Goal: Information Seeking & Learning: Learn about a topic

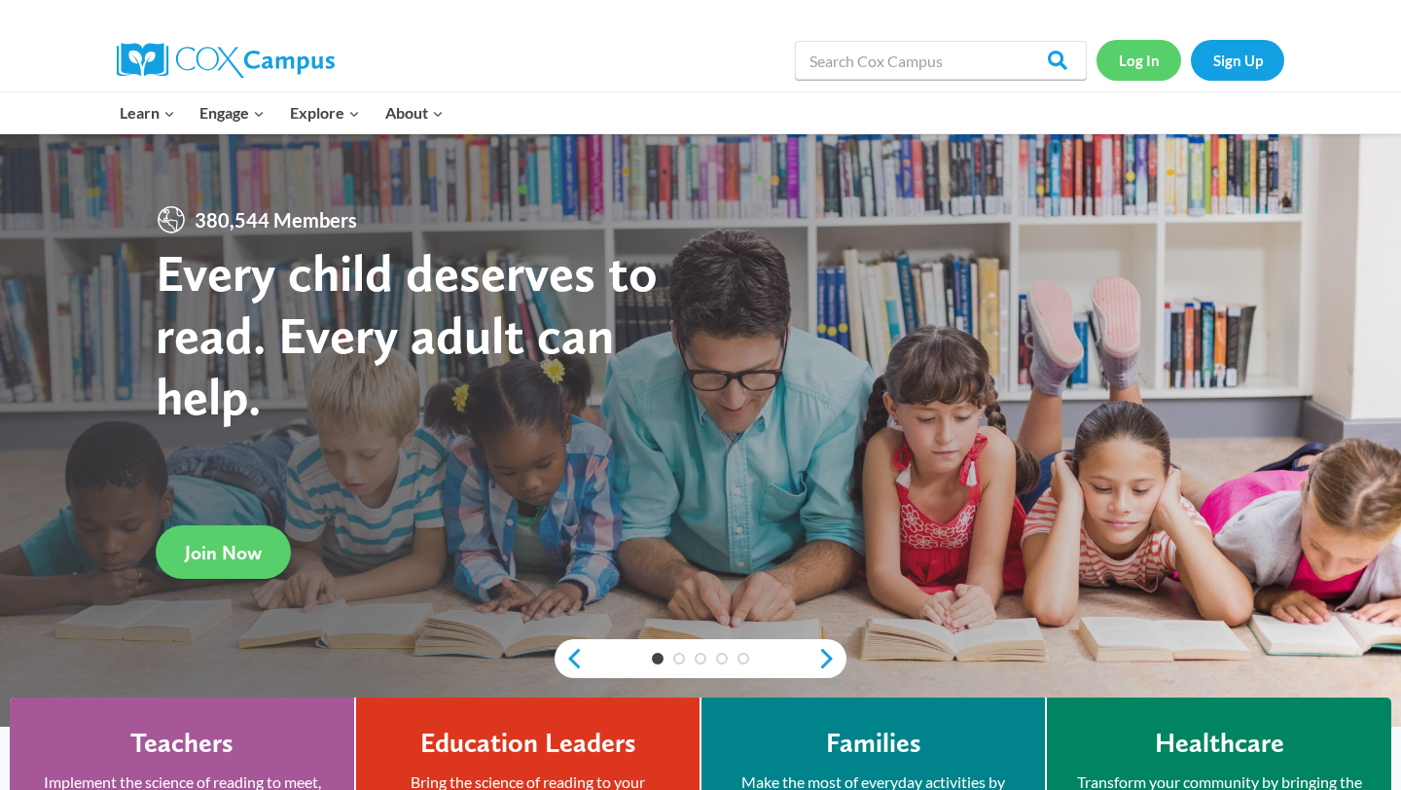
click at [1134, 70] on link "Log In" at bounding box center [1139, 60] width 85 height 40
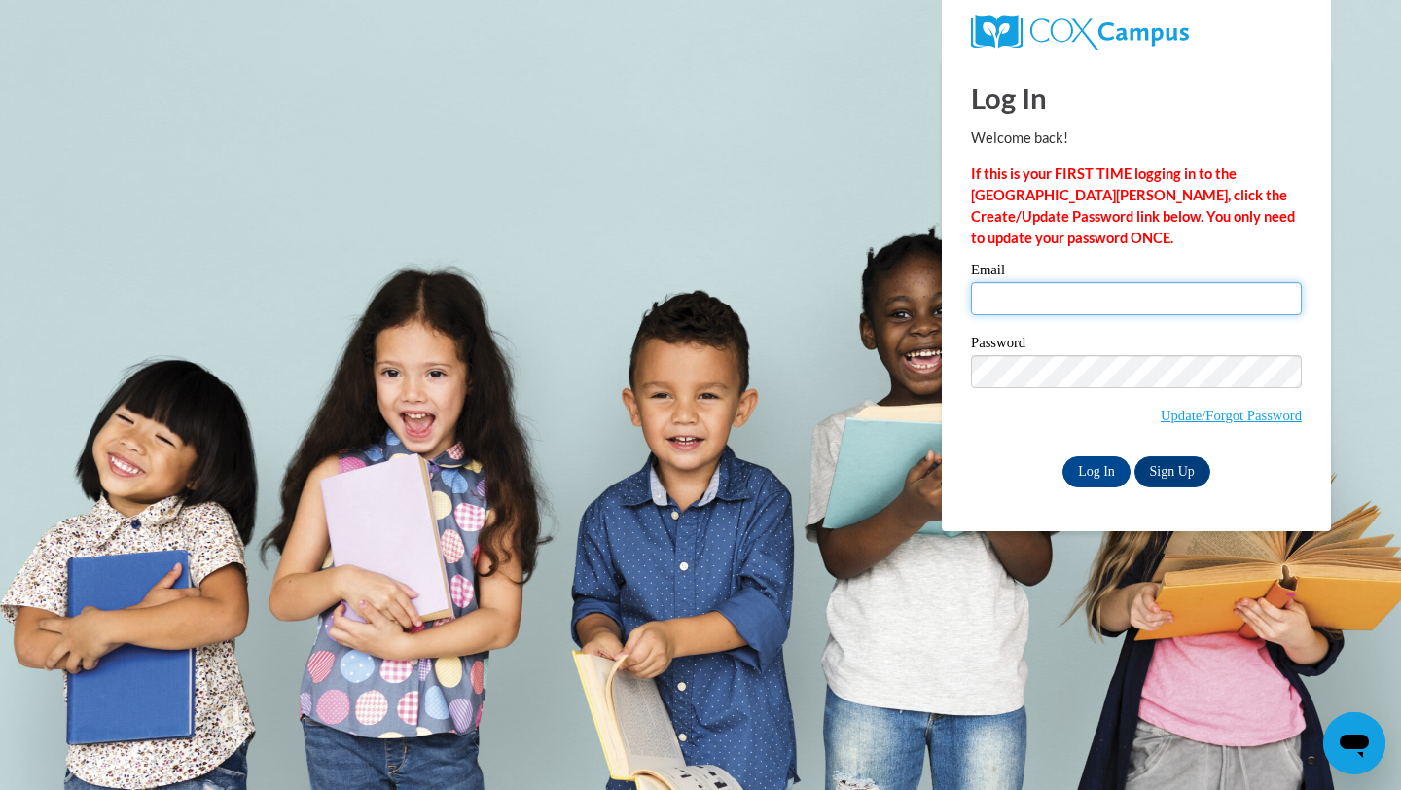
type input "ezmaccudde@waukesha.k12.wi.us"
click at [1053, 291] on input "ezmaccudde@waukesha.k12.wi.us" at bounding box center [1136, 298] width 331 height 33
click at [1085, 475] on input "Log In" at bounding box center [1097, 471] width 68 height 31
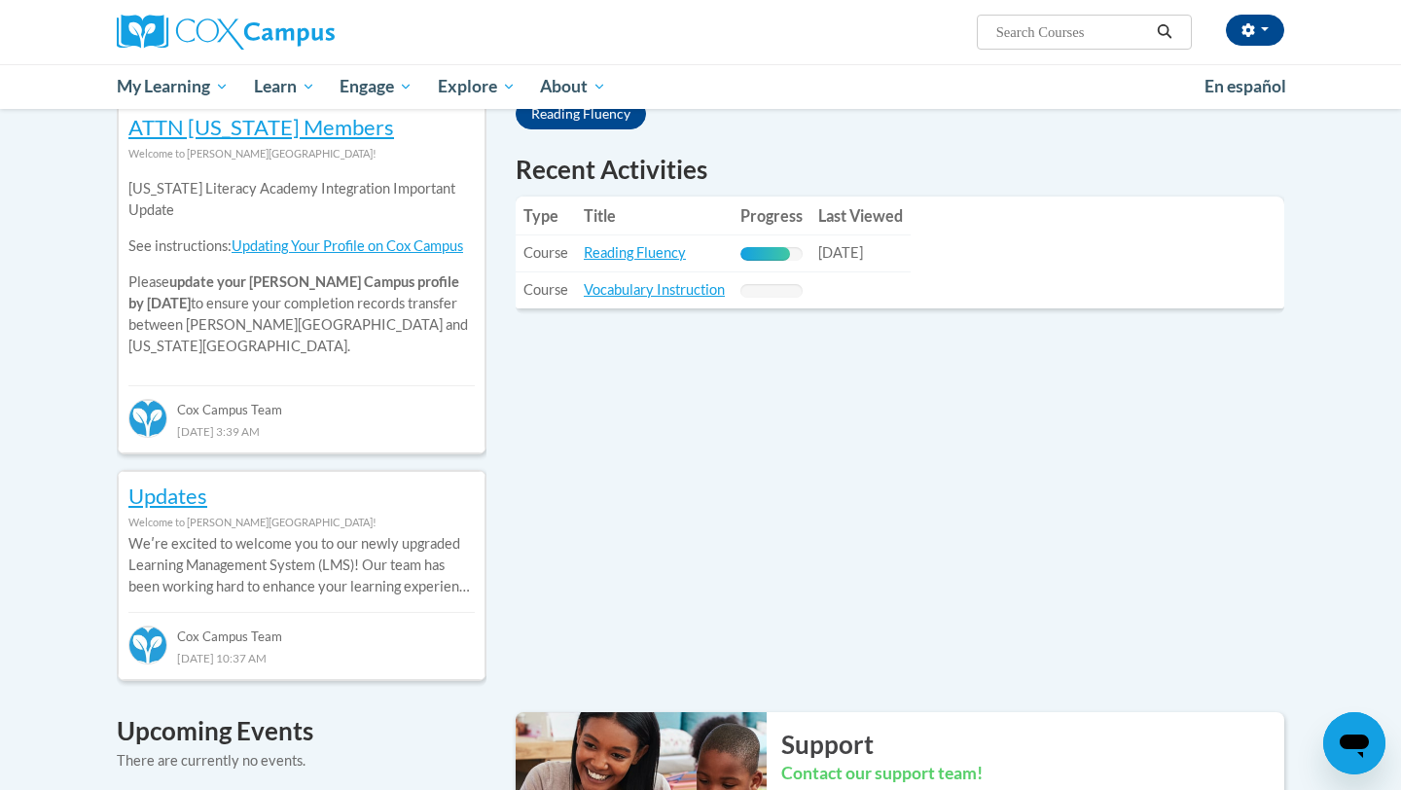
scroll to position [427, 0]
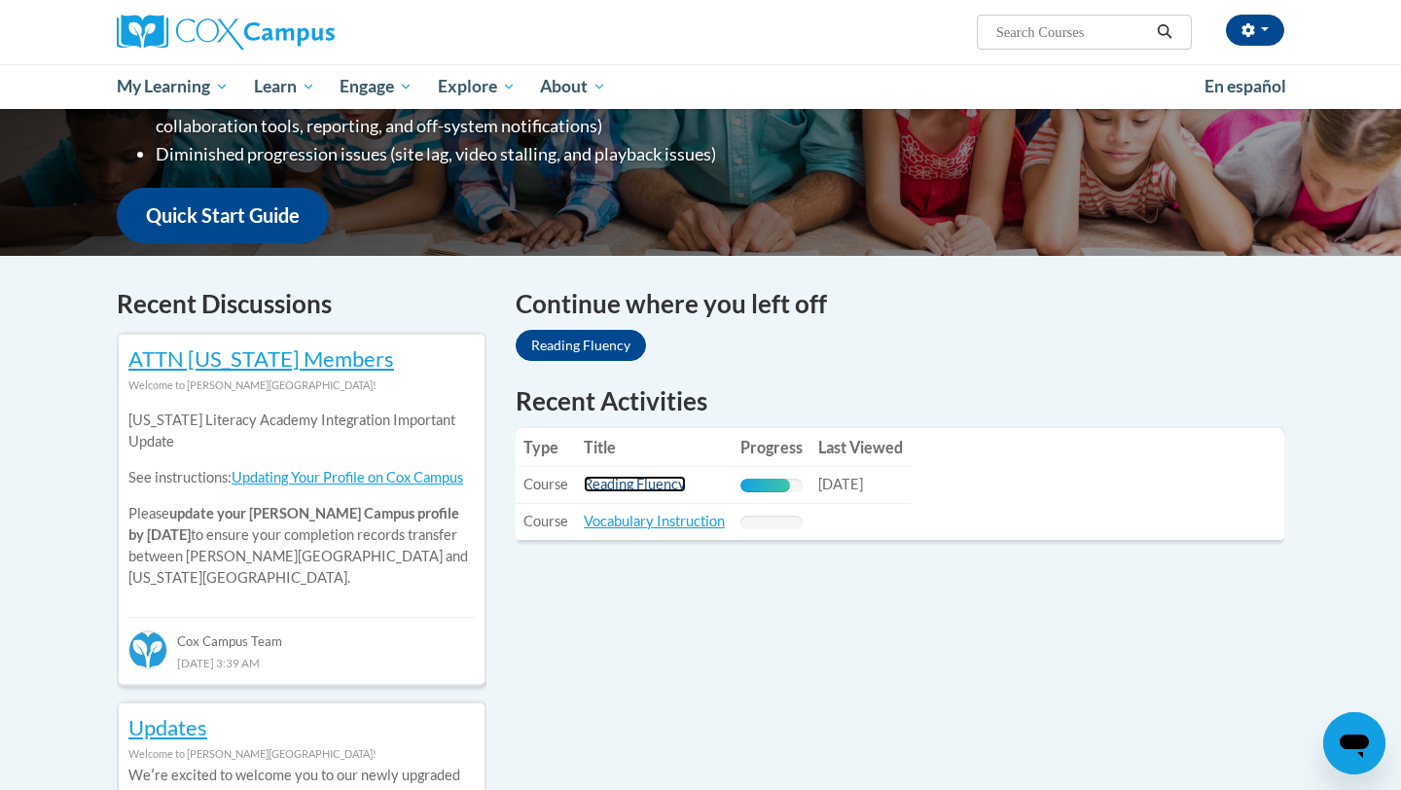
click at [632, 478] on link "Reading Fluency" at bounding box center [635, 484] width 102 height 17
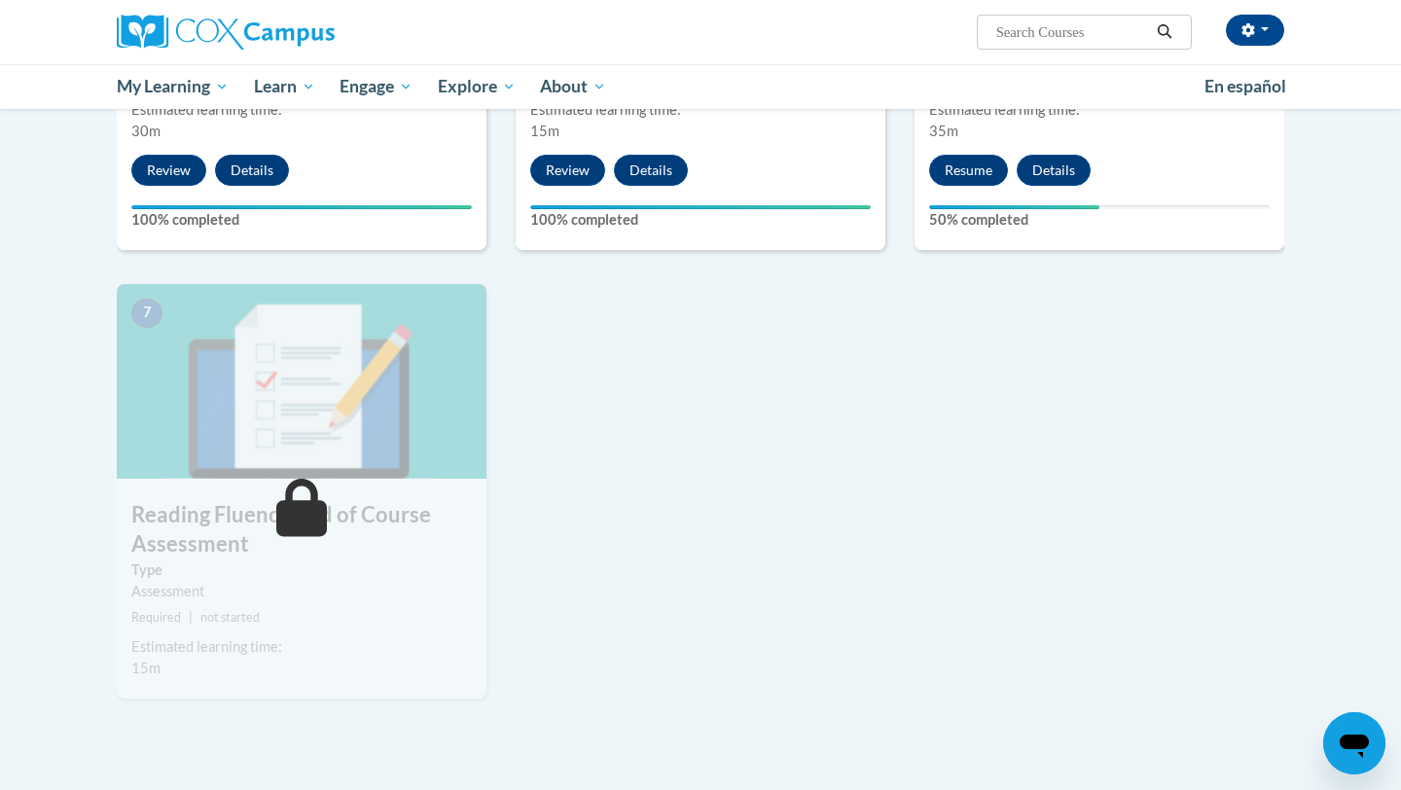
scroll to position [1251, 0]
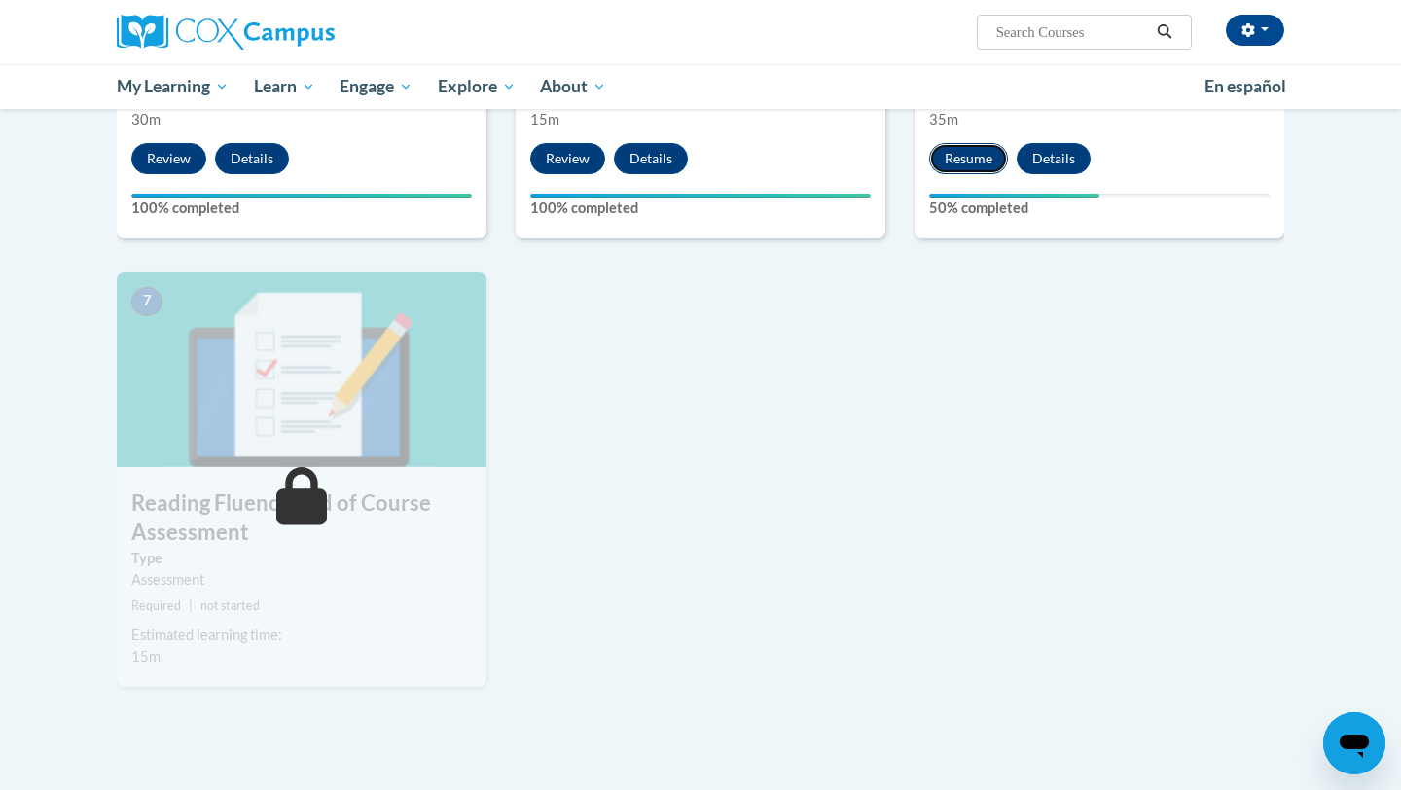
click at [962, 149] on button "Resume" at bounding box center [968, 158] width 79 height 31
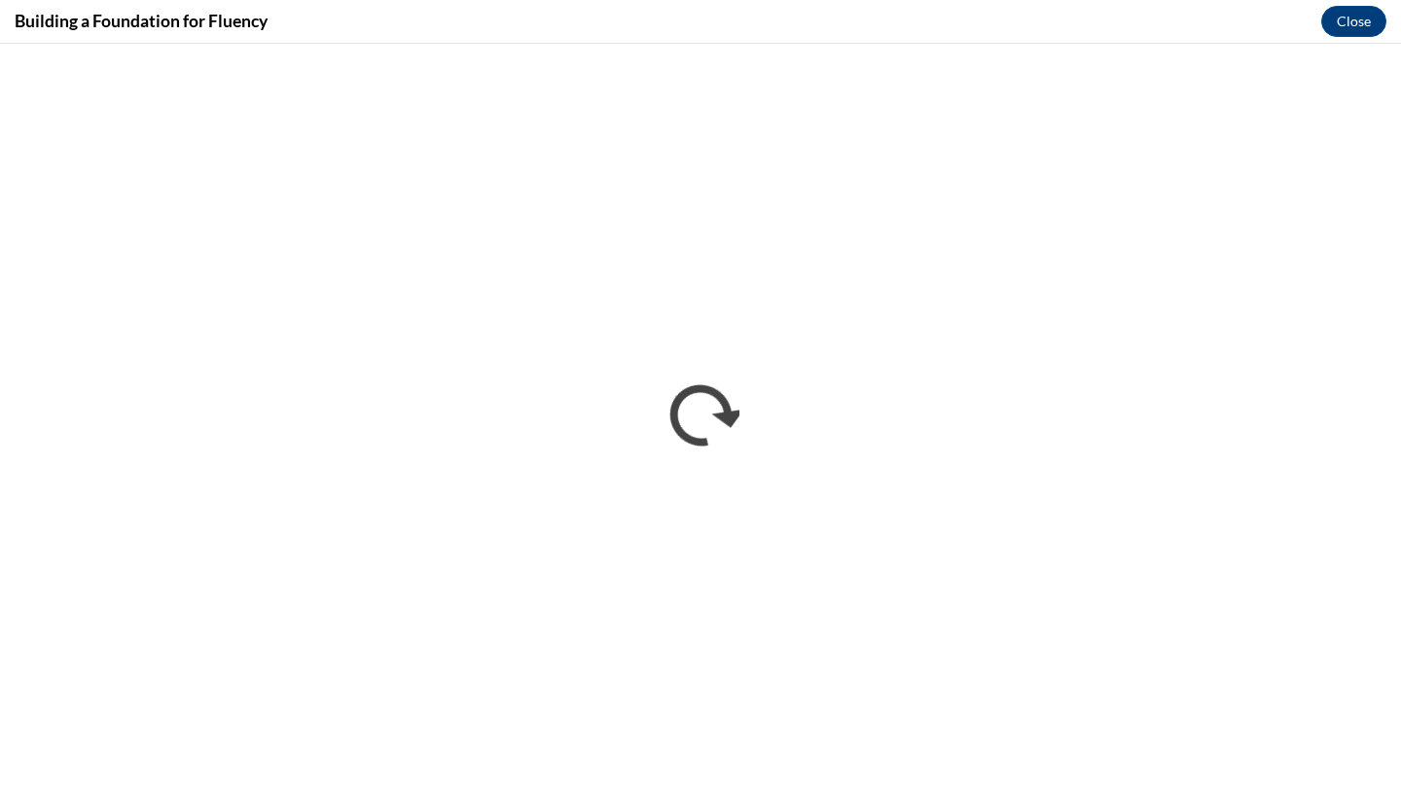
scroll to position [0, 0]
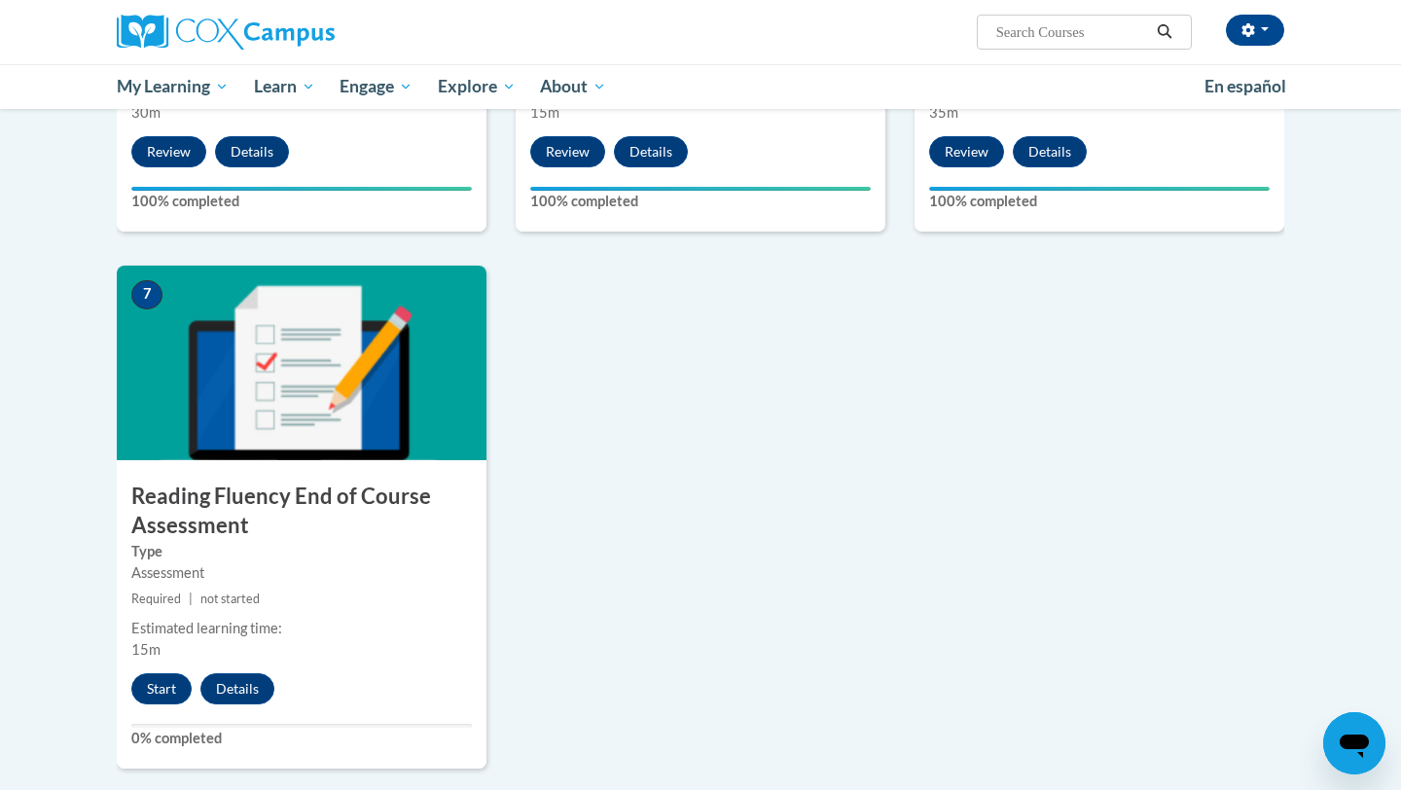
scroll to position [1321, 0]
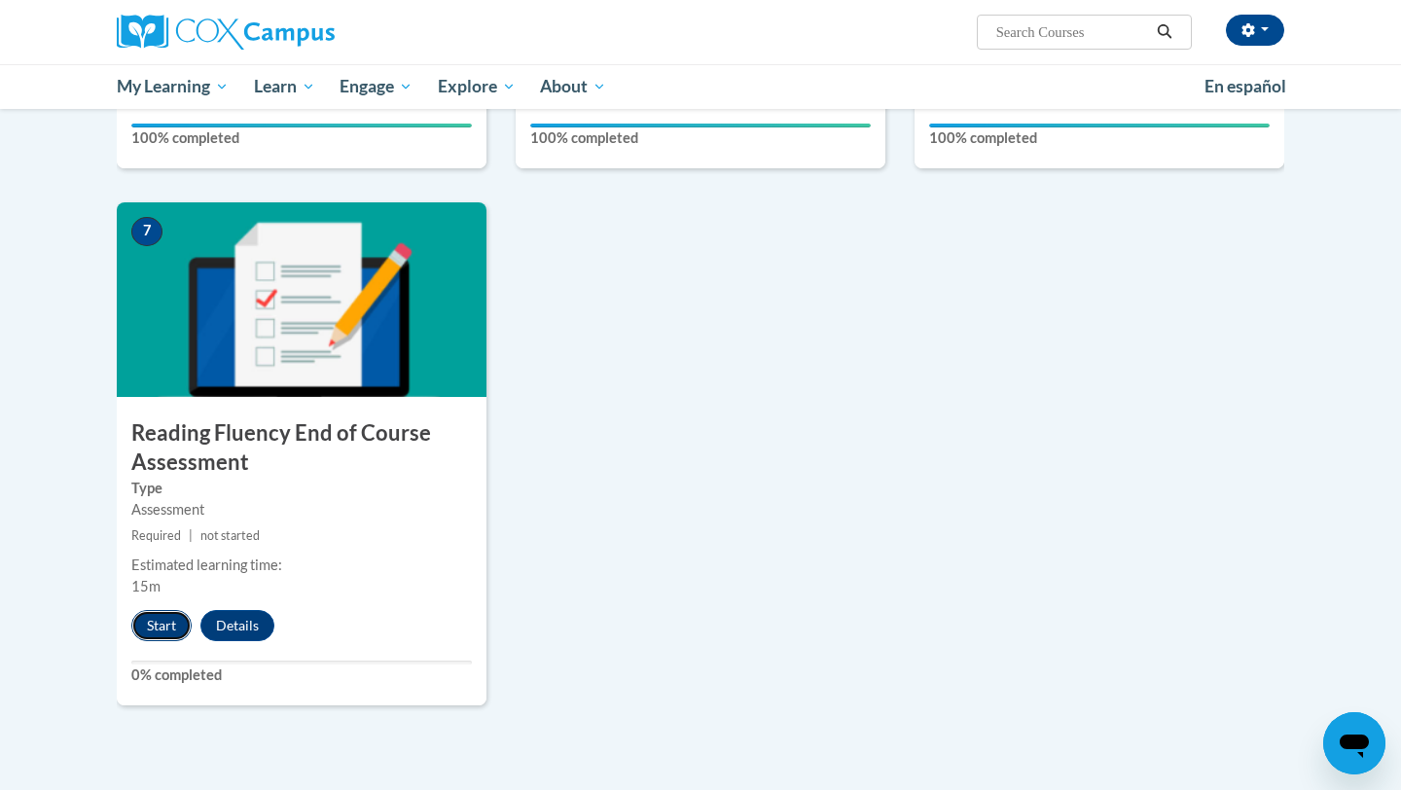
click at [156, 631] on button "Start" at bounding box center [161, 625] width 60 height 31
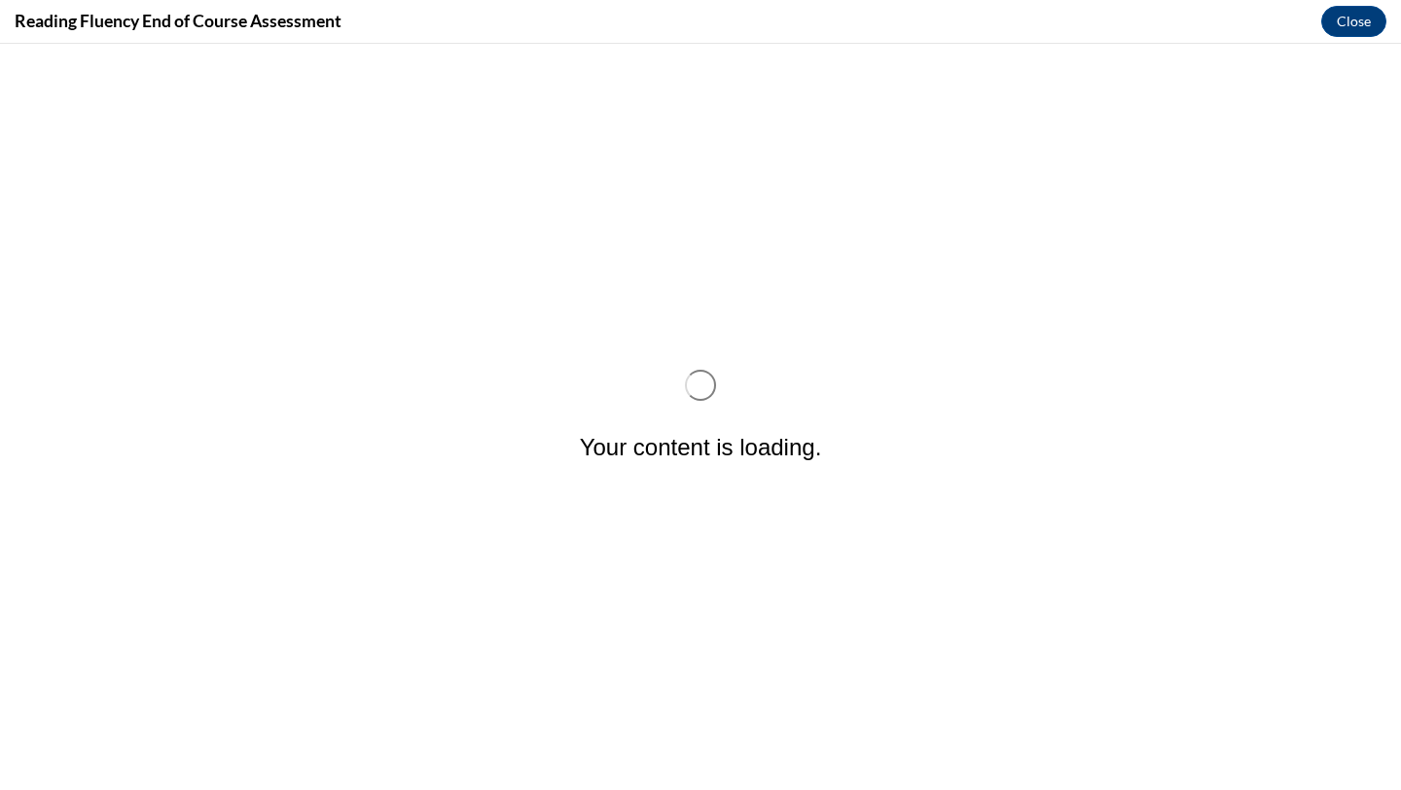
scroll to position [0, 0]
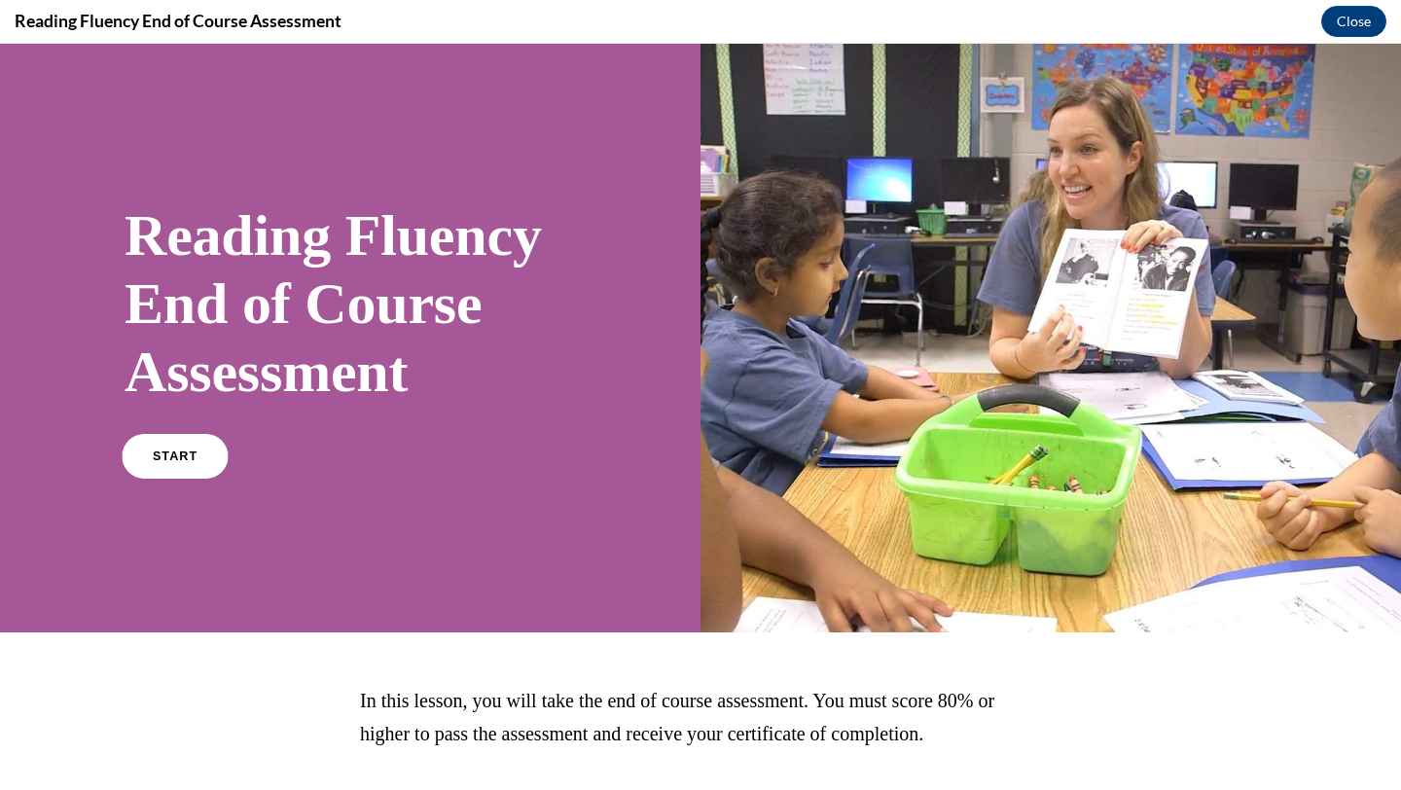
click at [155, 452] on span "START" at bounding box center [175, 457] width 45 height 15
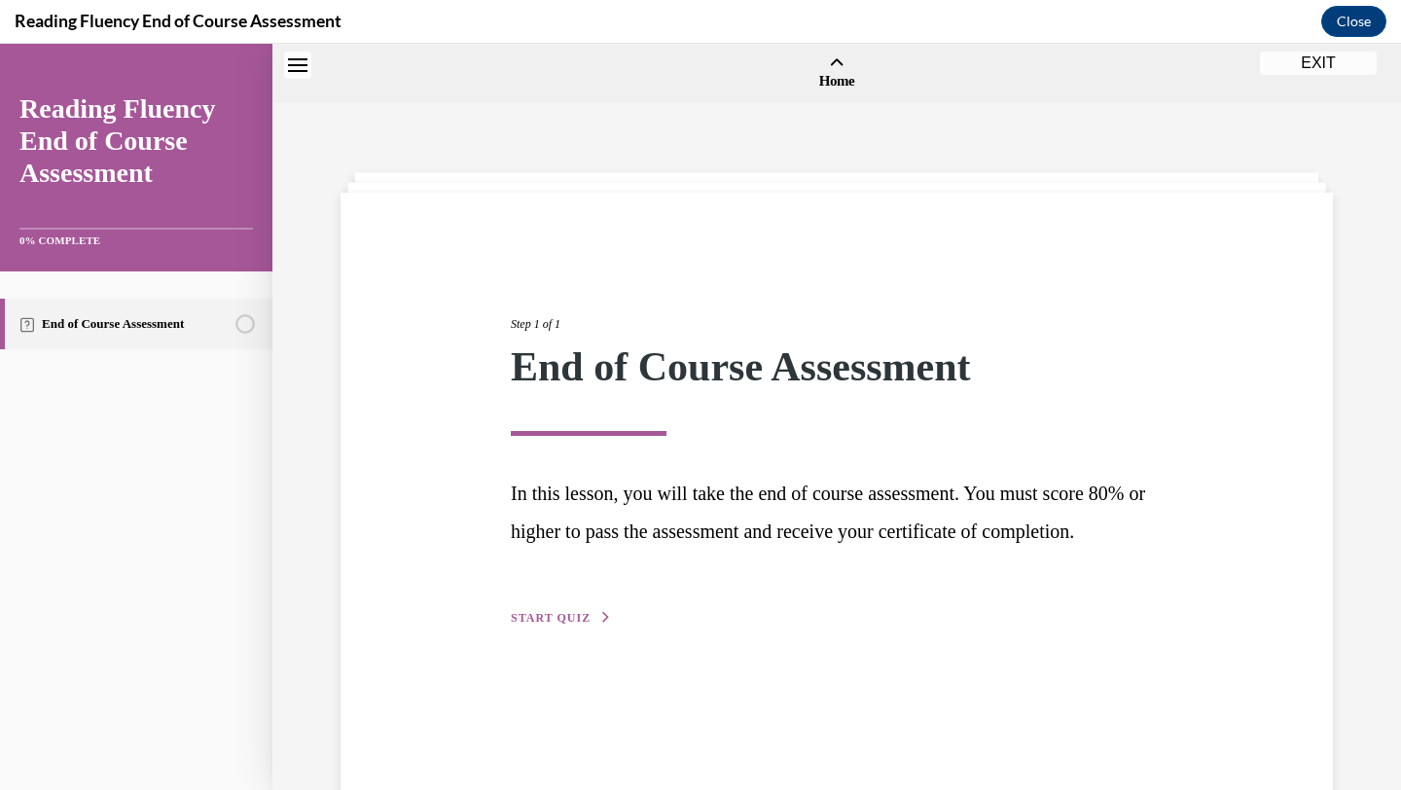
scroll to position [60, 0]
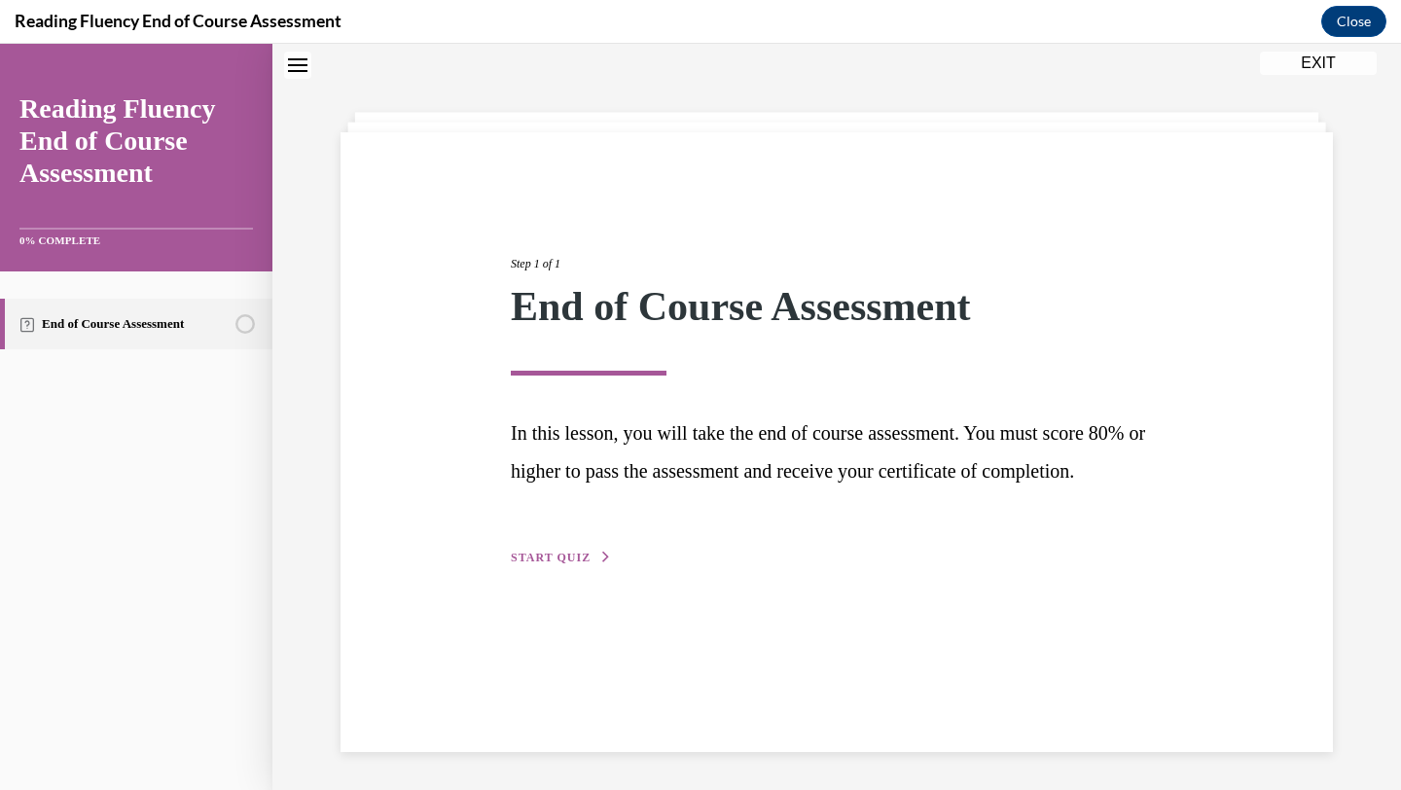
click at [572, 564] on span "START QUIZ" at bounding box center [551, 558] width 80 height 14
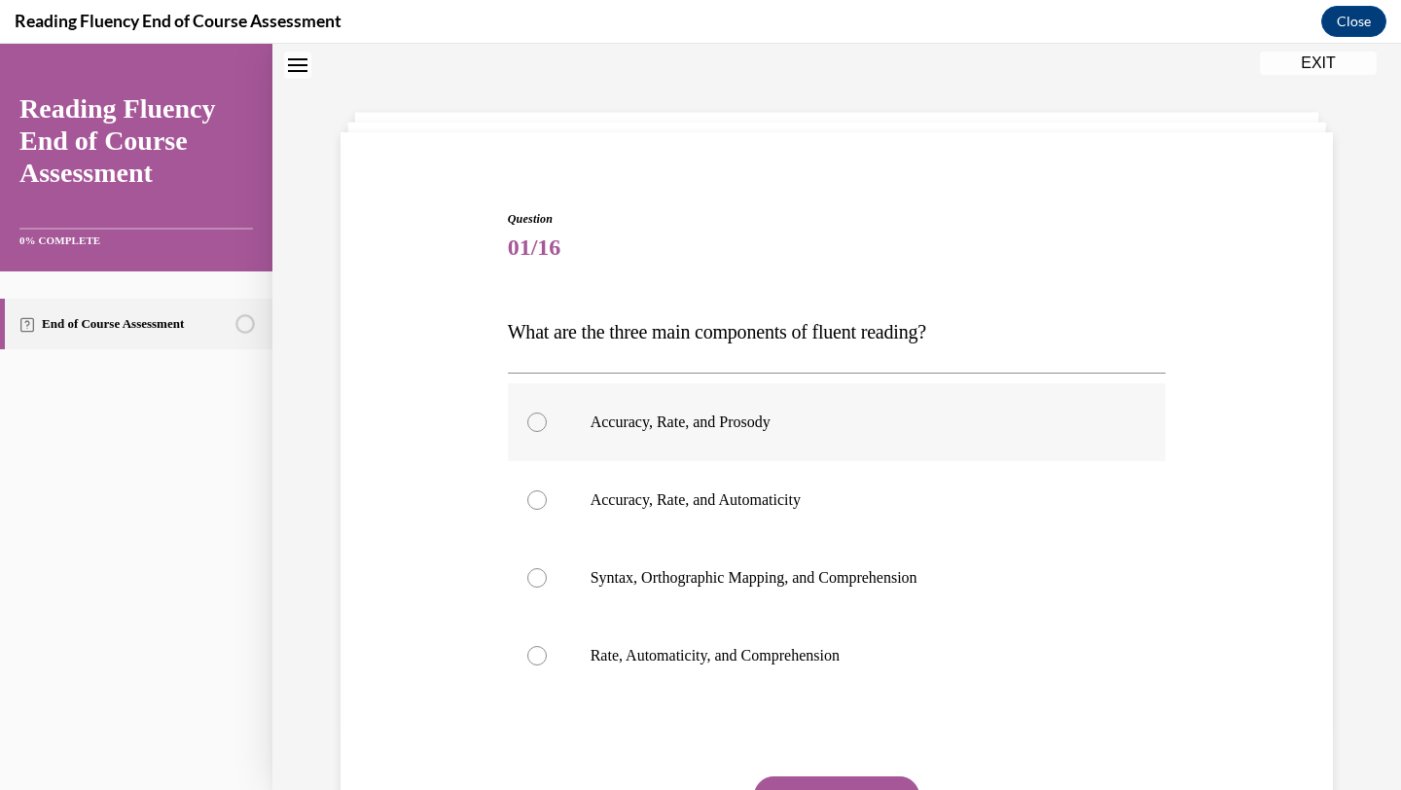
click at [530, 438] on label "Accuracy, Rate, and Prosody" at bounding box center [837, 422] width 659 height 78
click at [530, 432] on input "Accuracy, Rate, and Prosody" at bounding box center [536, 422] width 19 height 19
radio input "true"
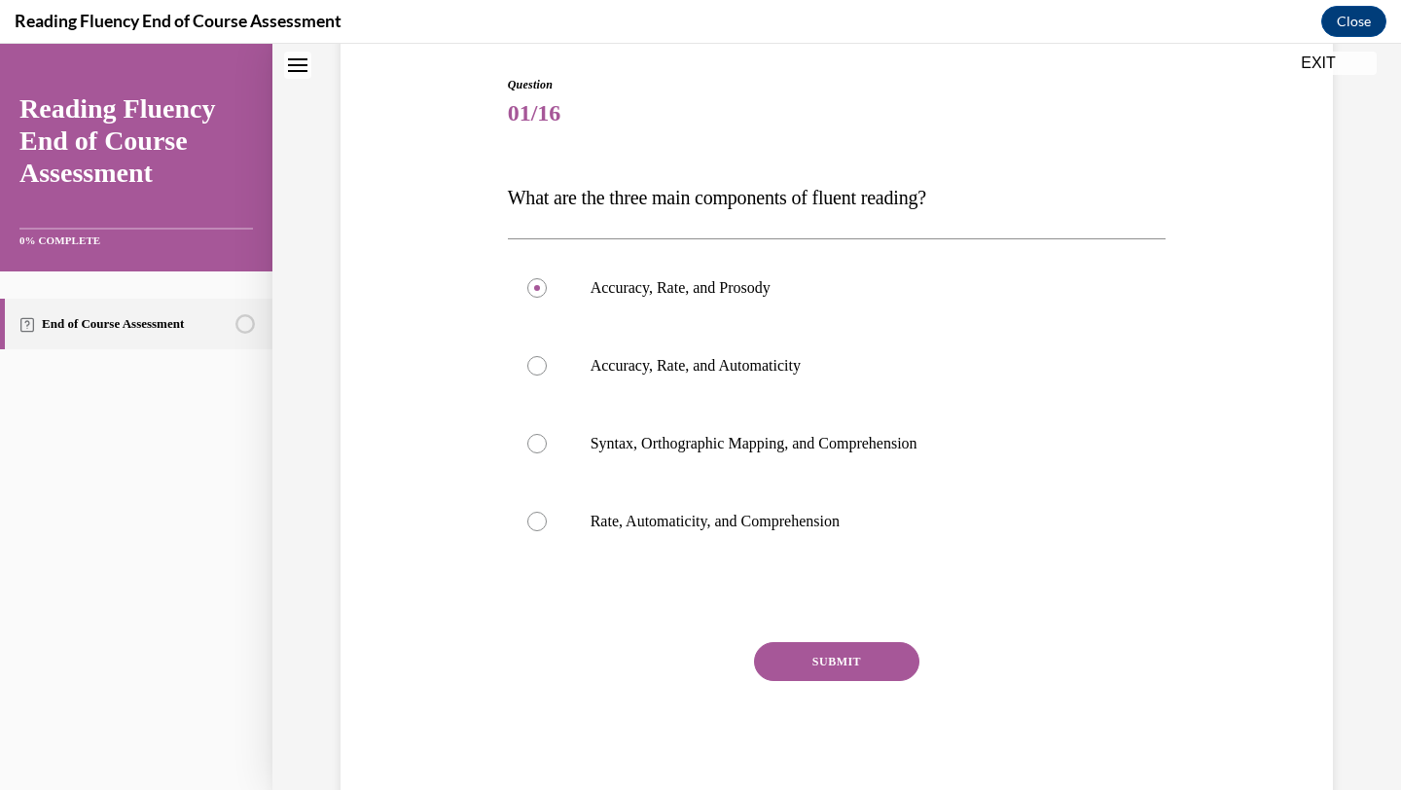
click at [818, 659] on button "SUBMIT" at bounding box center [836, 661] width 165 height 39
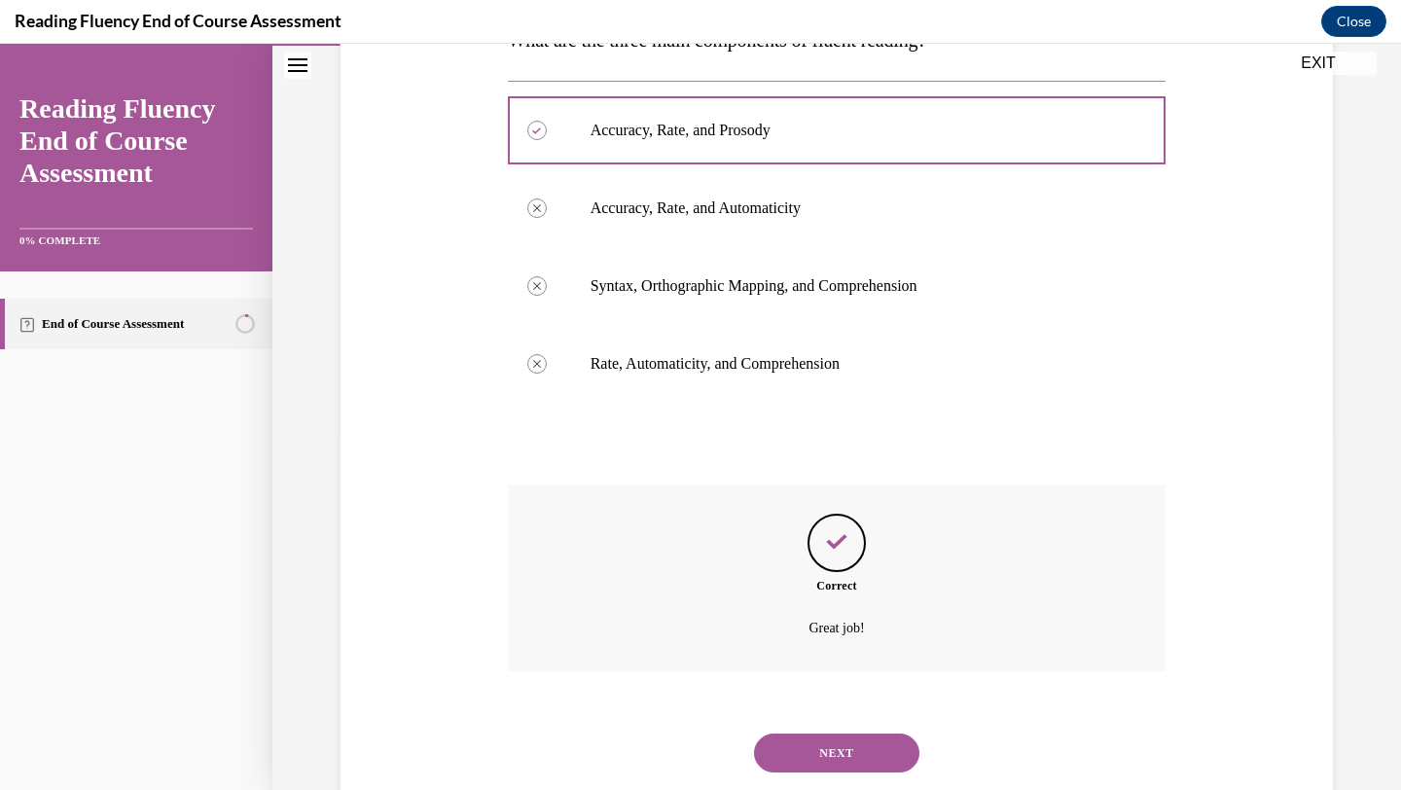
scroll to position [403, 0]
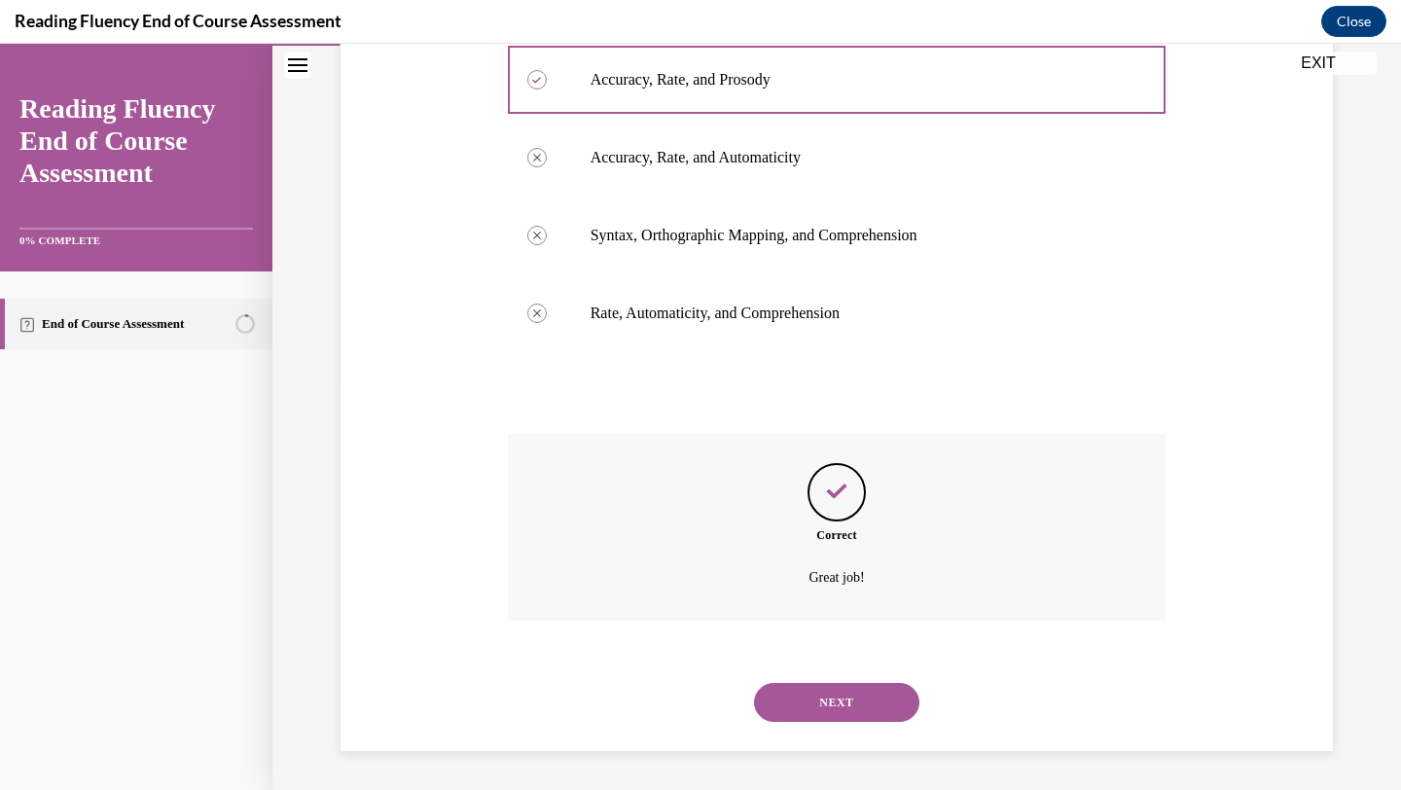
click at [824, 699] on button "NEXT" at bounding box center [836, 702] width 165 height 39
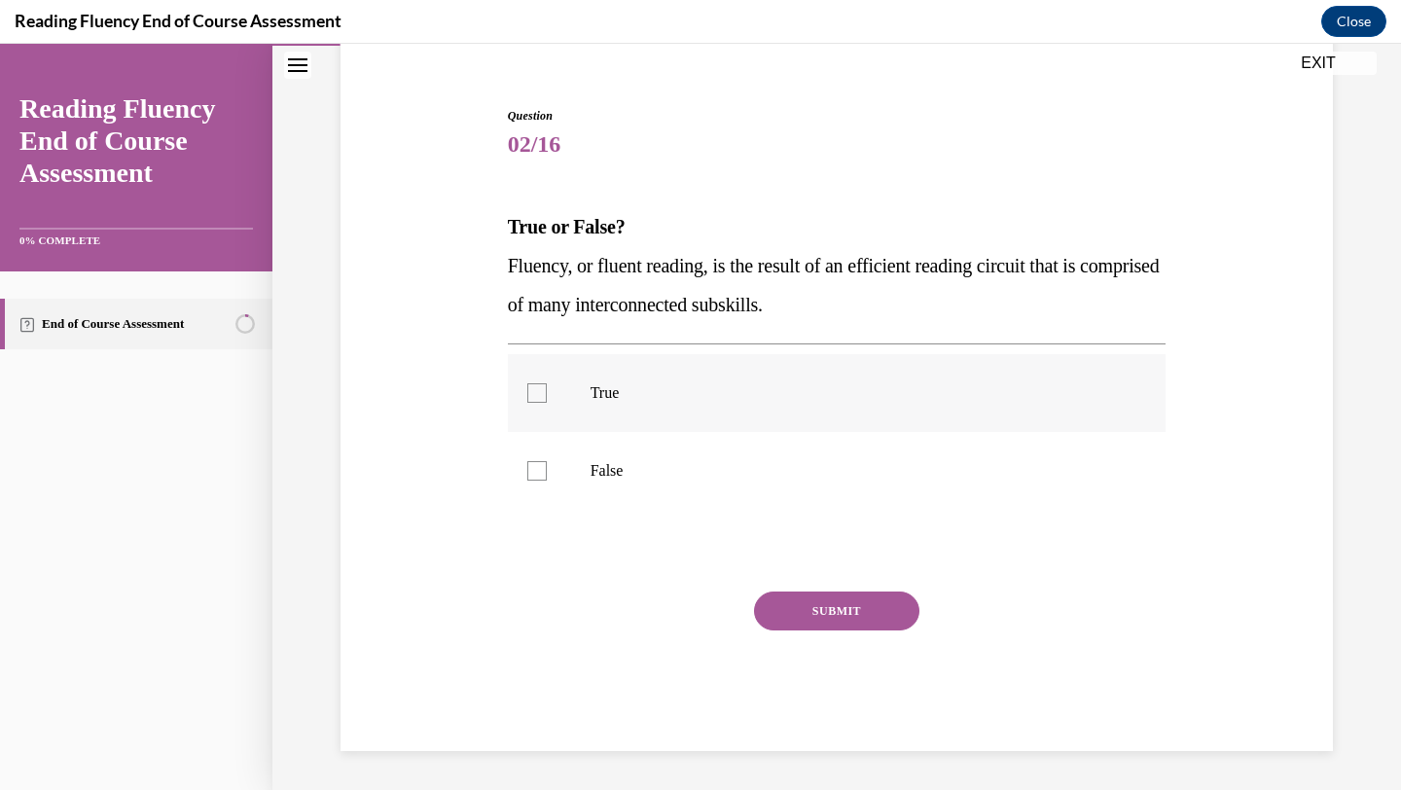
click at [531, 390] on div at bounding box center [536, 392] width 19 height 19
click at [531, 390] on input "True" at bounding box center [536, 392] width 19 height 19
checkbox input "true"
click at [824, 602] on button "SUBMIT" at bounding box center [836, 611] width 165 height 39
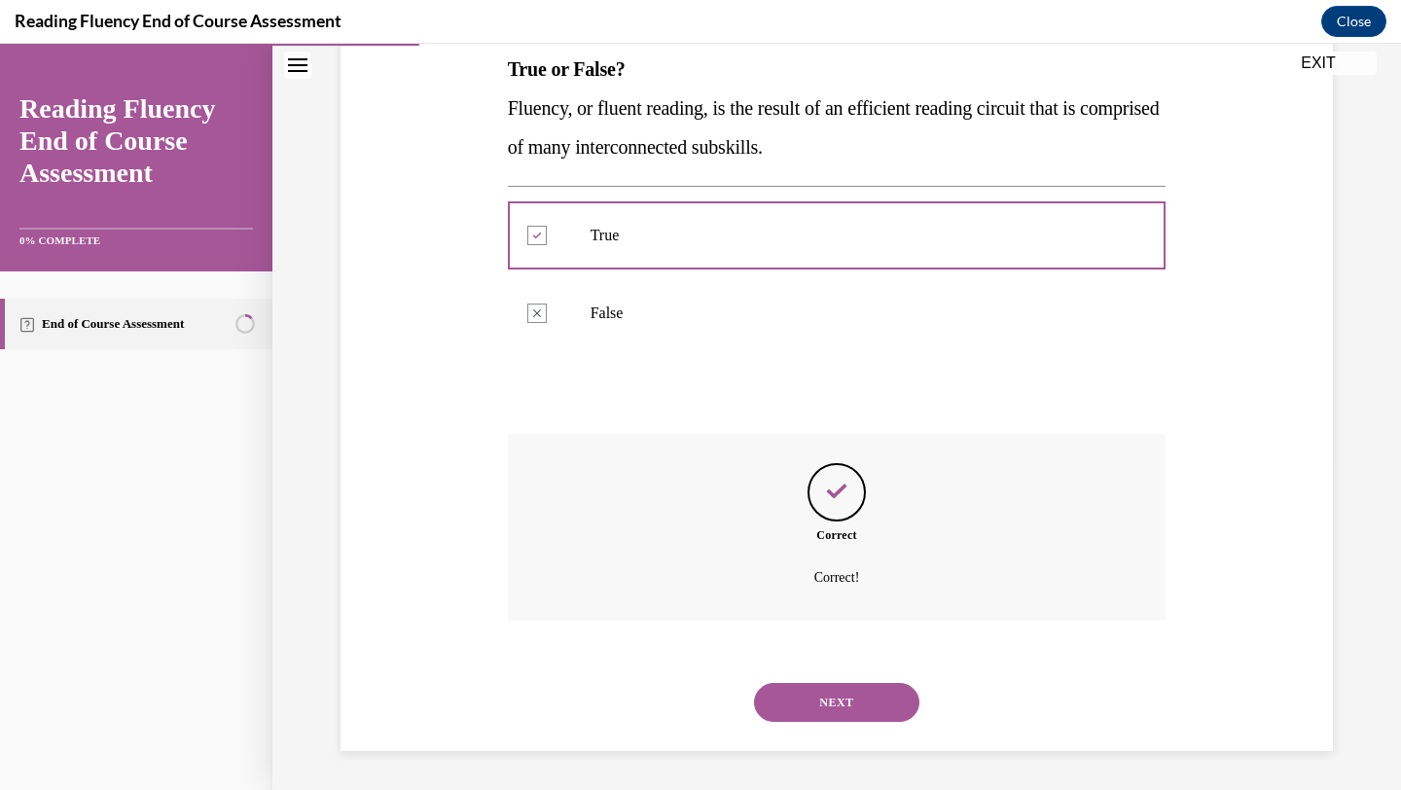
click at [816, 715] on button "NEXT" at bounding box center [836, 702] width 165 height 39
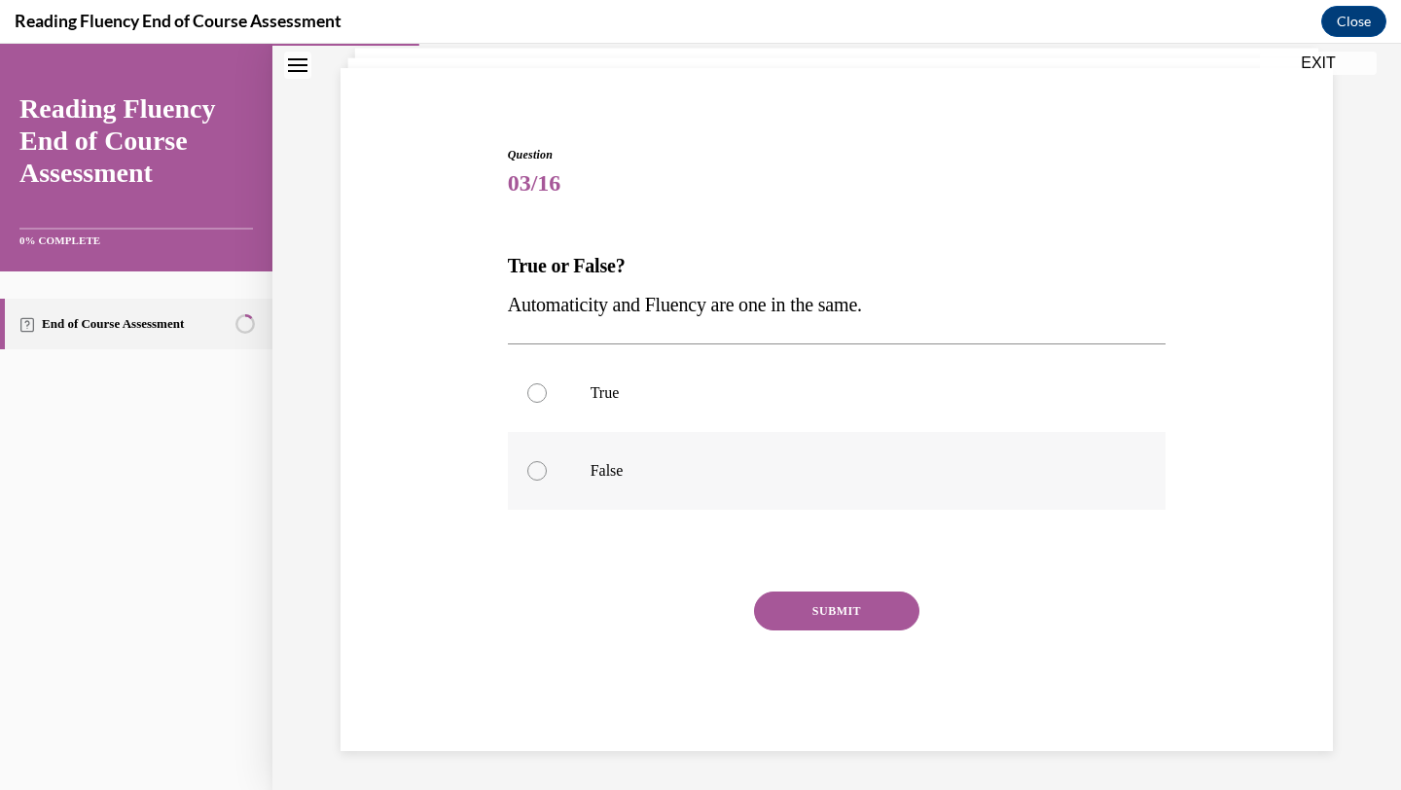
click at [532, 462] on div at bounding box center [536, 470] width 19 height 19
click at [532, 462] on input "False" at bounding box center [536, 470] width 19 height 19
radio input "true"
click at [822, 621] on button "SUBMIT" at bounding box center [836, 611] width 165 height 39
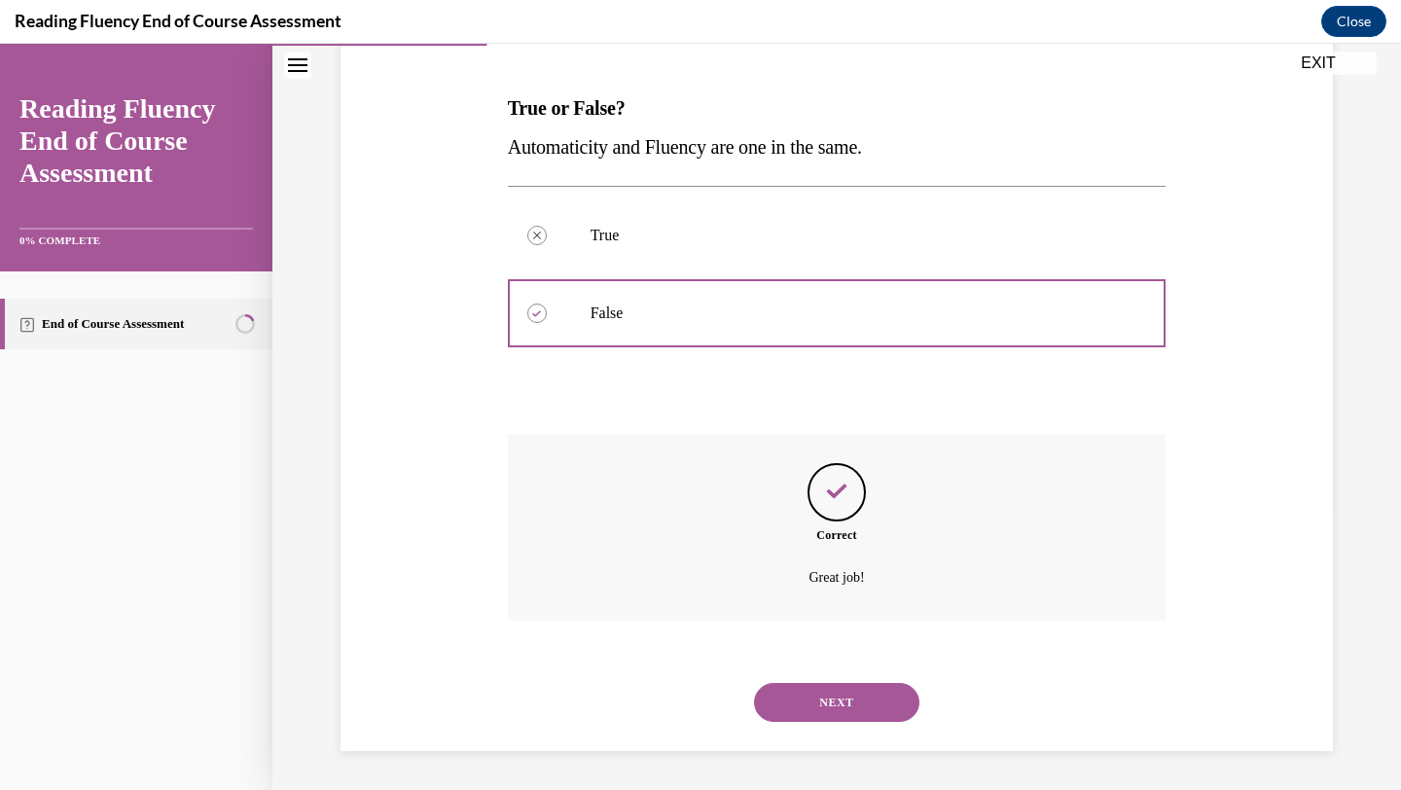
click at [838, 696] on button "NEXT" at bounding box center [836, 702] width 165 height 39
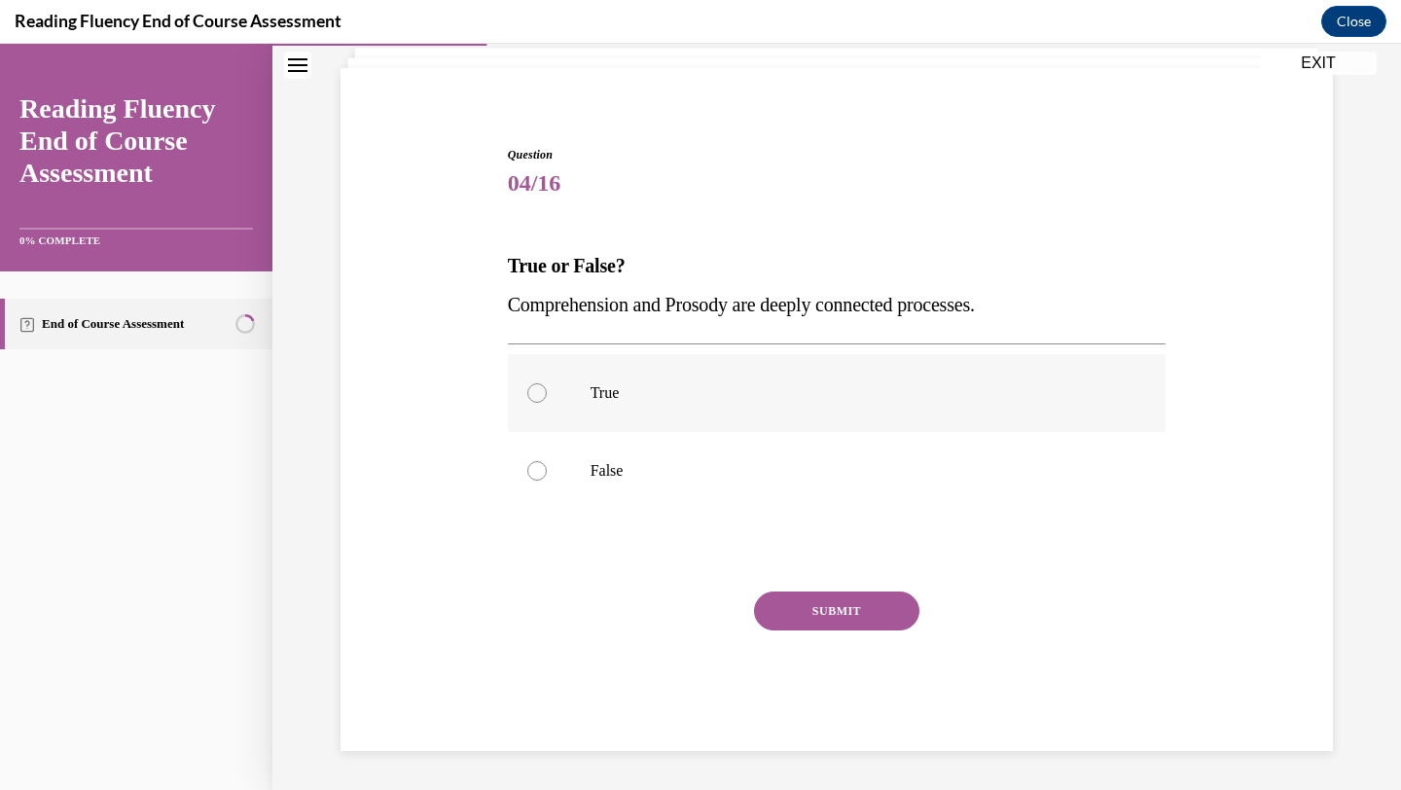
click at [526, 401] on label "True" at bounding box center [837, 393] width 659 height 78
click at [527, 401] on input "True" at bounding box center [536, 392] width 19 height 19
radio input "true"
click at [793, 615] on button "SUBMIT" at bounding box center [836, 611] width 165 height 39
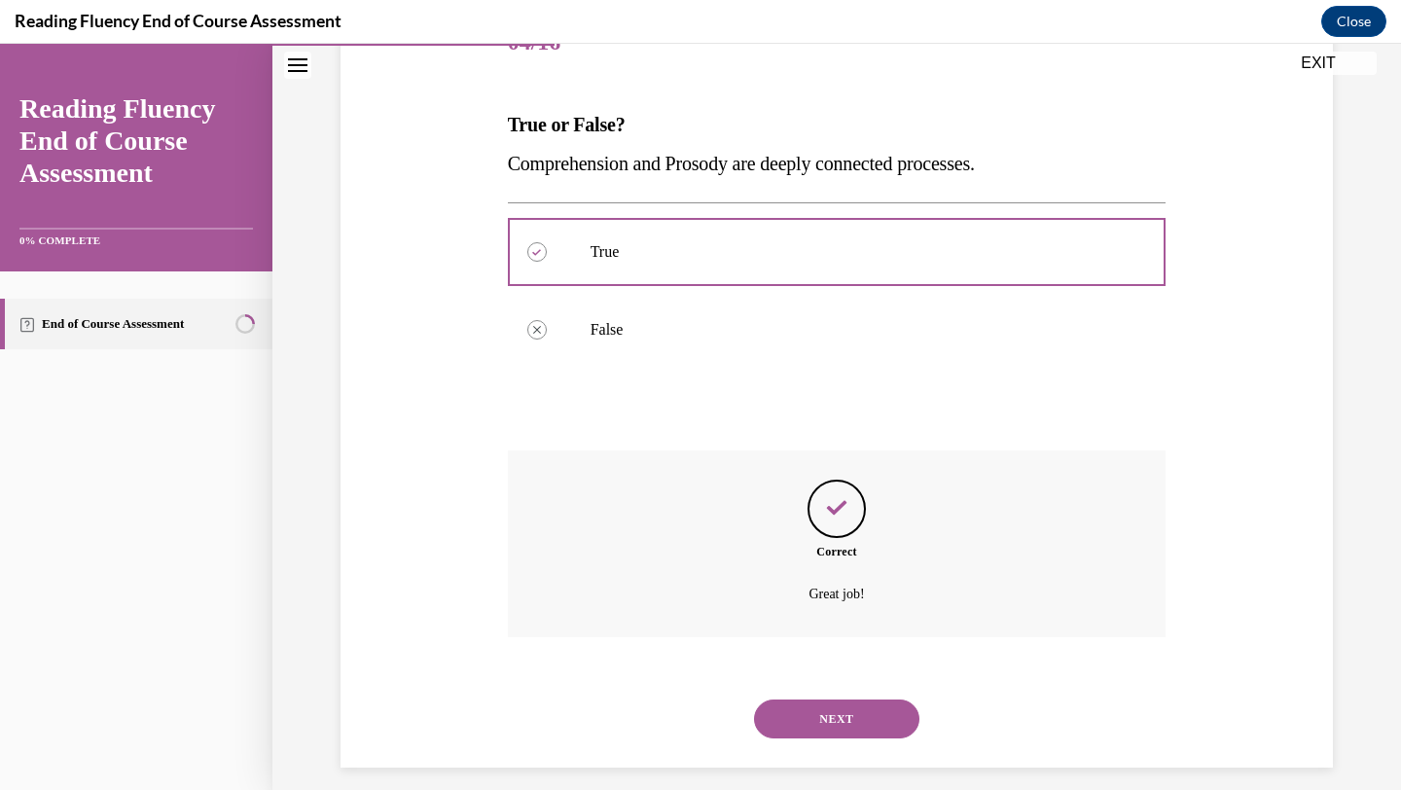
scroll to position [282, 0]
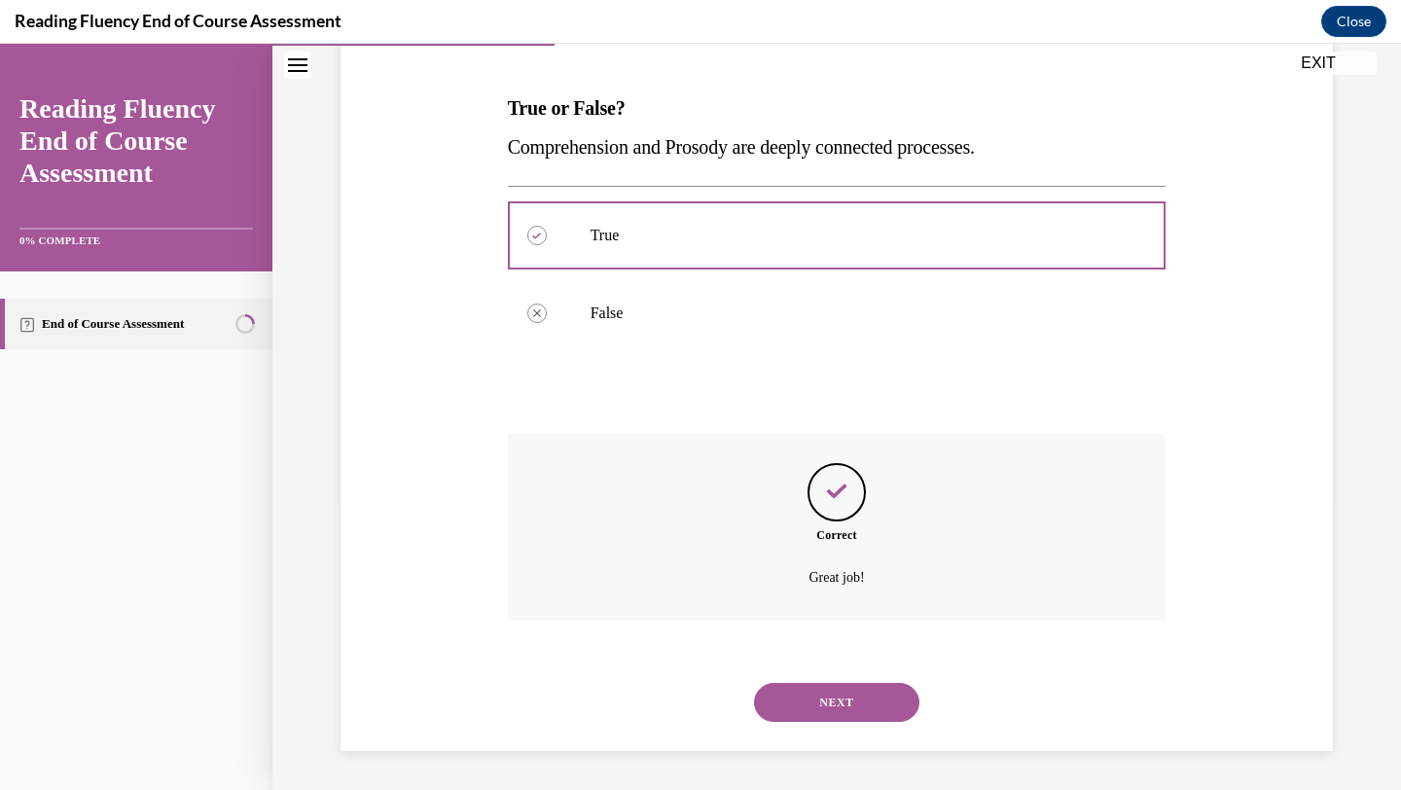
click at [816, 703] on button "NEXT" at bounding box center [836, 702] width 165 height 39
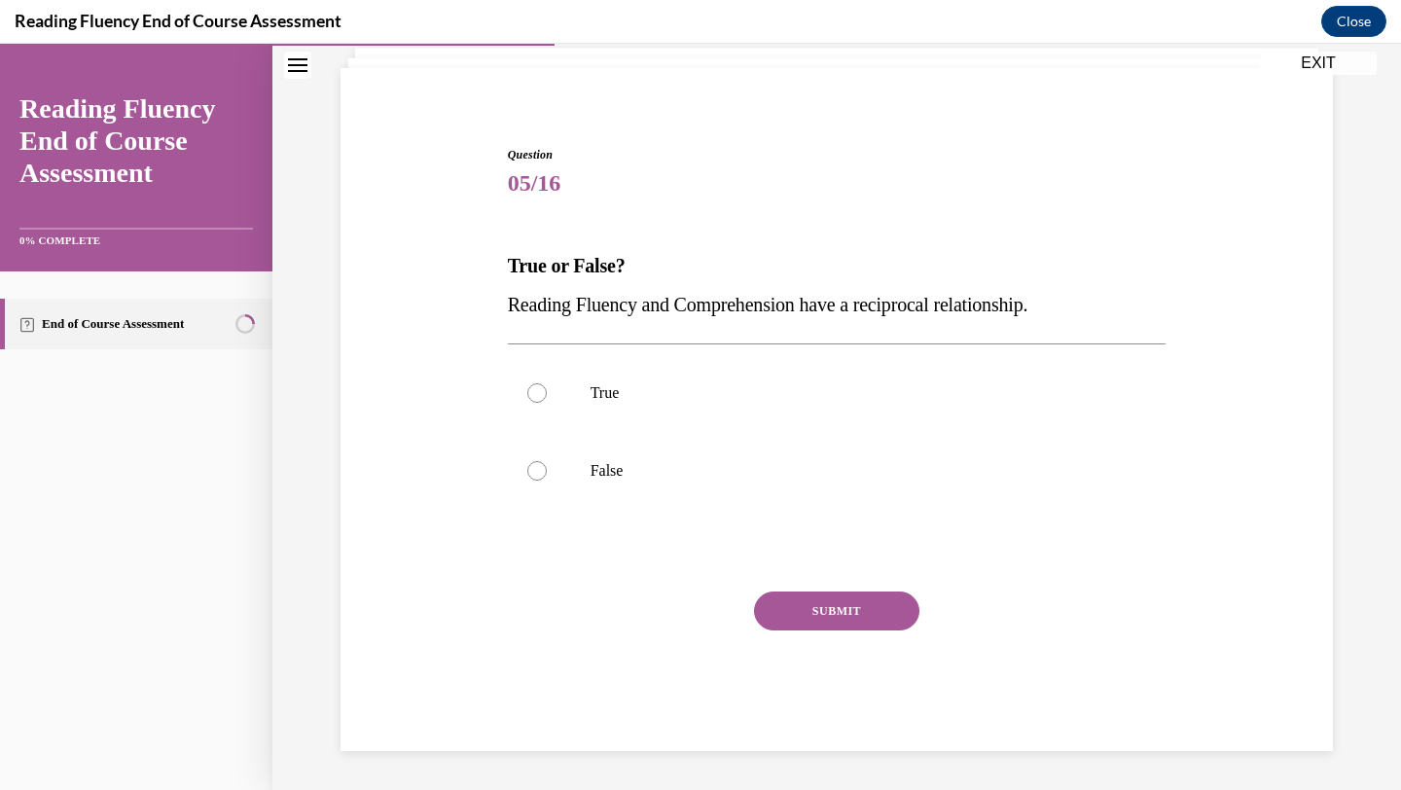
scroll to position [125, 0]
click at [530, 391] on div at bounding box center [536, 392] width 19 height 19
click at [530, 391] on input "True" at bounding box center [536, 392] width 19 height 19
radio input "true"
click at [827, 603] on button "SUBMIT" at bounding box center [836, 611] width 165 height 39
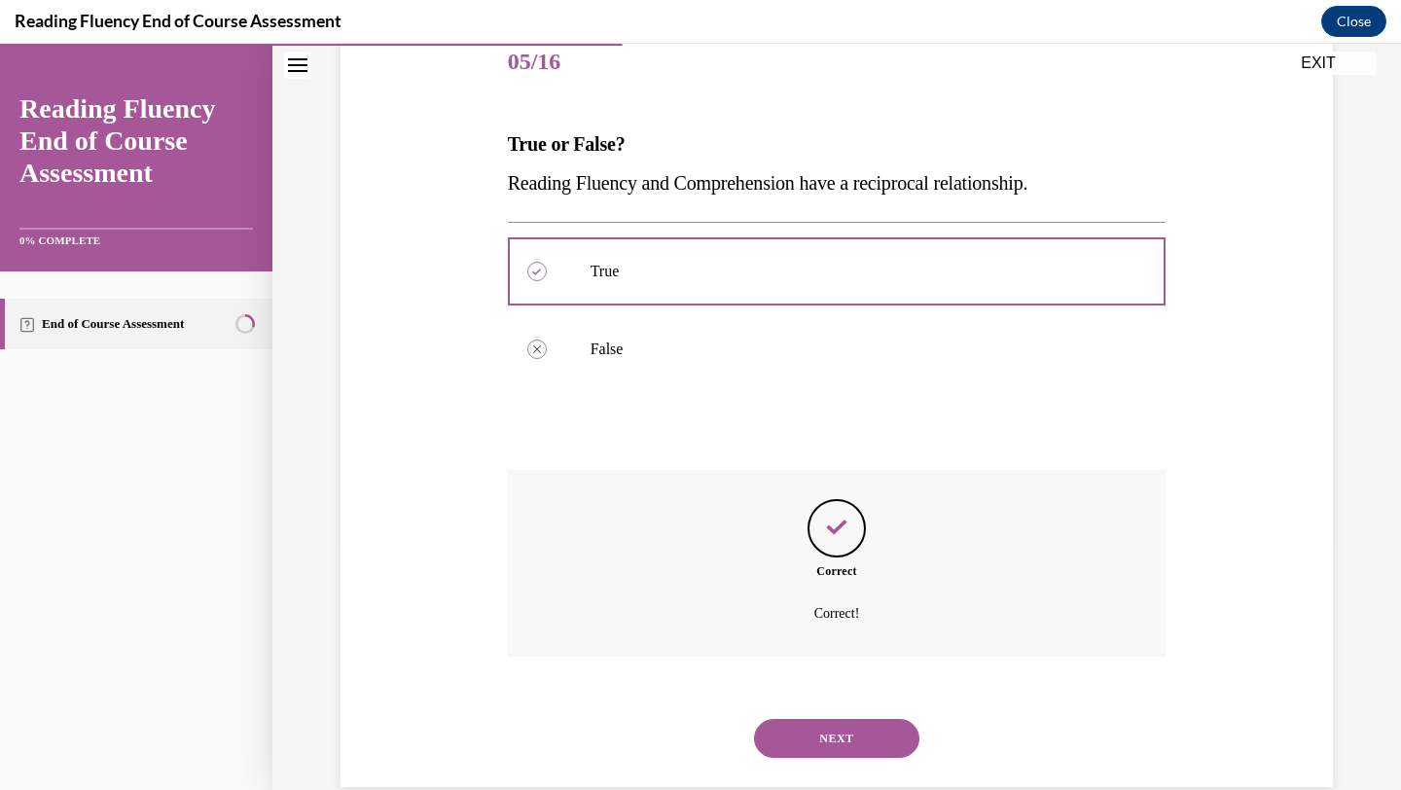
scroll to position [282, 0]
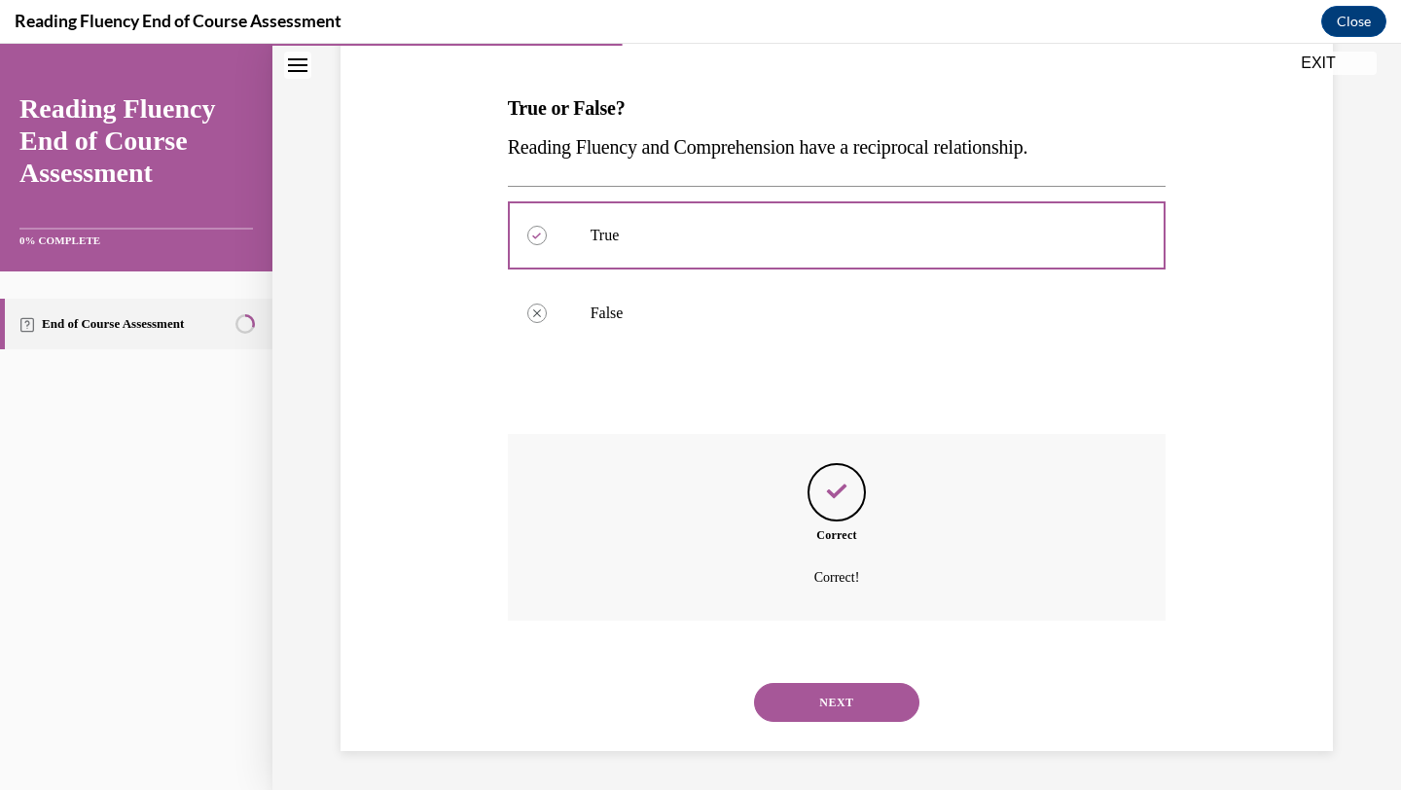
click at [829, 718] on button "NEXT" at bounding box center [836, 702] width 165 height 39
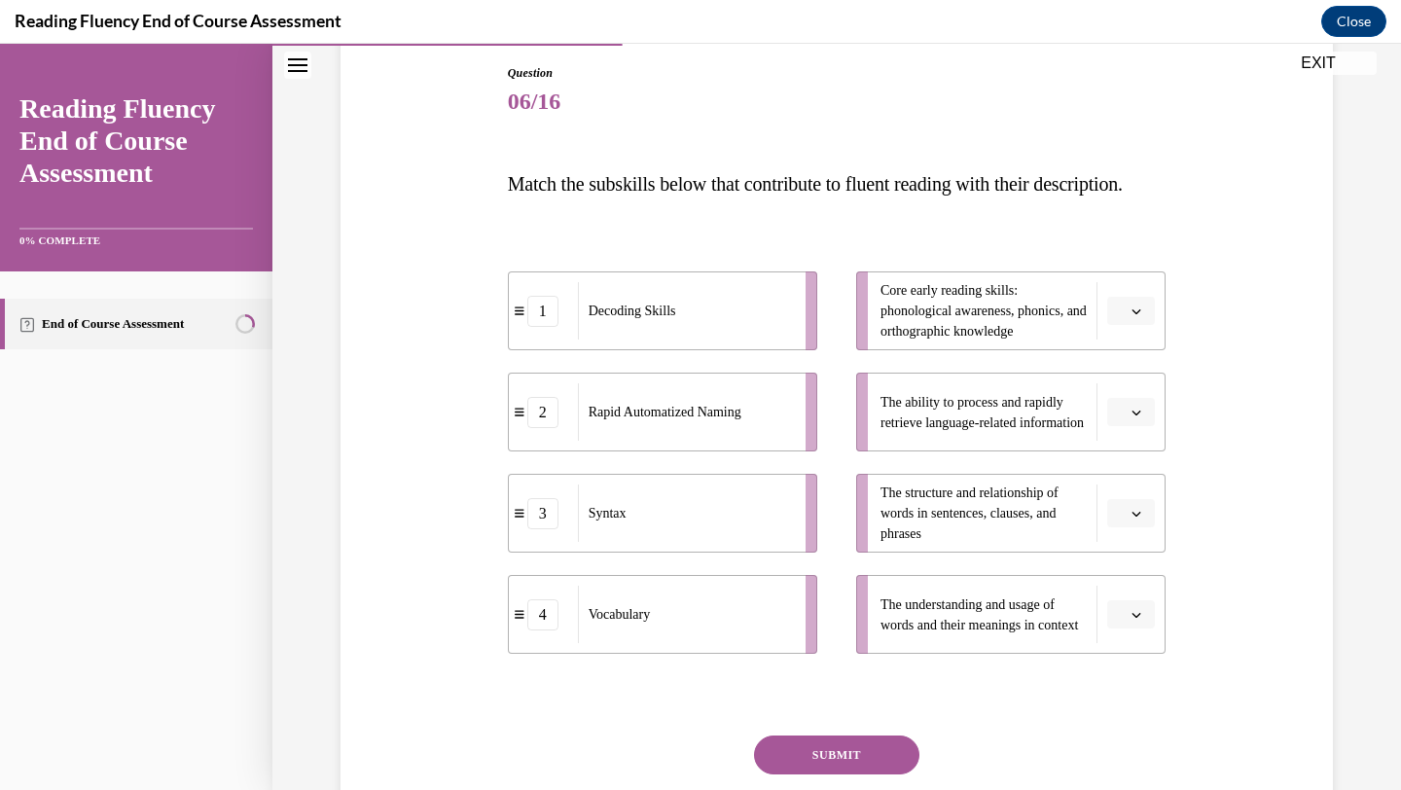
scroll to position [216, 0]
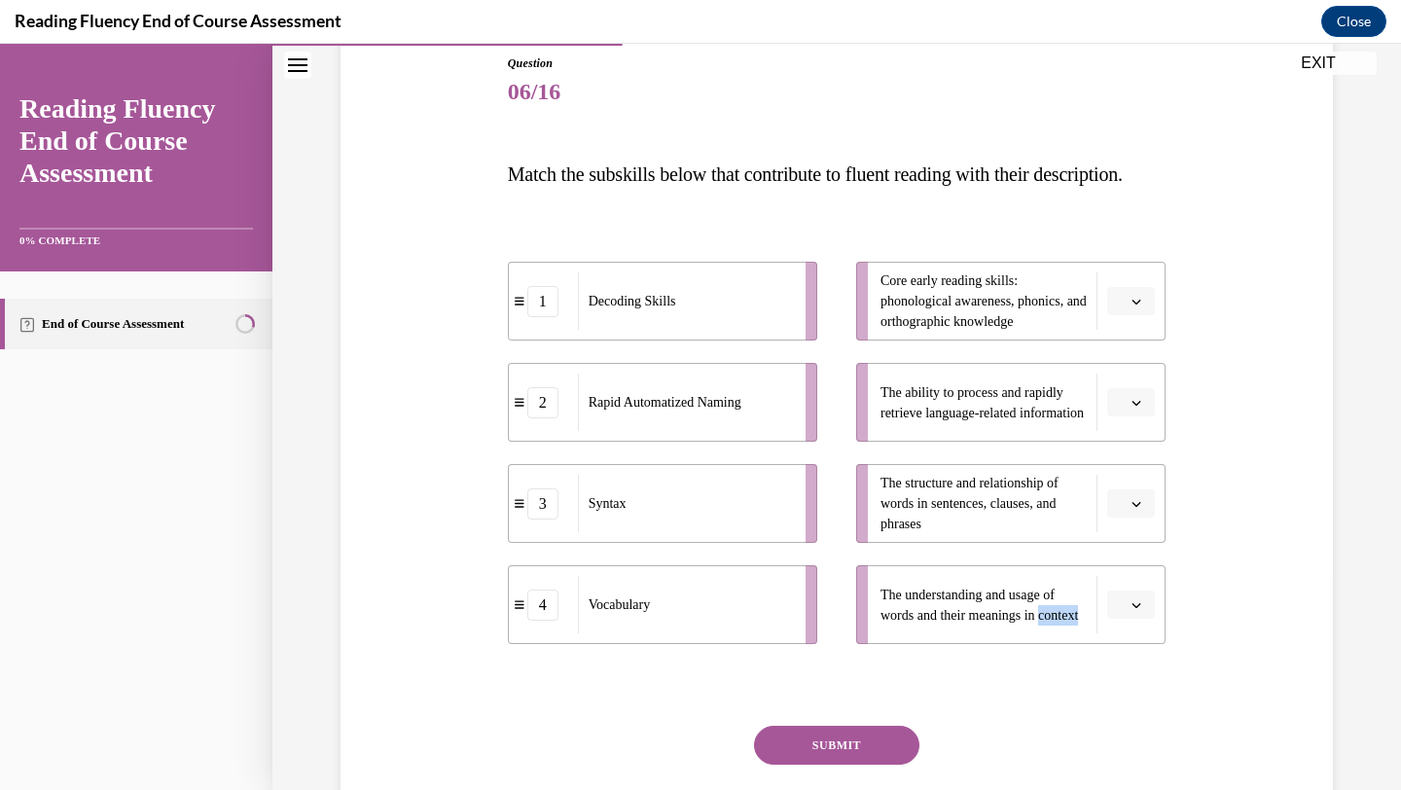
drag, startPoint x: 977, startPoint y: 657, endPoint x: 841, endPoint y: 659, distance: 136.3
click at [840, 644] on ul "Core early reading skills: phonological awareness, phonics, and orthographic kn…" at bounding box center [1001, 453] width 329 height 382
drag, startPoint x: 741, startPoint y: 654, endPoint x: 818, endPoint y: 652, distance: 77.9
click at [818, 632] on div "Vocabulary" at bounding box center [764, 602] width 215 height 57
drag, startPoint x: 716, startPoint y: 537, endPoint x: 790, endPoint y: 541, distance: 74.1
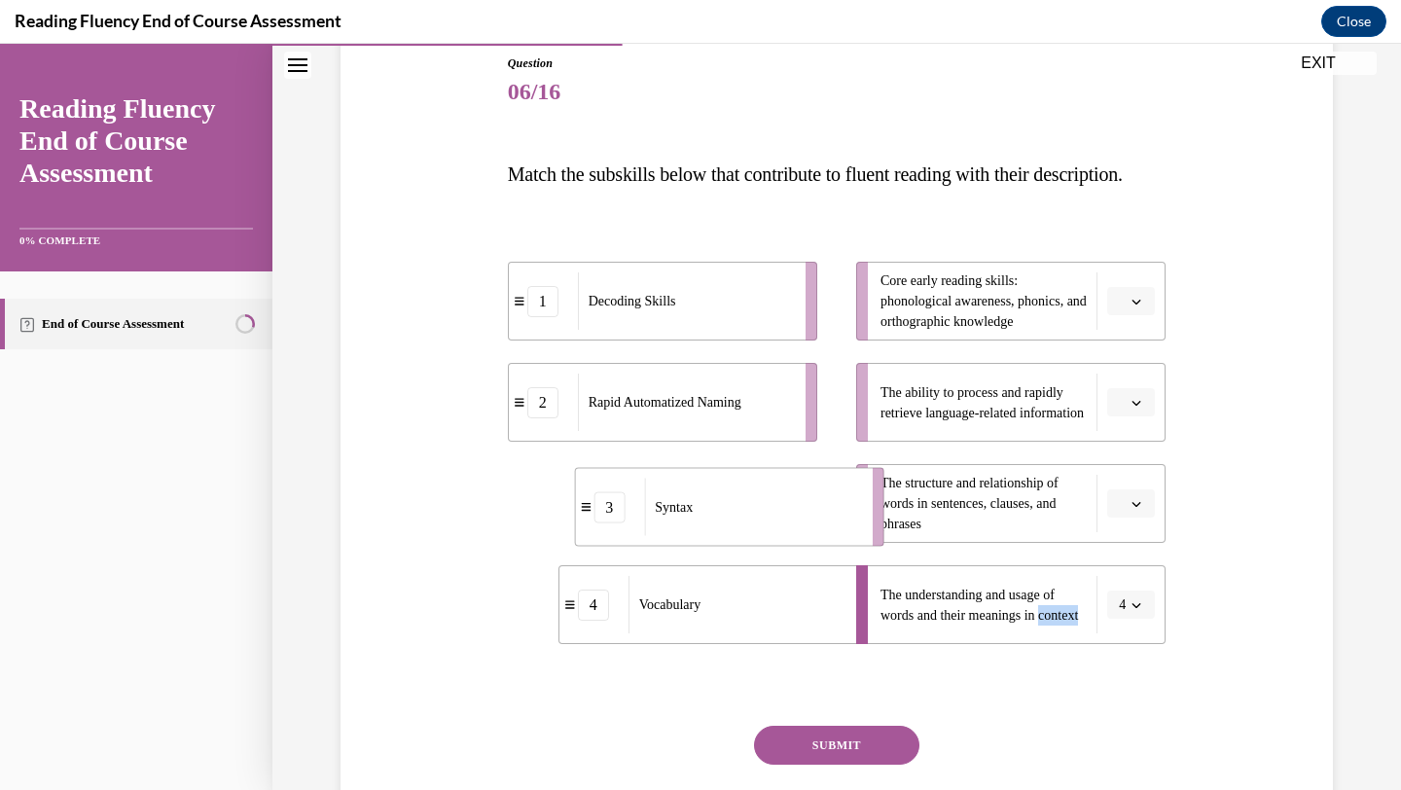
click at [791, 536] on div "Syntax" at bounding box center [751, 507] width 215 height 57
drag, startPoint x: 734, startPoint y: 434, endPoint x: 793, endPoint y: 438, distance: 59.5
click at [793, 414] on span "Rapid Automatized Naming" at bounding box center [724, 406] width 153 height 15
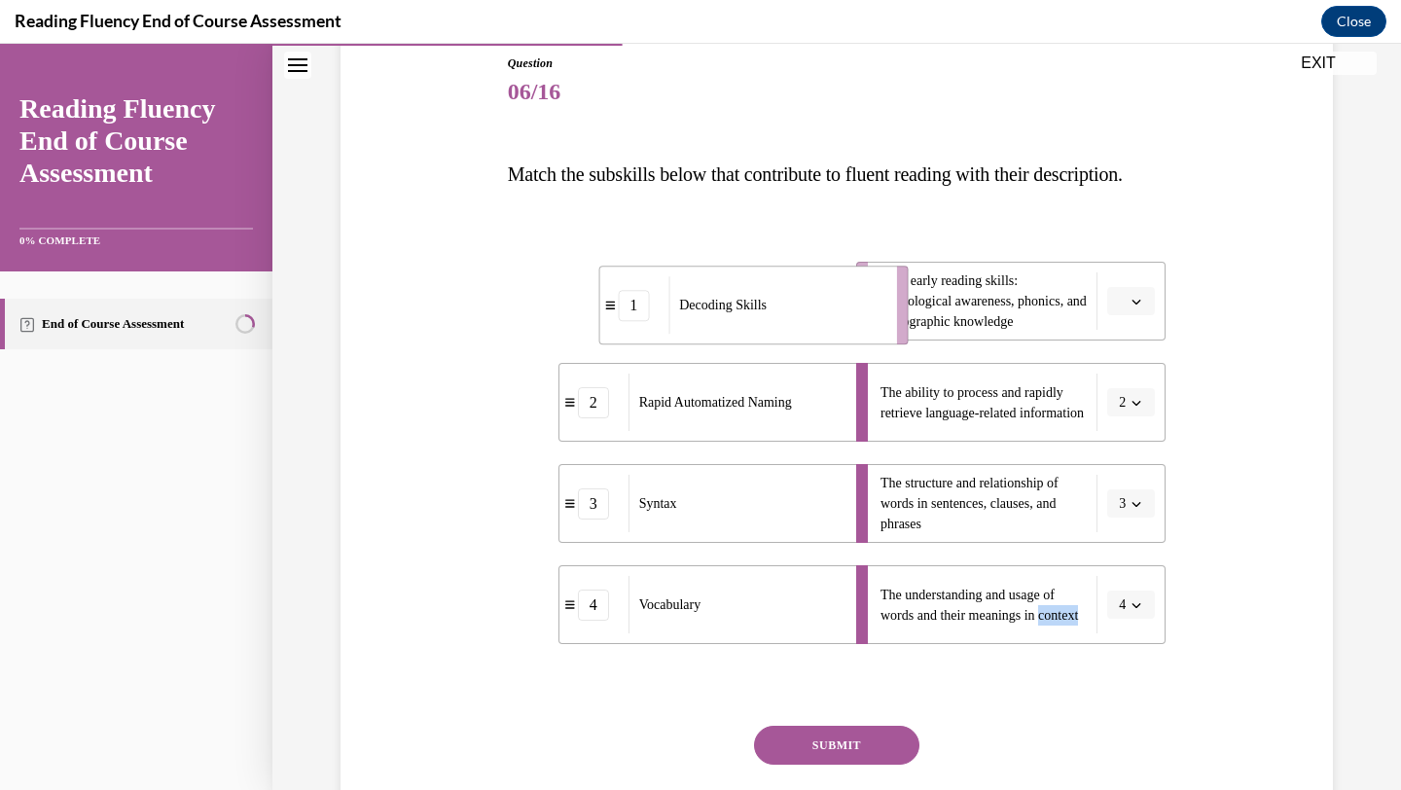
drag, startPoint x: 699, startPoint y: 341, endPoint x: 789, endPoint y: 345, distance: 90.6
click at [789, 334] on div "Decoding Skills" at bounding box center [776, 304] width 215 height 57
click at [848, 765] on button "SUBMIT" at bounding box center [836, 745] width 165 height 39
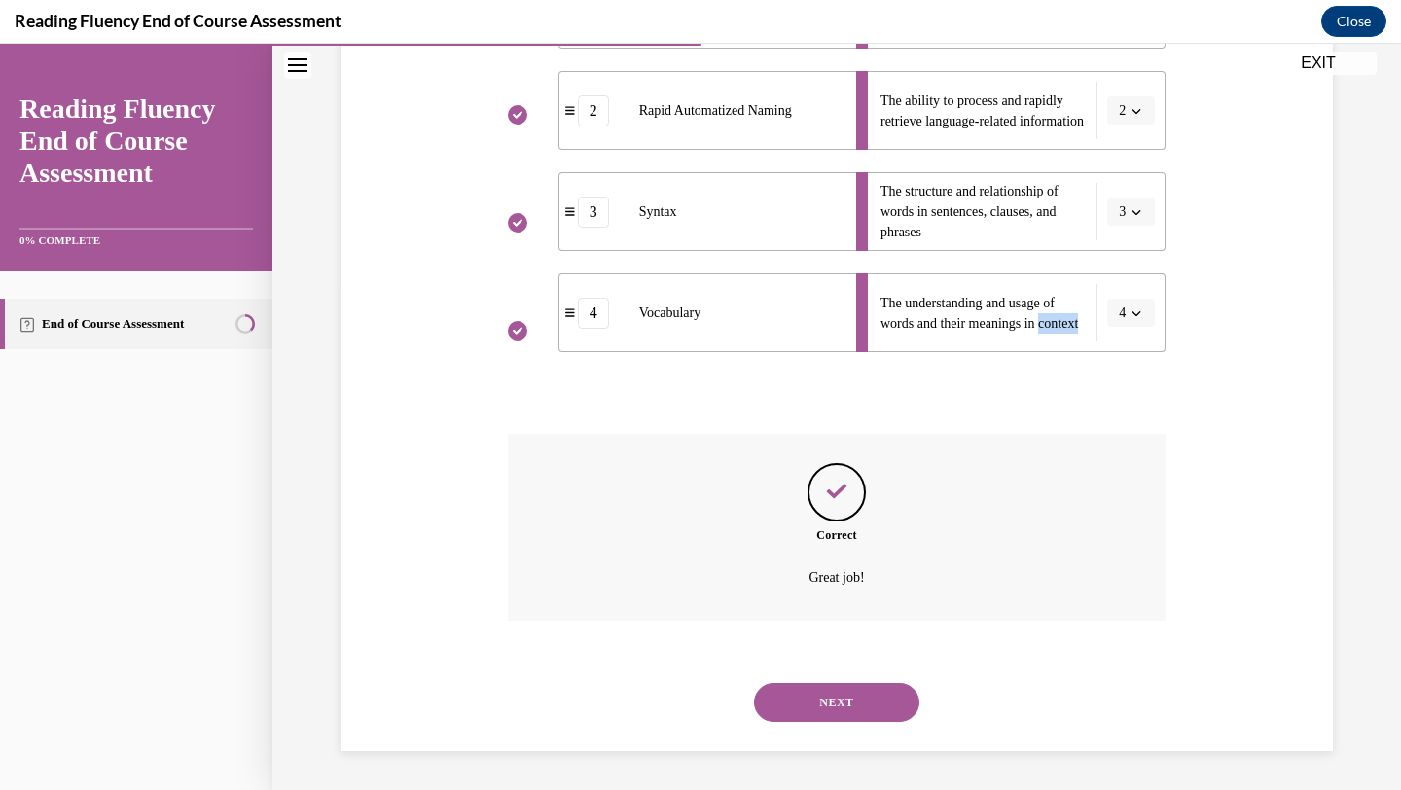
scroll to position [547, 0]
click at [830, 695] on button "NEXT" at bounding box center [836, 702] width 165 height 39
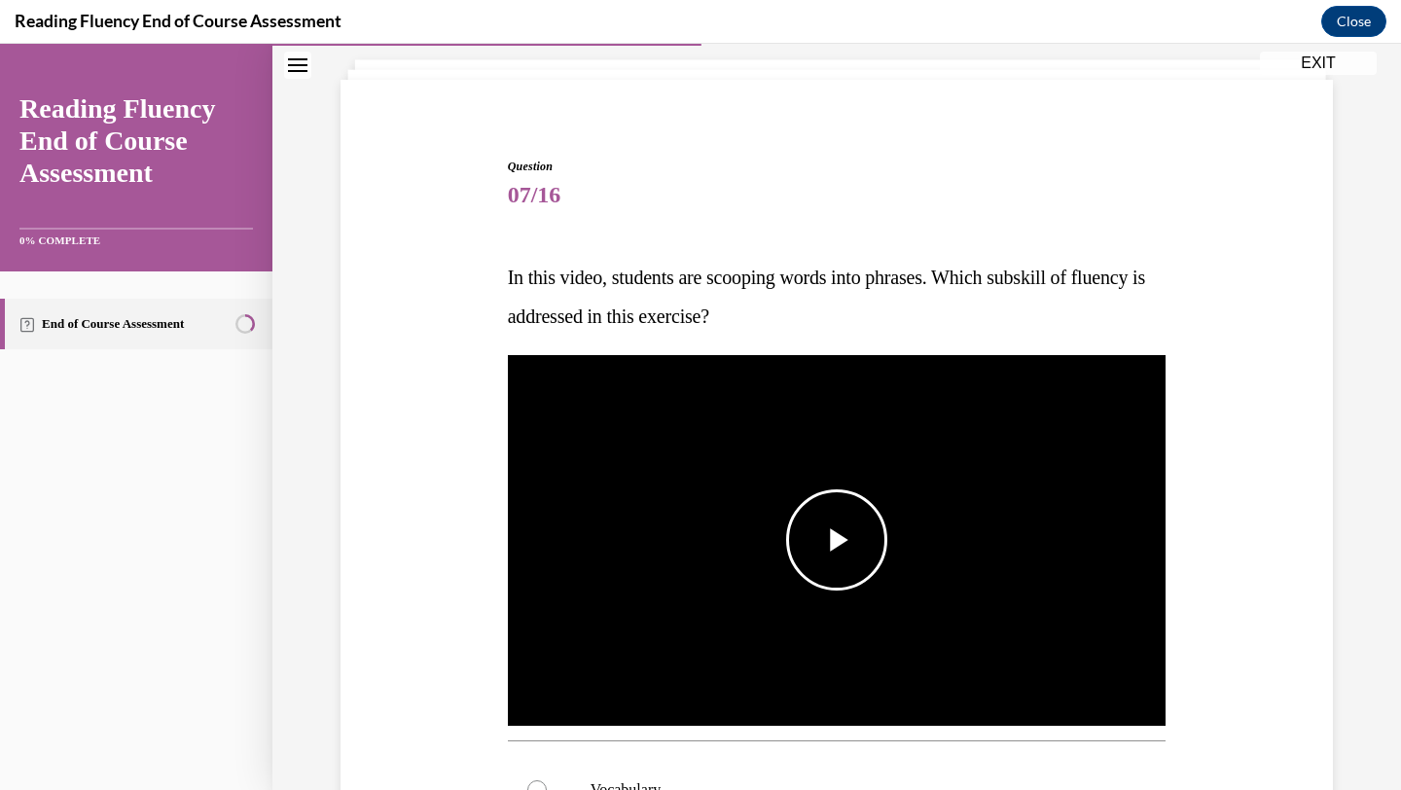
scroll to position [191, 0]
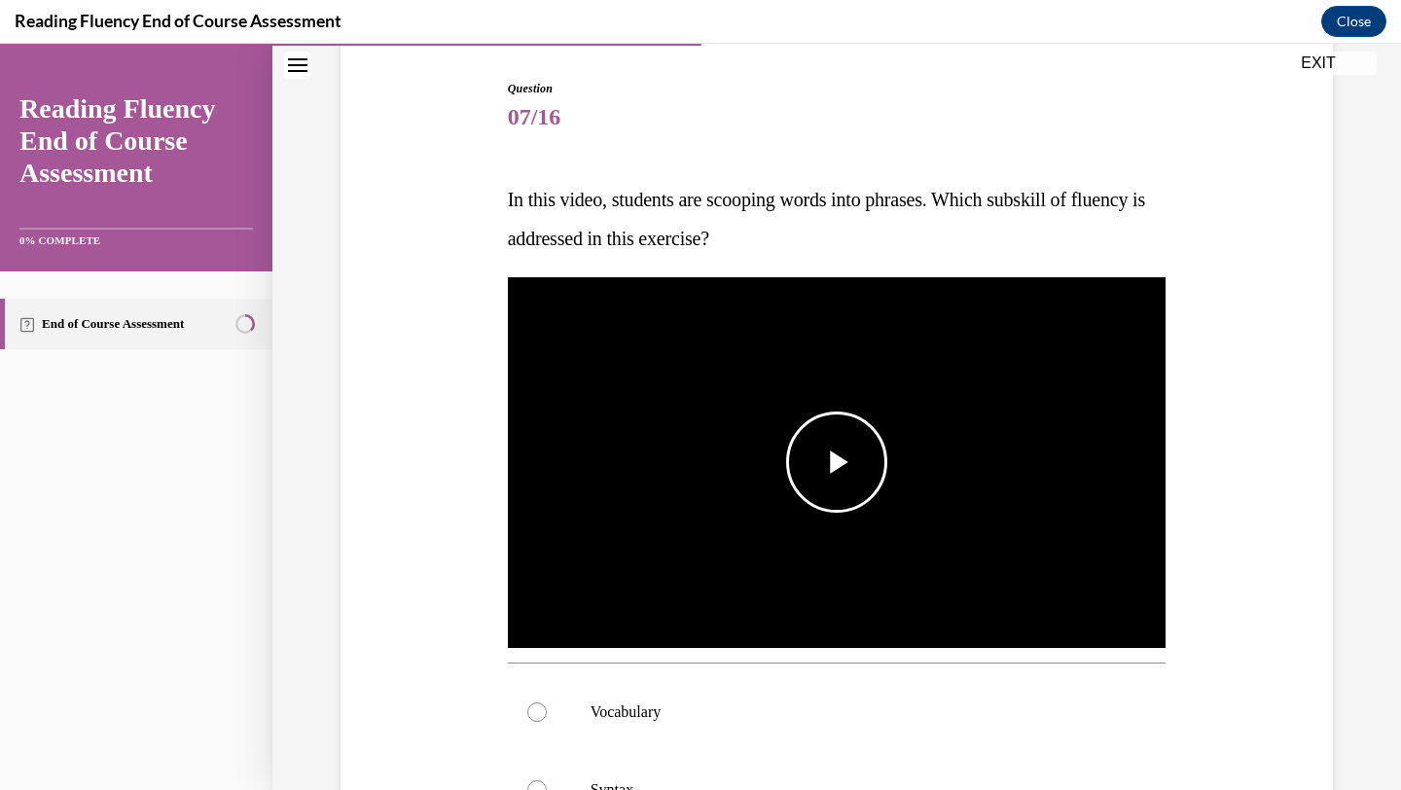
click at [837, 462] on span "Video player" at bounding box center [837, 462] width 0 height 0
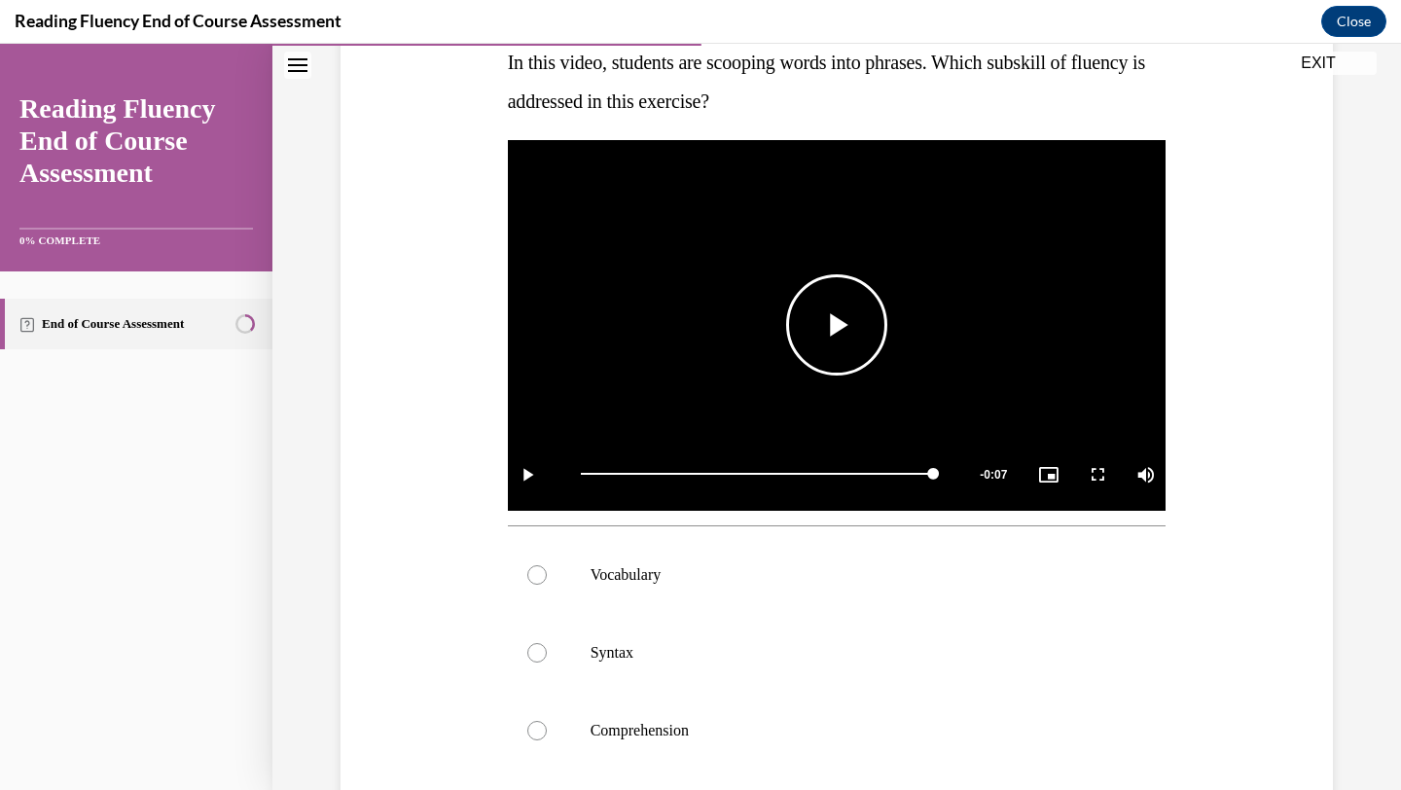
scroll to position [448, 0]
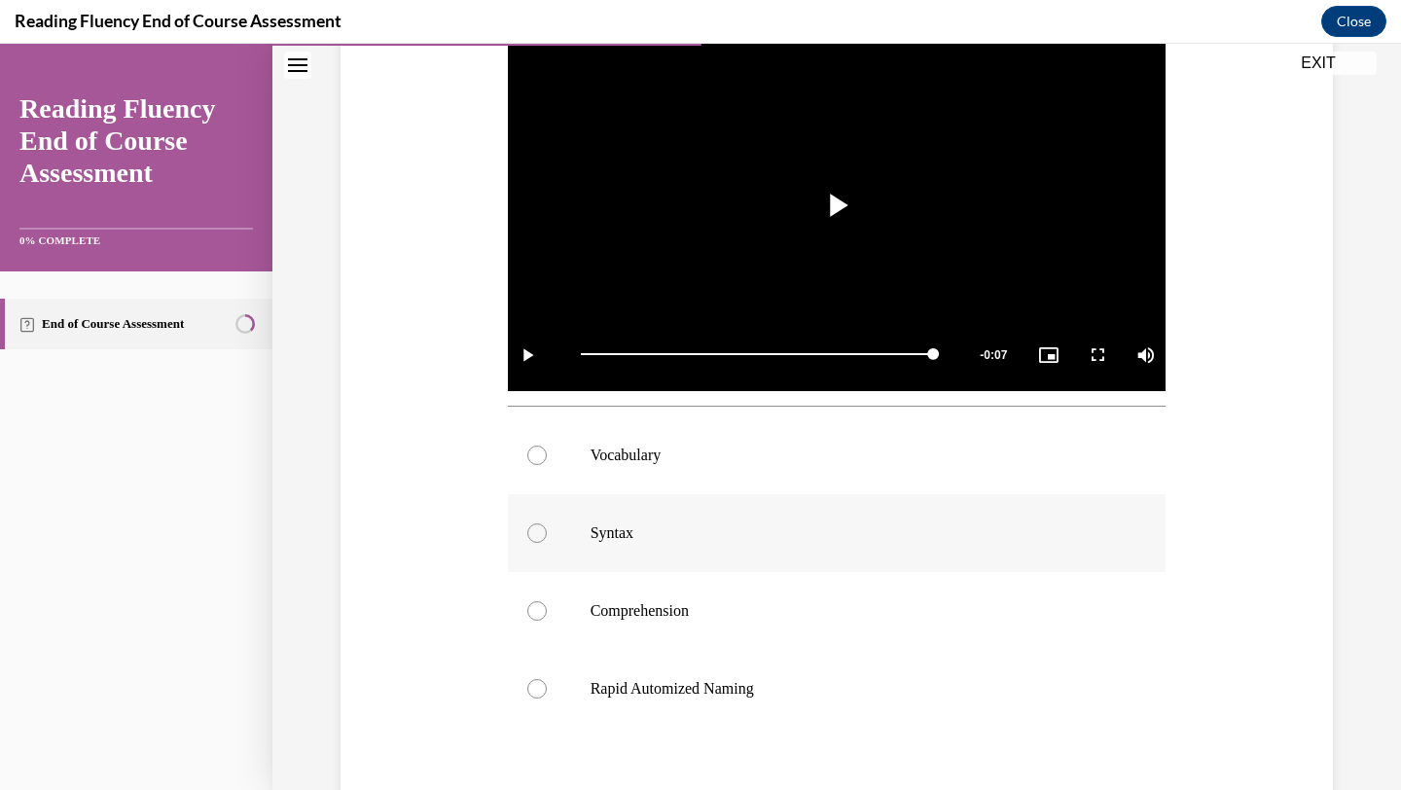
click at [541, 528] on div at bounding box center [536, 533] width 19 height 19
click at [541, 528] on input "Syntax" at bounding box center [536, 533] width 19 height 19
radio input "true"
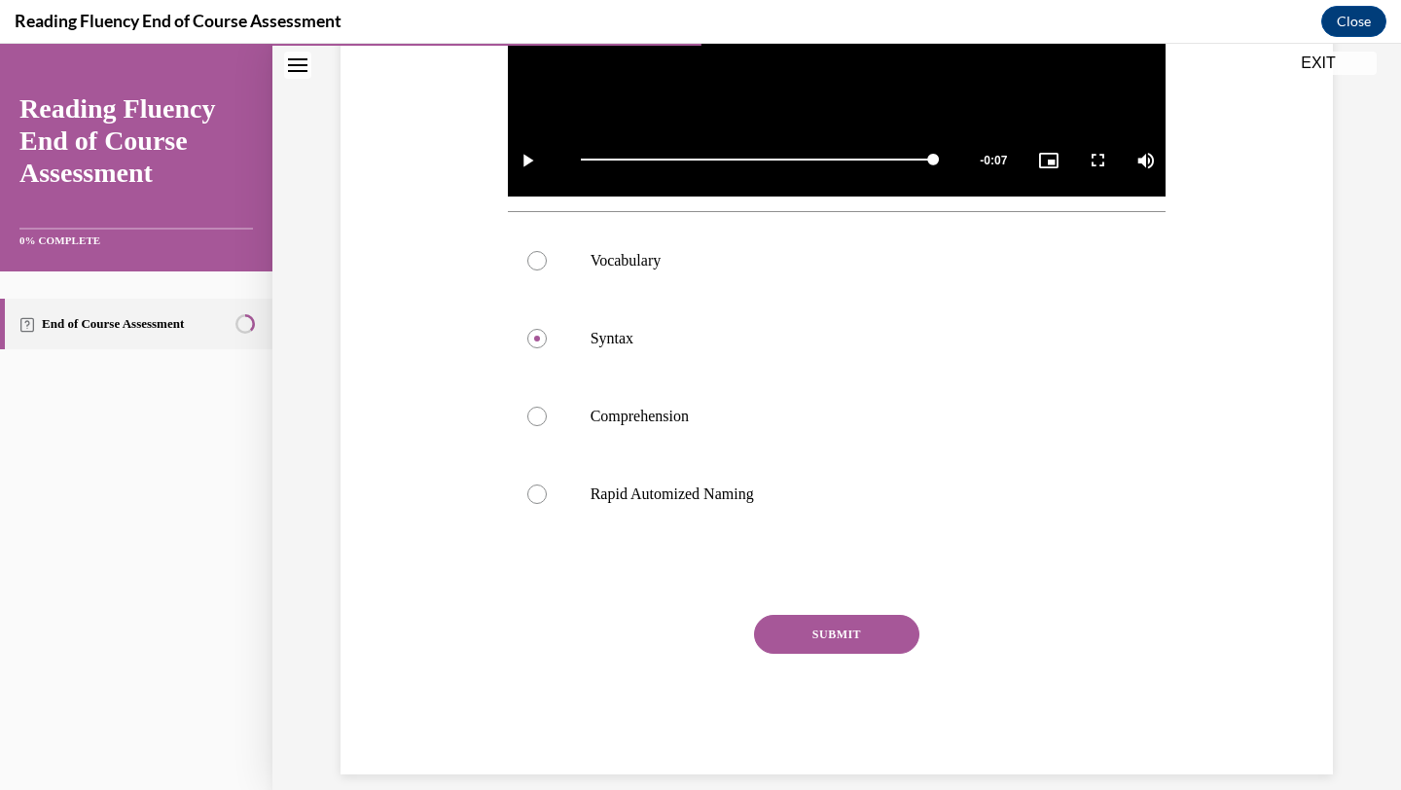
click at [820, 641] on button "SUBMIT" at bounding box center [836, 634] width 165 height 39
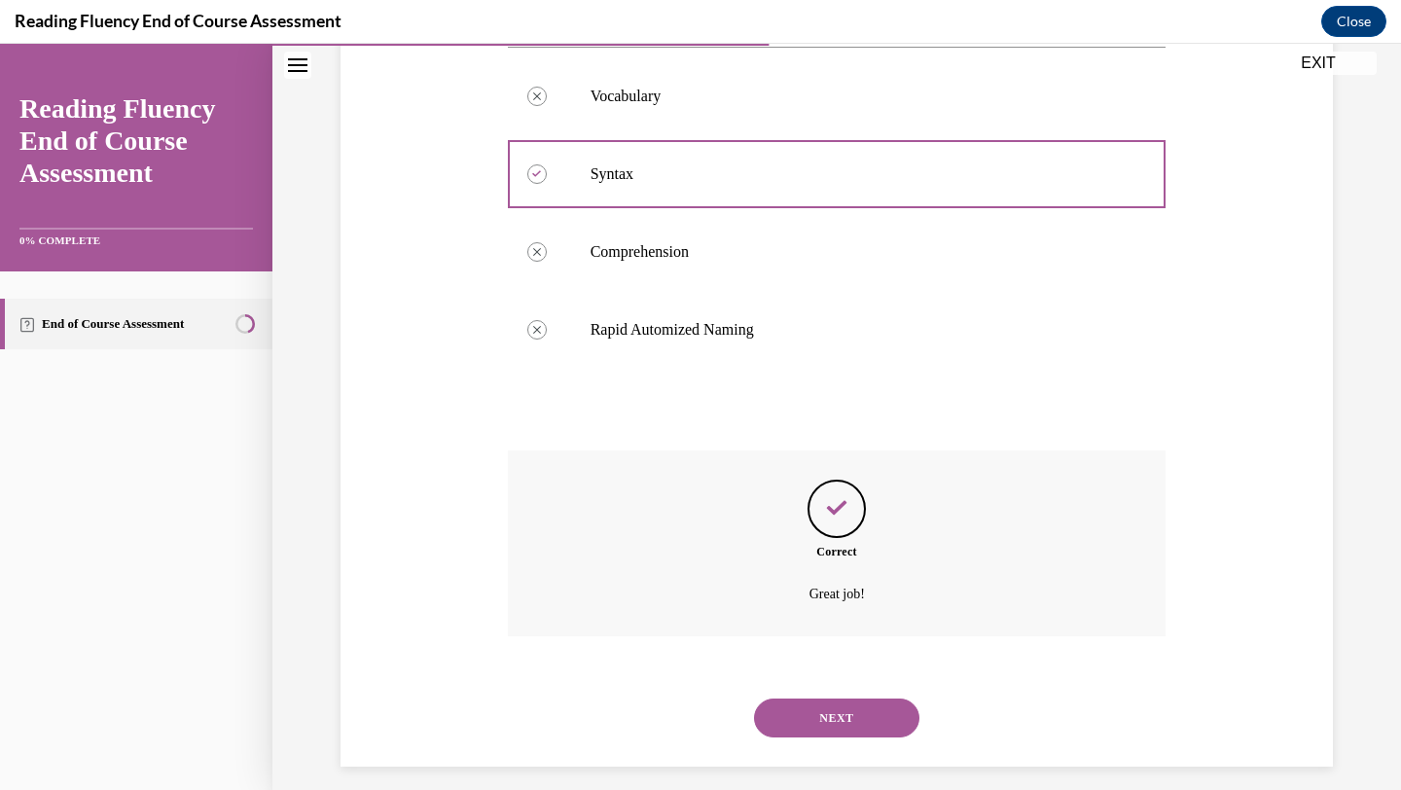
scroll to position [822, 0]
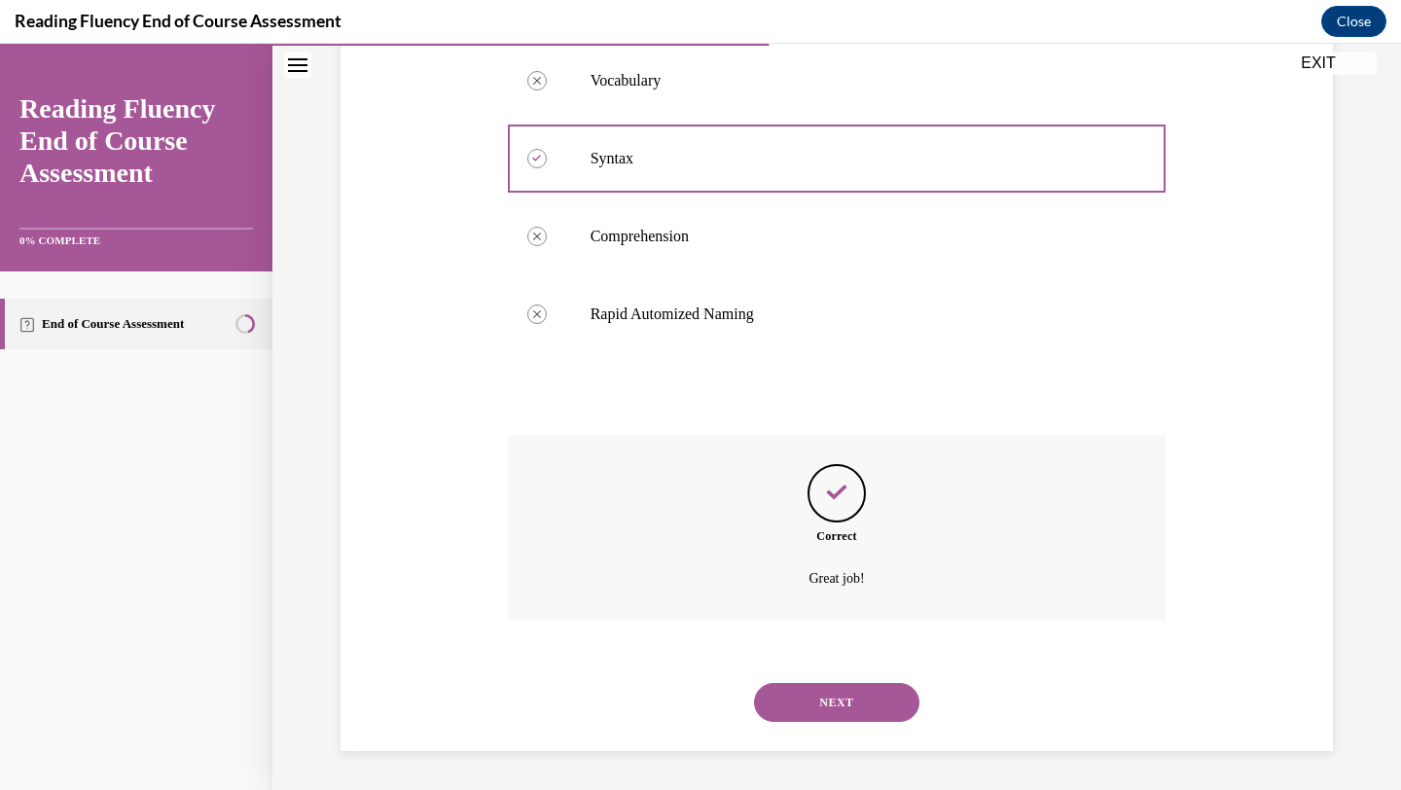
click at [817, 711] on button "NEXT" at bounding box center [836, 702] width 165 height 39
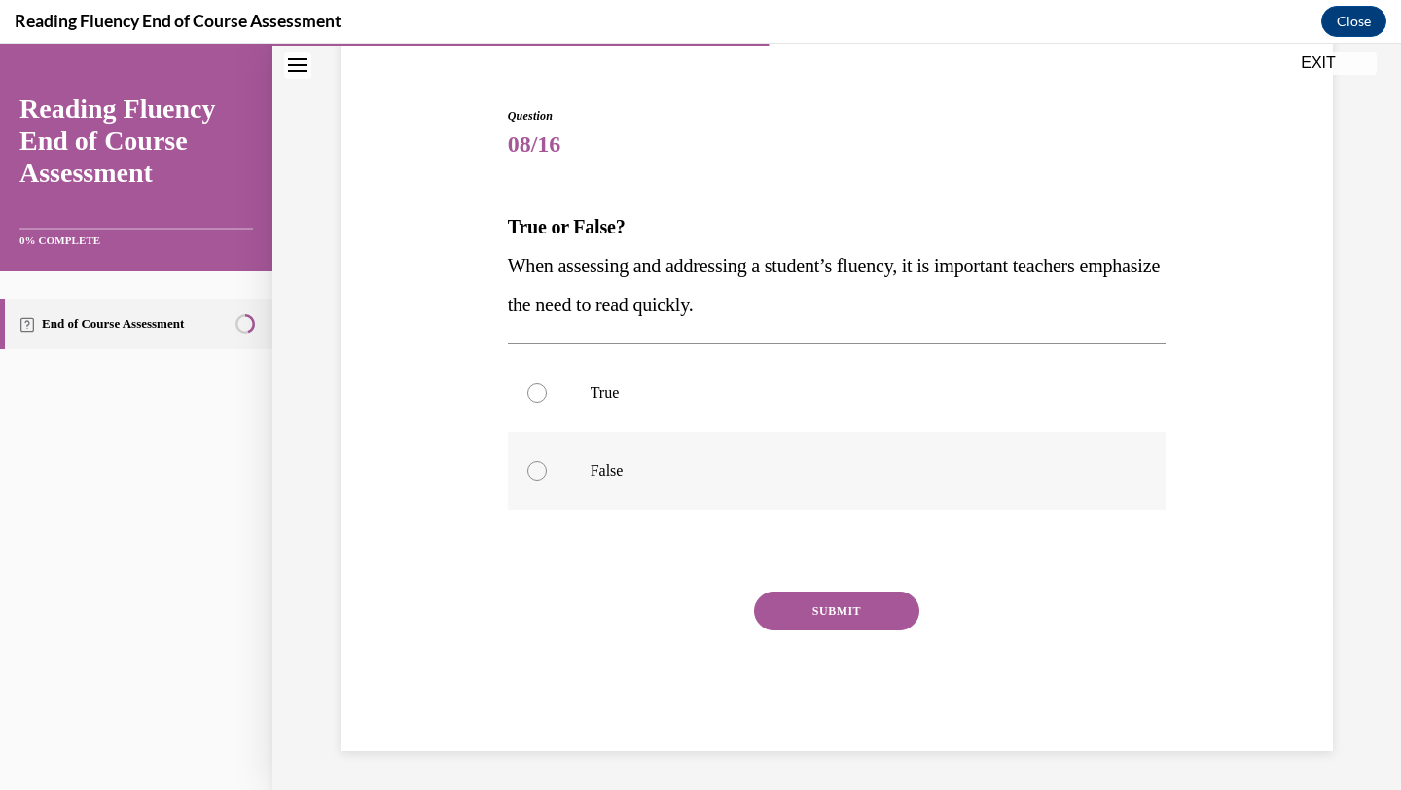
click at [535, 470] on div at bounding box center [536, 470] width 19 height 19
click at [535, 470] on input "False" at bounding box center [536, 470] width 19 height 19
radio input "true"
click at [790, 608] on button "SUBMIT" at bounding box center [836, 611] width 165 height 39
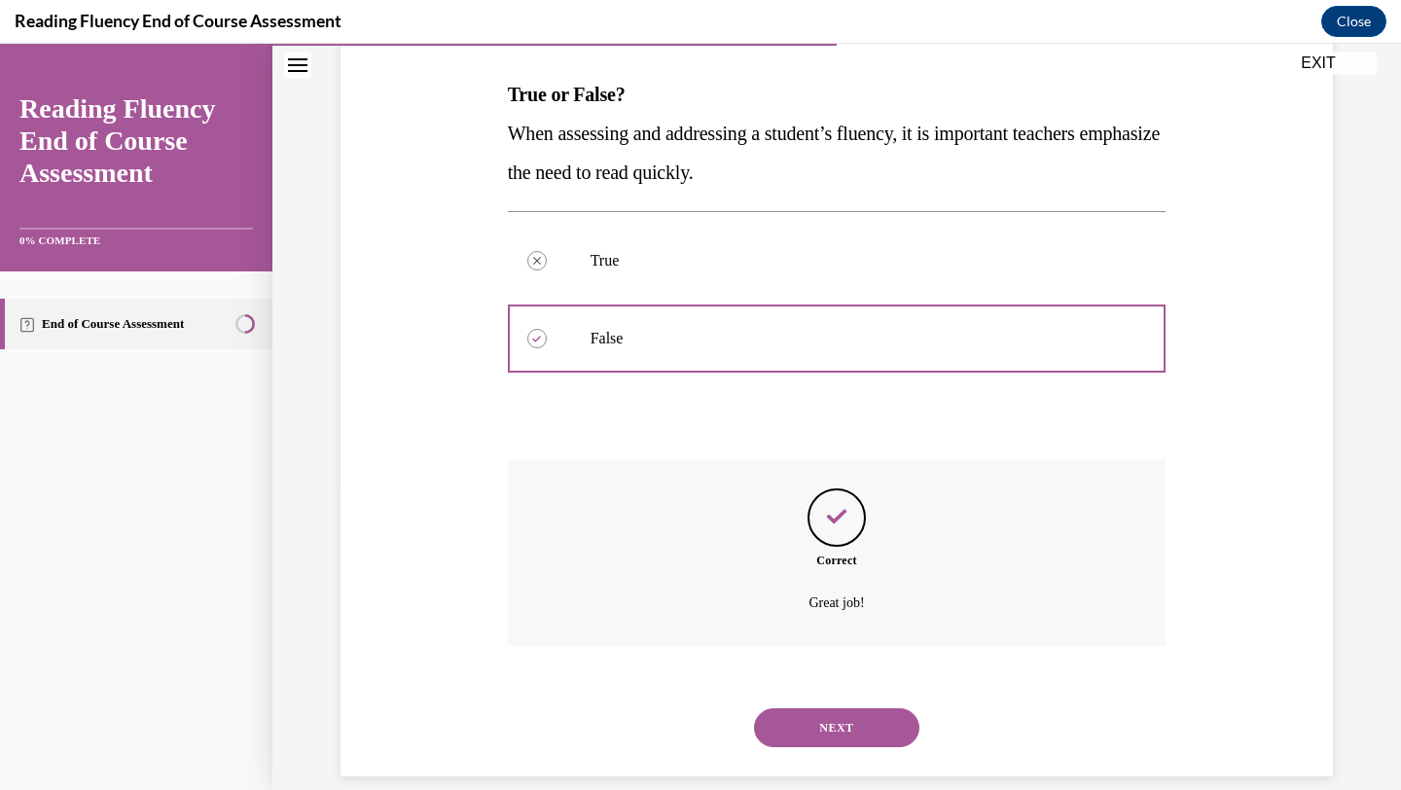
scroll to position [321, 0]
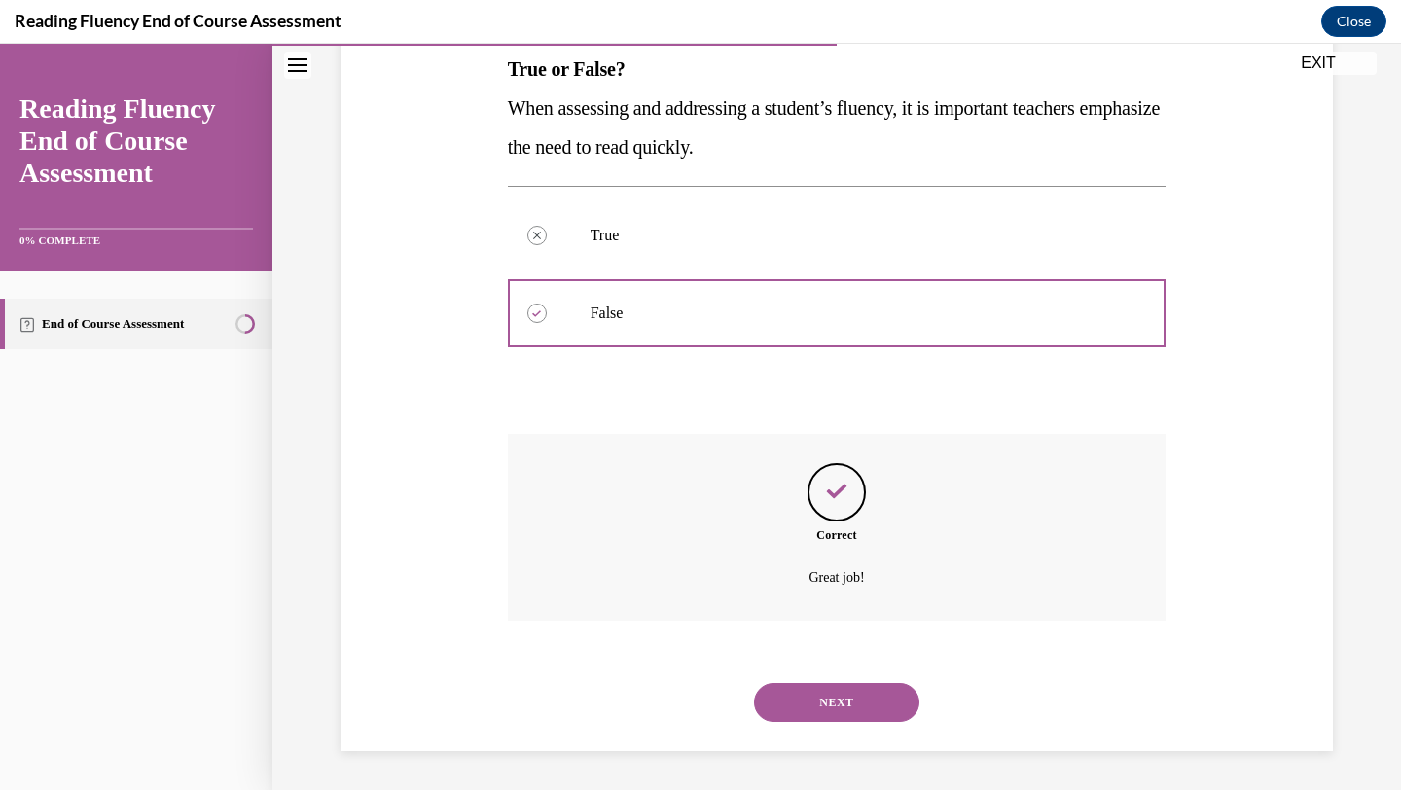
click at [825, 709] on button "NEXT" at bounding box center [836, 702] width 165 height 39
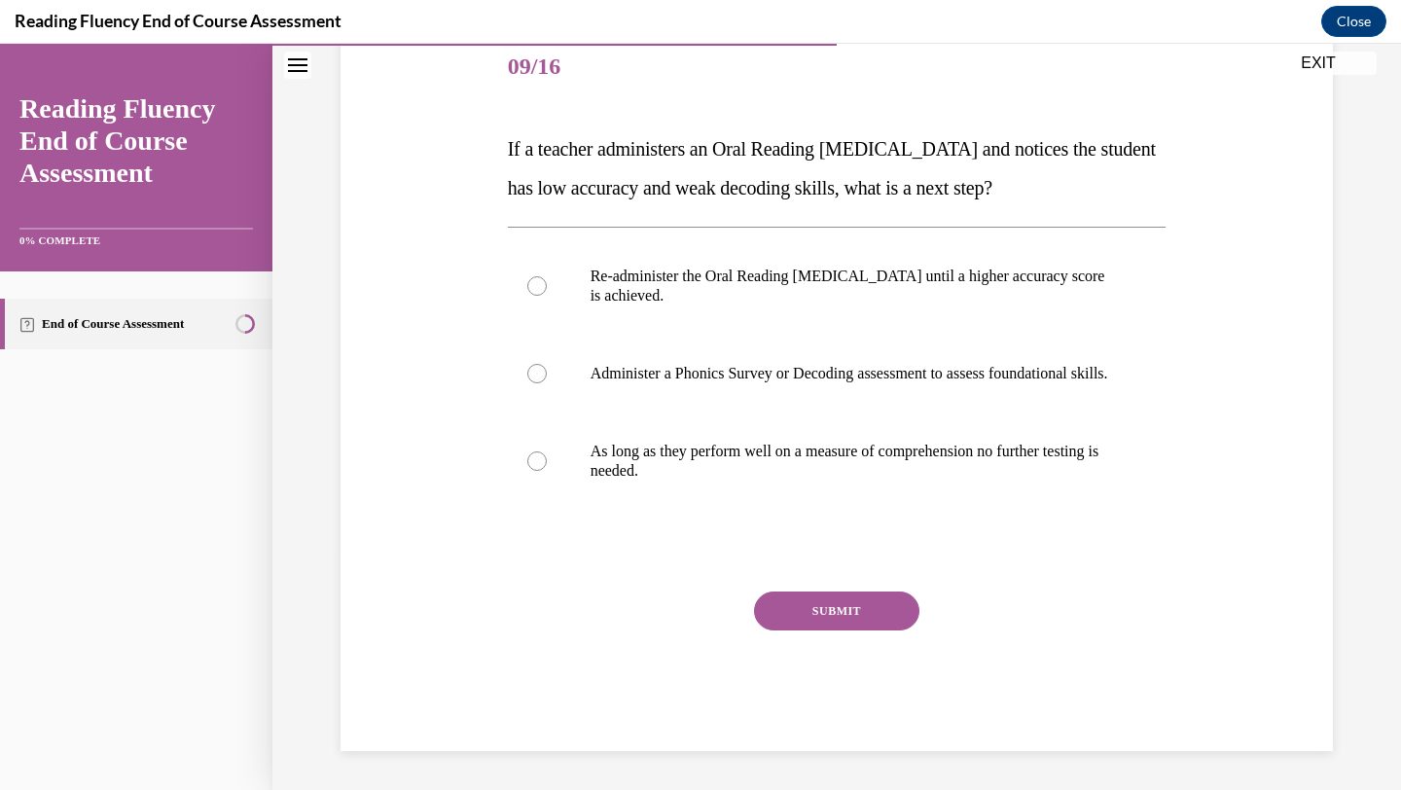
scroll to position [217, 0]
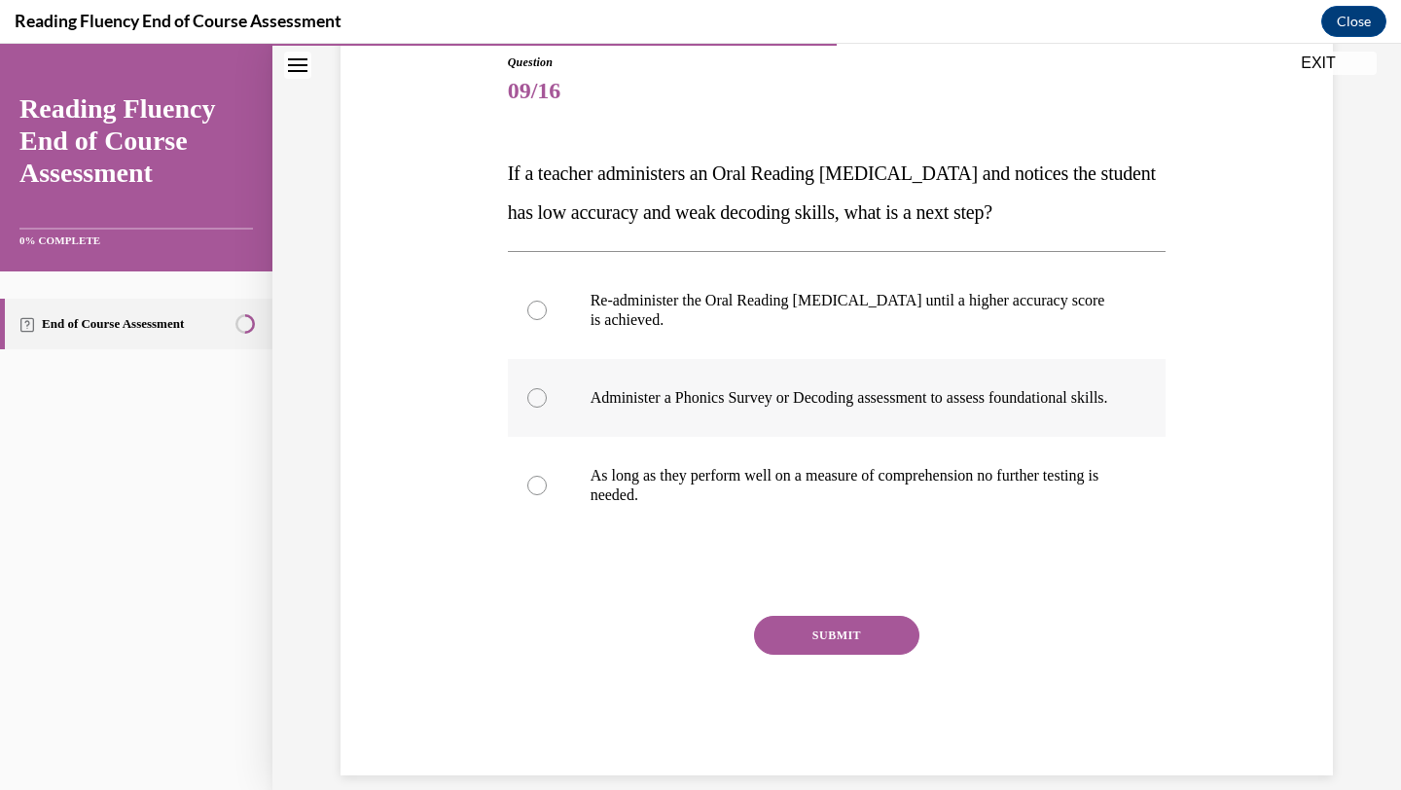
click at [534, 404] on div at bounding box center [536, 397] width 19 height 19
click at [534, 404] on input "Administer a Phonics Survey or Decoding assessment to assess foundational skill…" at bounding box center [536, 397] width 19 height 19
radio input "true"
click at [809, 651] on button "SUBMIT" at bounding box center [836, 635] width 165 height 39
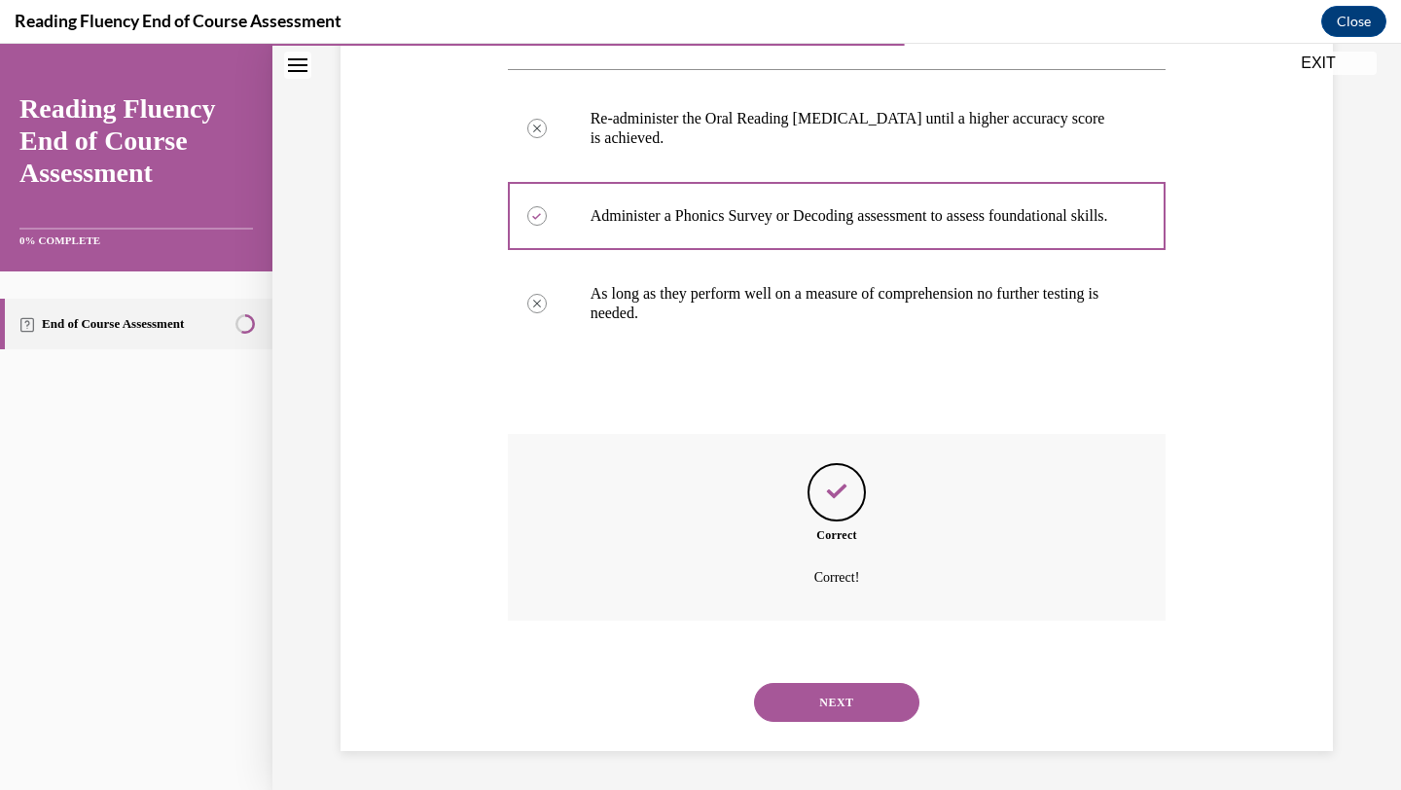
scroll to position [417, 0]
click at [836, 704] on button "NEXT" at bounding box center [836, 702] width 165 height 39
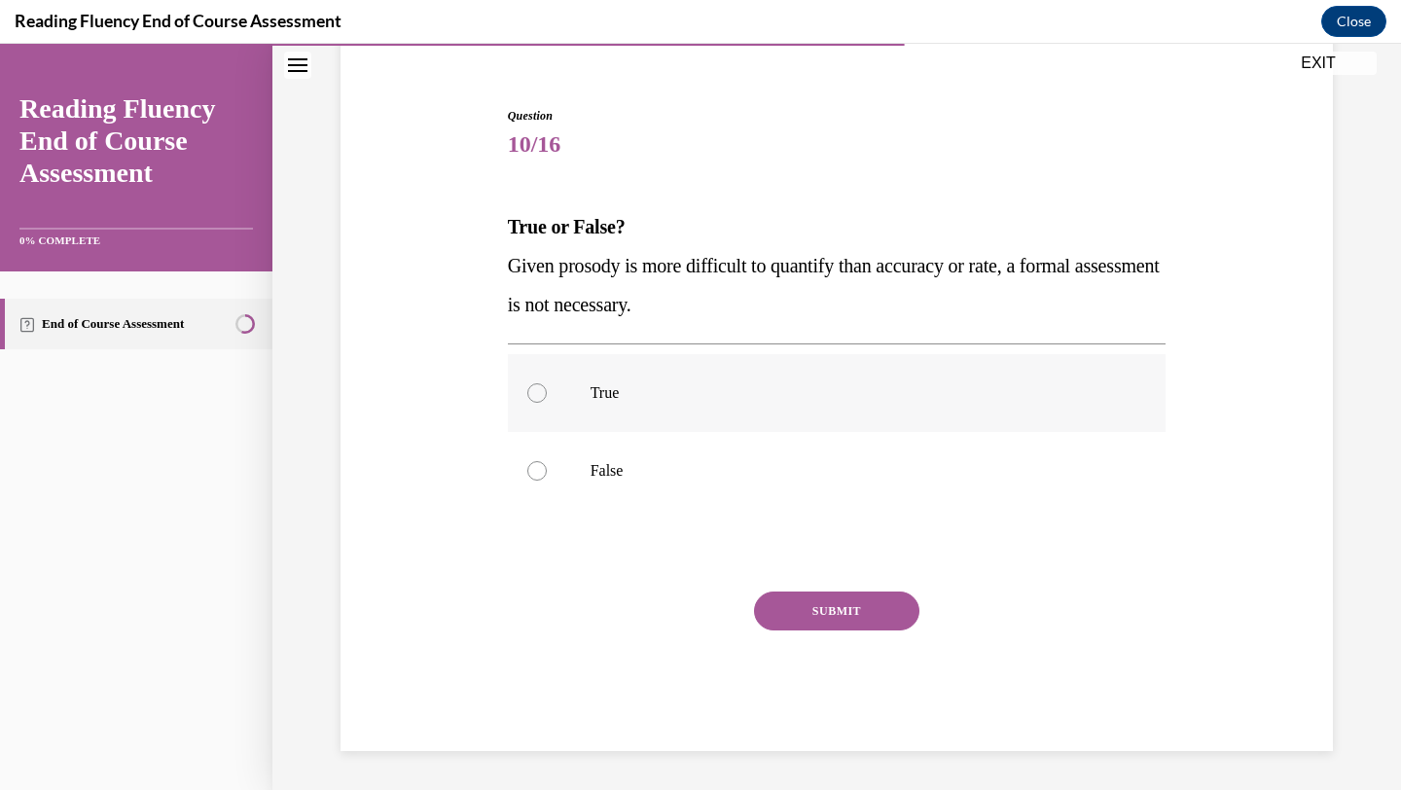
click at [532, 399] on div at bounding box center [536, 392] width 19 height 19
click at [532, 399] on input "True" at bounding box center [536, 392] width 19 height 19
radio input "true"
click at [845, 612] on button "SUBMIT" at bounding box center [836, 611] width 165 height 39
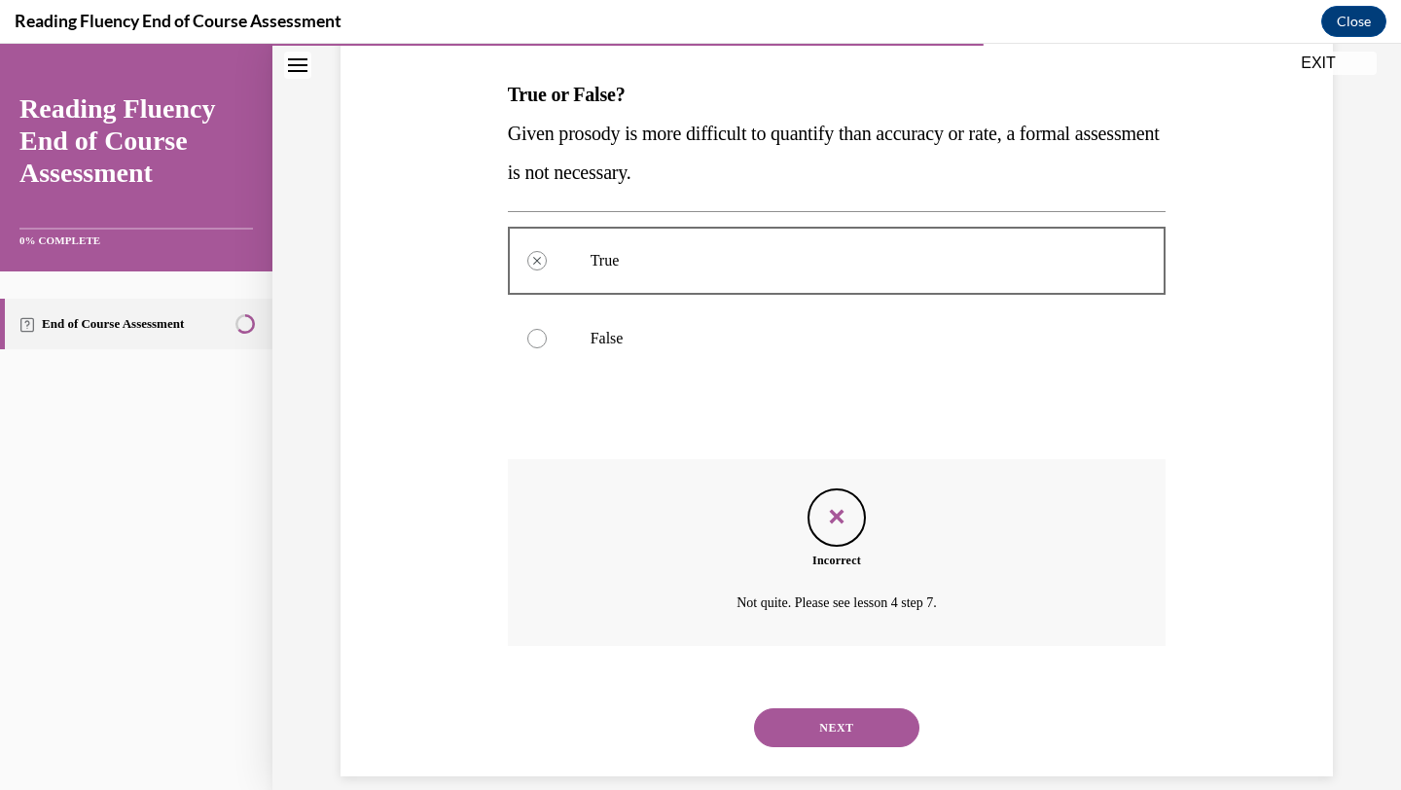
scroll to position [321, 0]
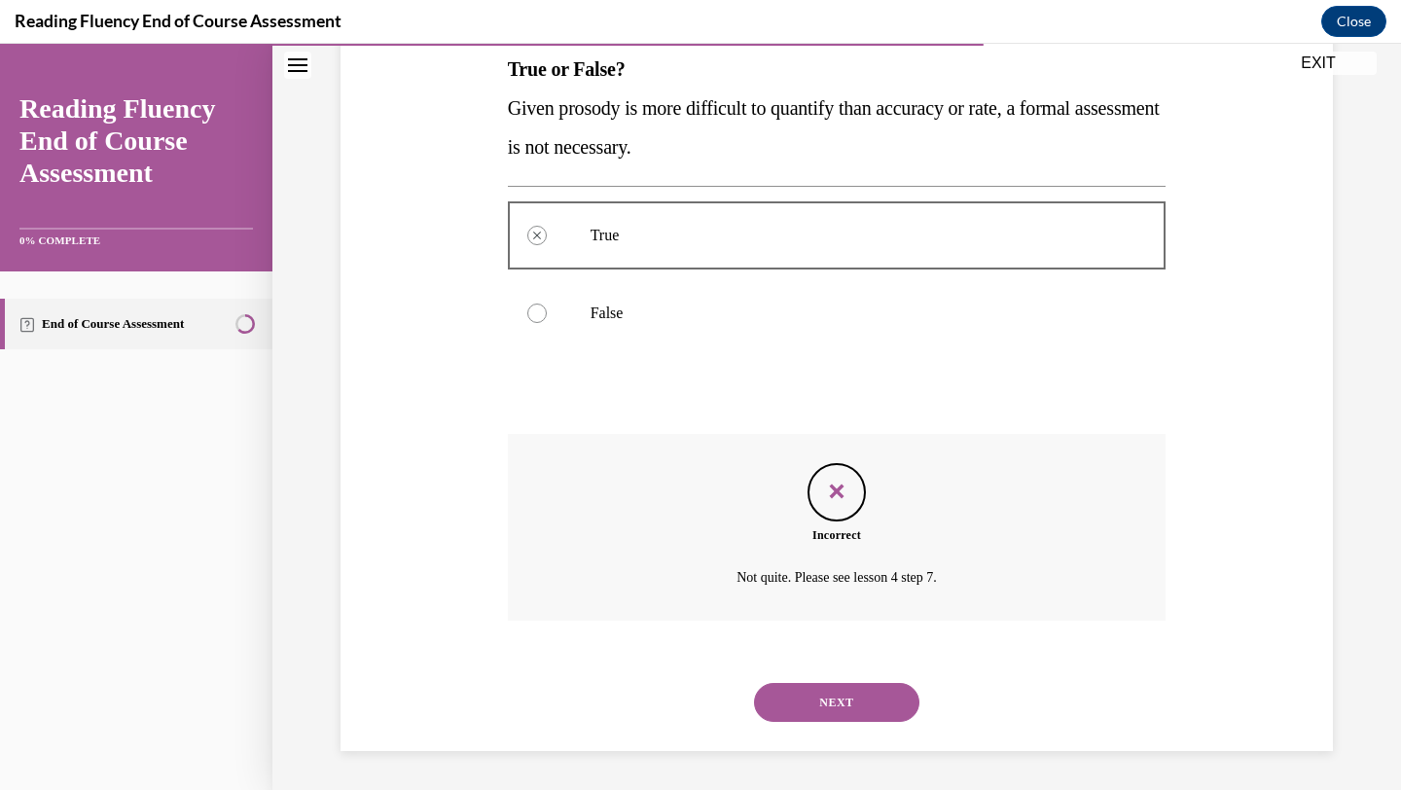
click at [829, 709] on button "NEXT" at bounding box center [836, 702] width 165 height 39
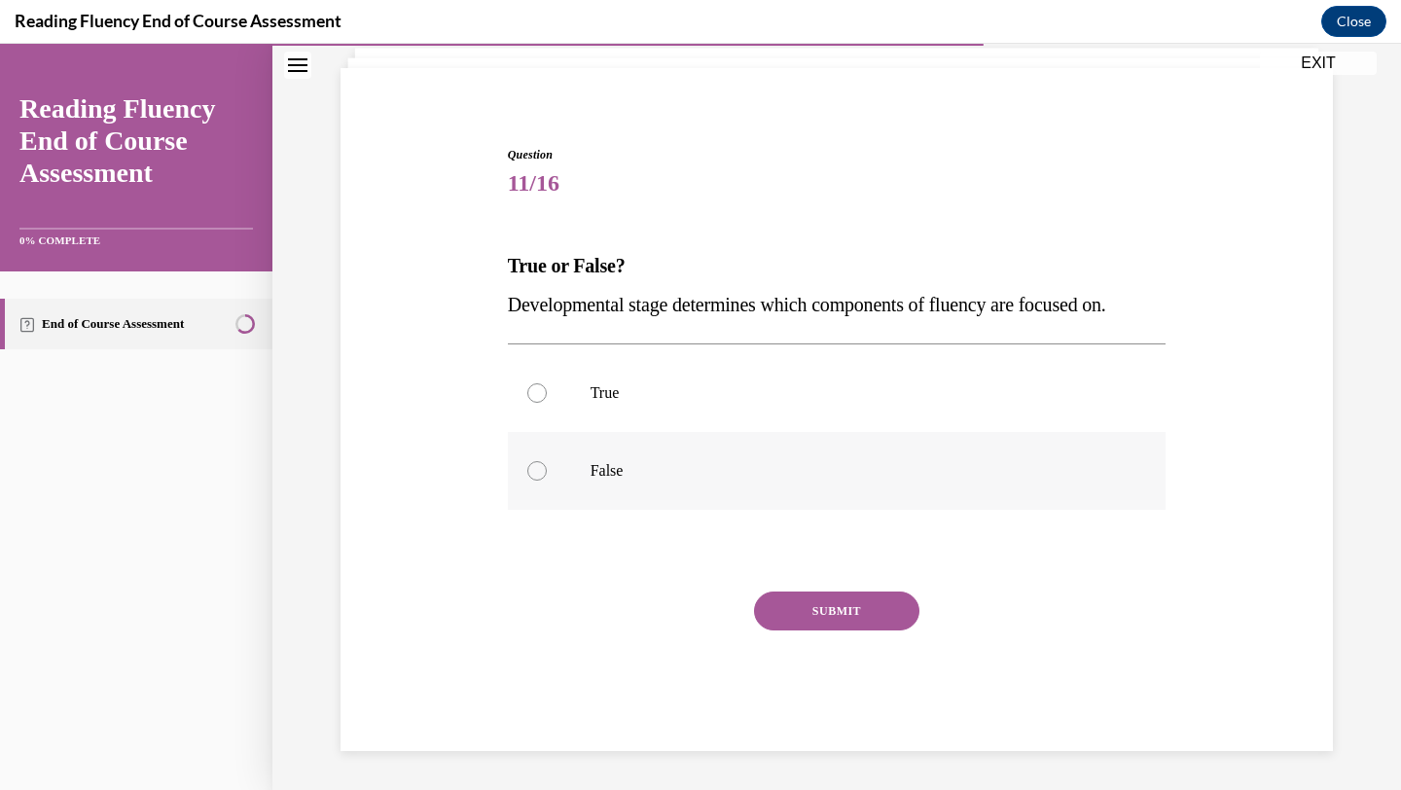
click at [539, 469] on div at bounding box center [536, 470] width 19 height 19
click at [539, 469] on input "False" at bounding box center [536, 470] width 19 height 19
radio input "true"
click at [799, 619] on button "SUBMIT" at bounding box center [836, 611] width 165 height 39
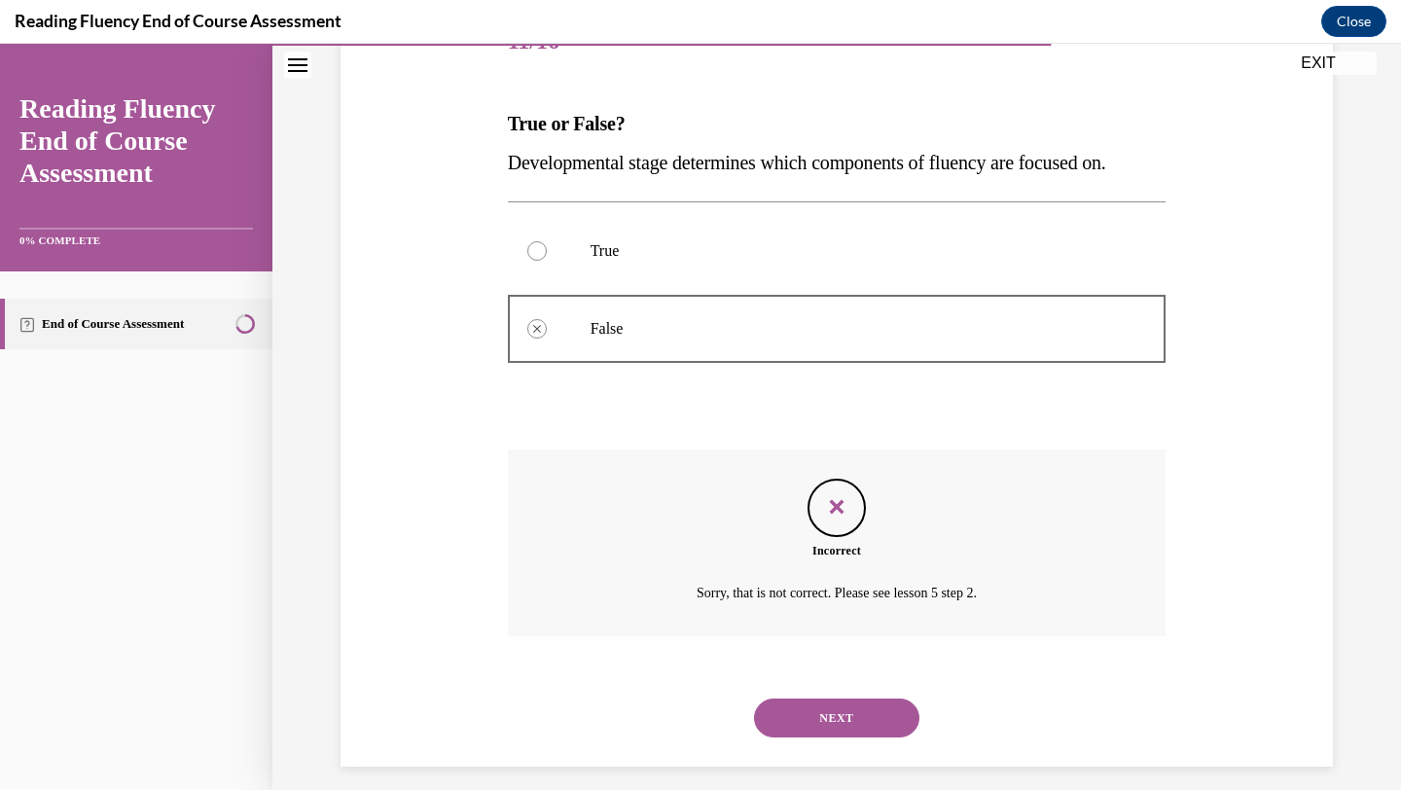
scroll to position [282, 0]
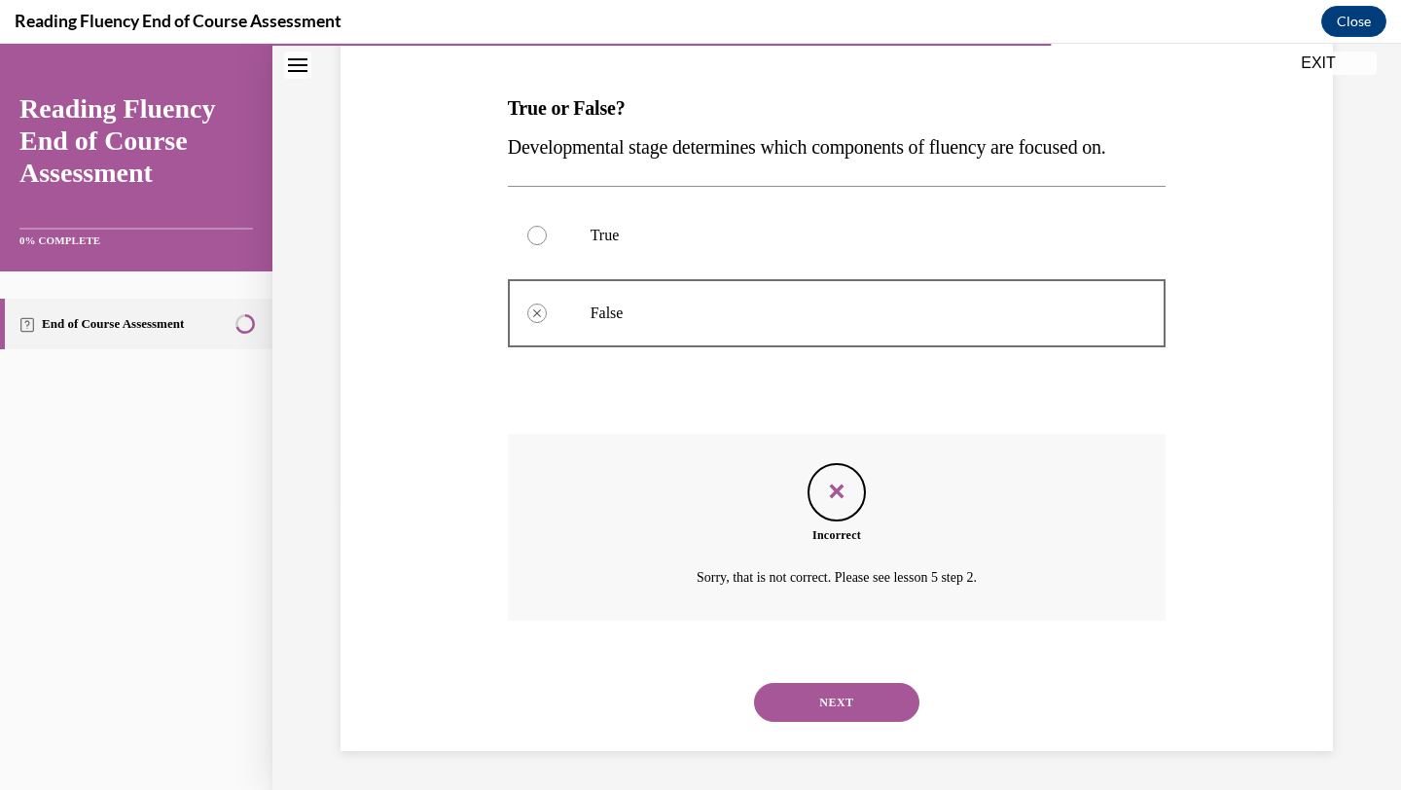
click at [831, 685] on button "NEXT" at bounding box center [836, 702] width 165 height 39
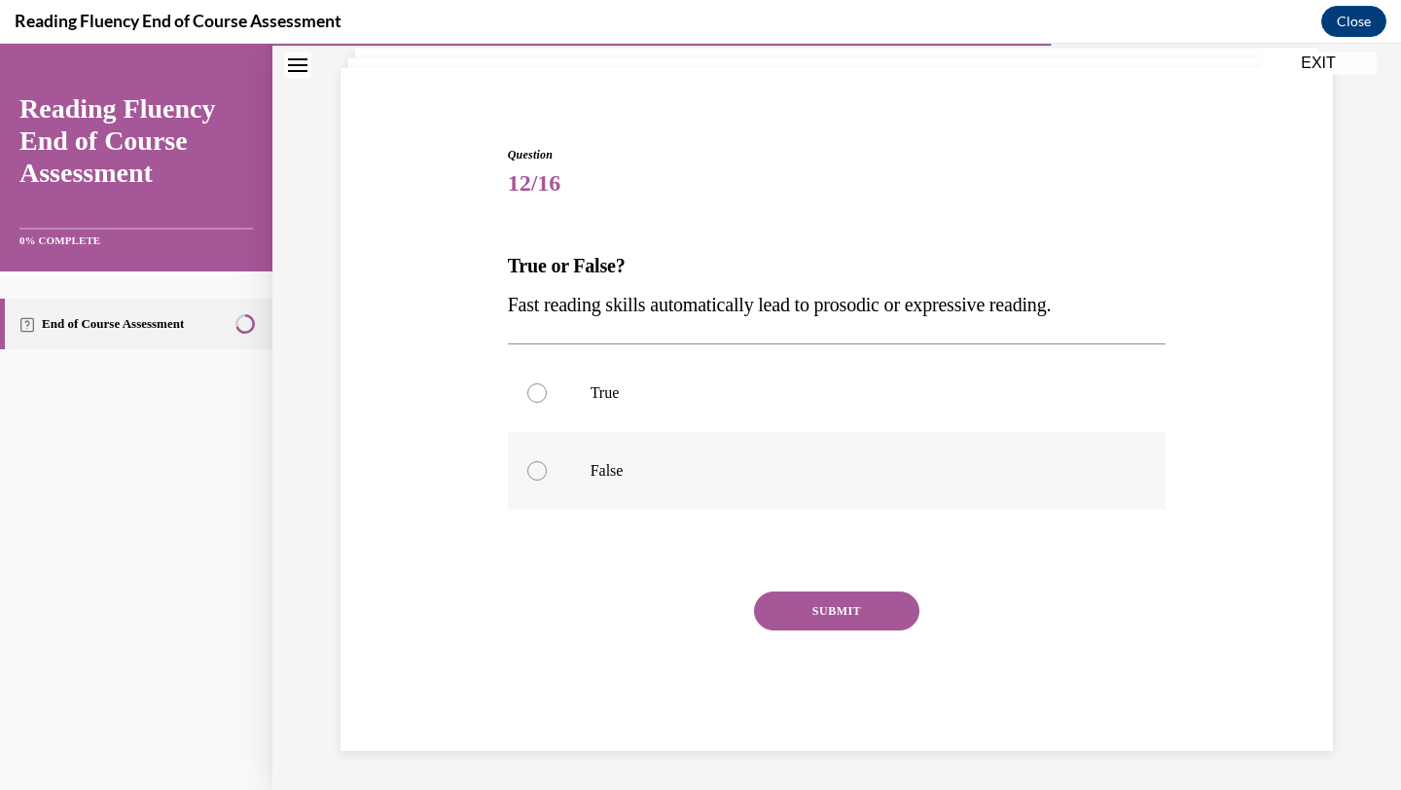
click at [541, 476] on div at bounding box center [536, 470] width 19 height 19
click at [541, 476] on input "False" at bounding box center [536, 470] width 19 height 19
radio input "true"
click at [799, 606] on button "SUBMIT" at bounding box center [836, 611] width 165 height 39
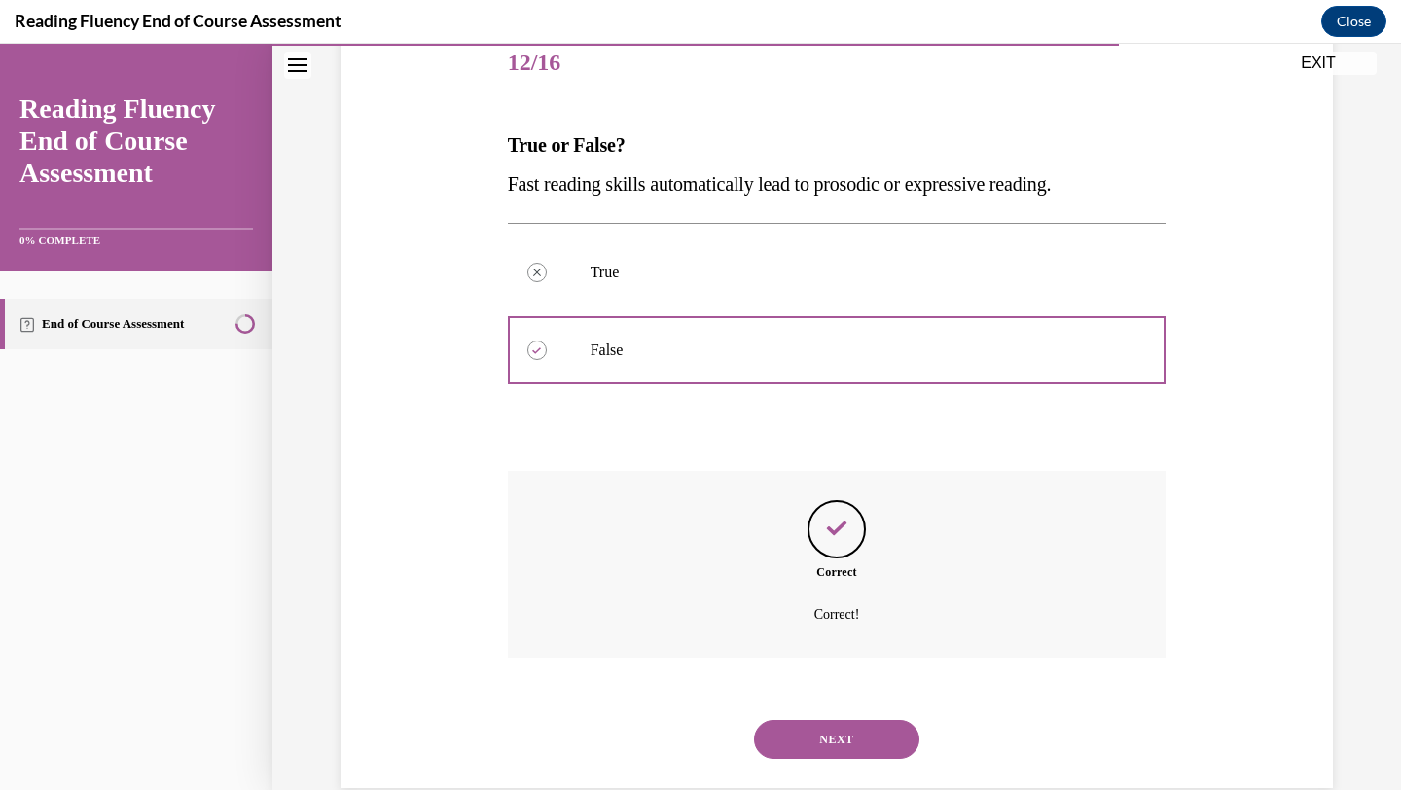
scroll to position [282, 0]
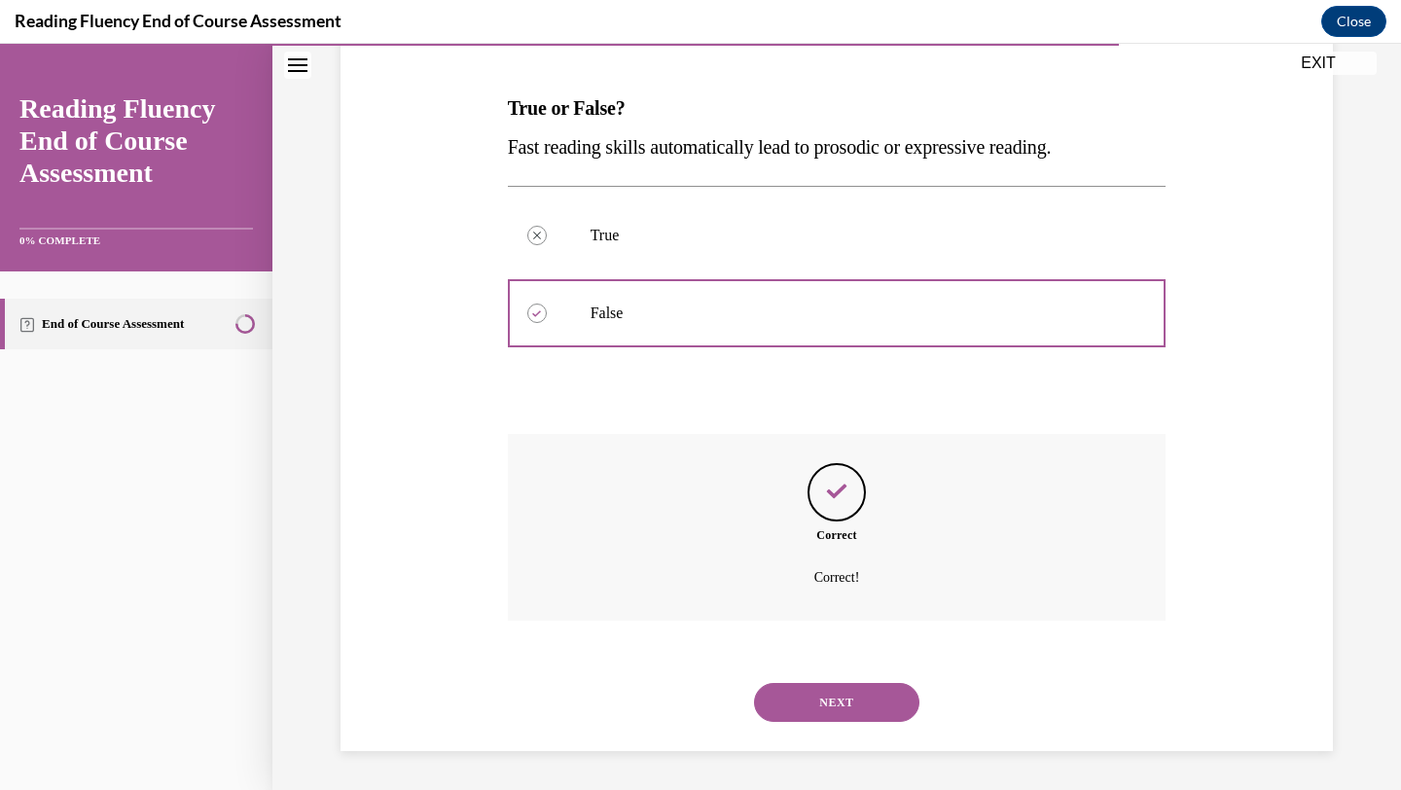
click at [817, 710] on button "NEXT" at bounding box center [836, 702] width 165 height 39
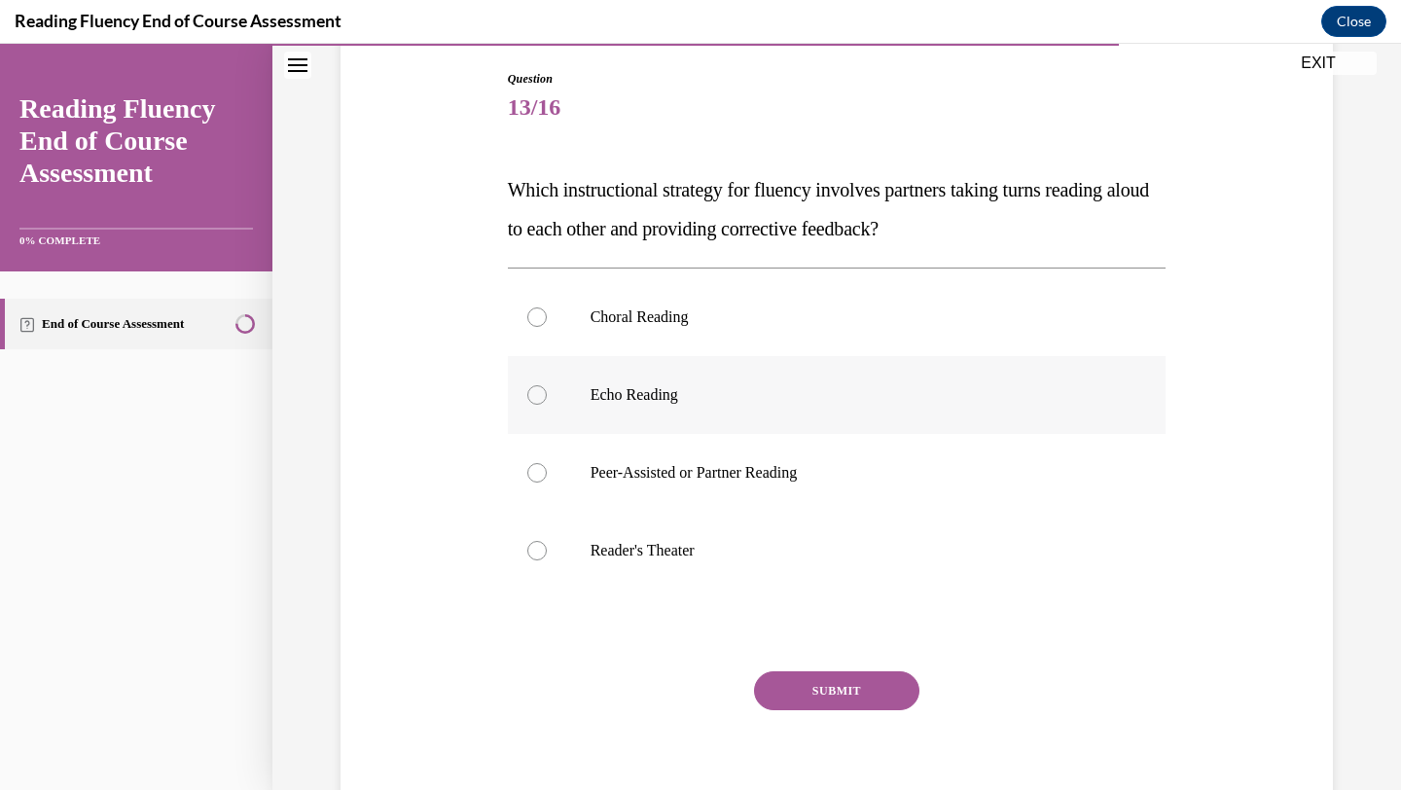
scroll to position [211, 0]
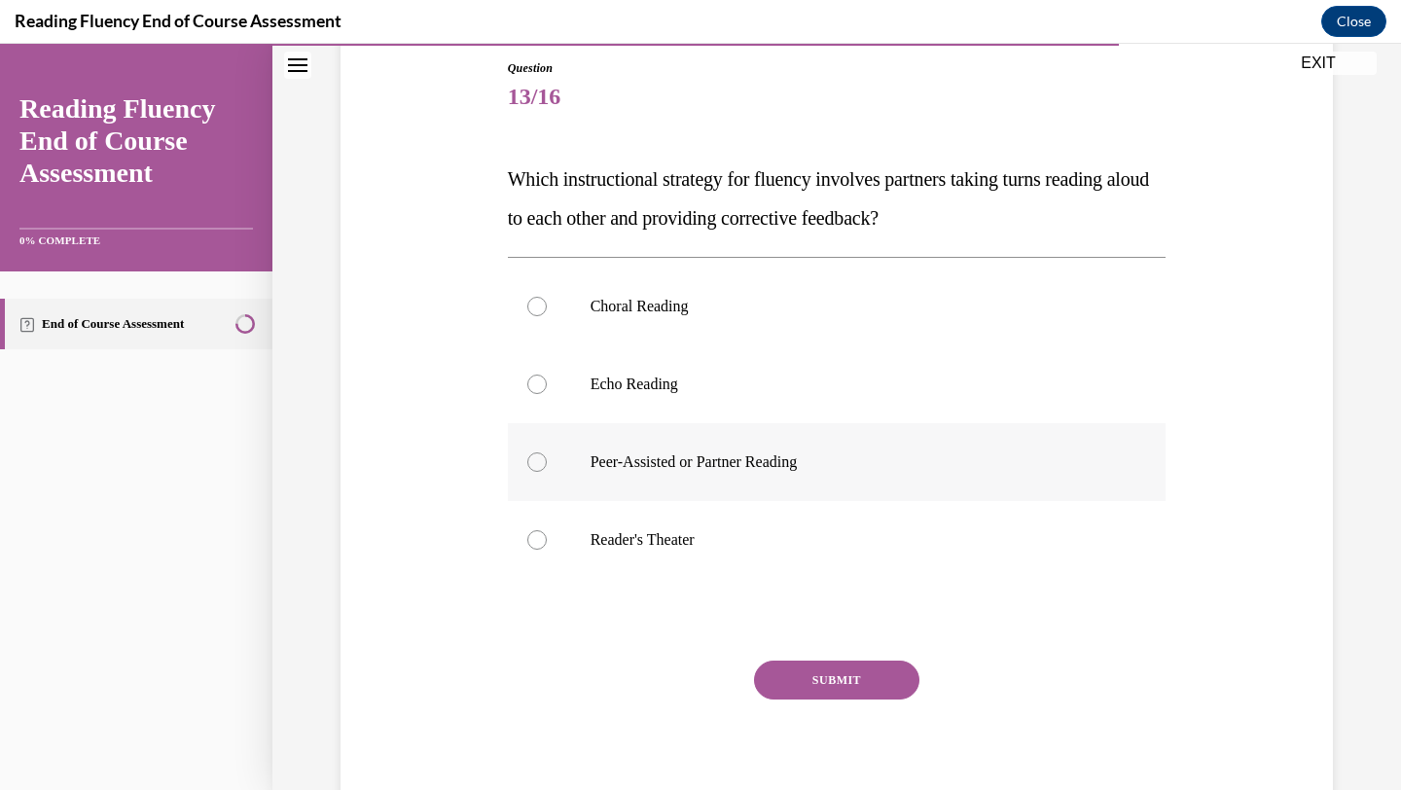
click at [539, 462] on div at bounding box center [536, 462] width 19 height 19
click at [539, 462] on input "Peer-Assisted or Partner Reading" at bounding box center [536, 462] width 19 height 19
radio input "true"
click at [825, 685] on button "SUBMIT" at bounding box center [836, 680] width 165 height 39
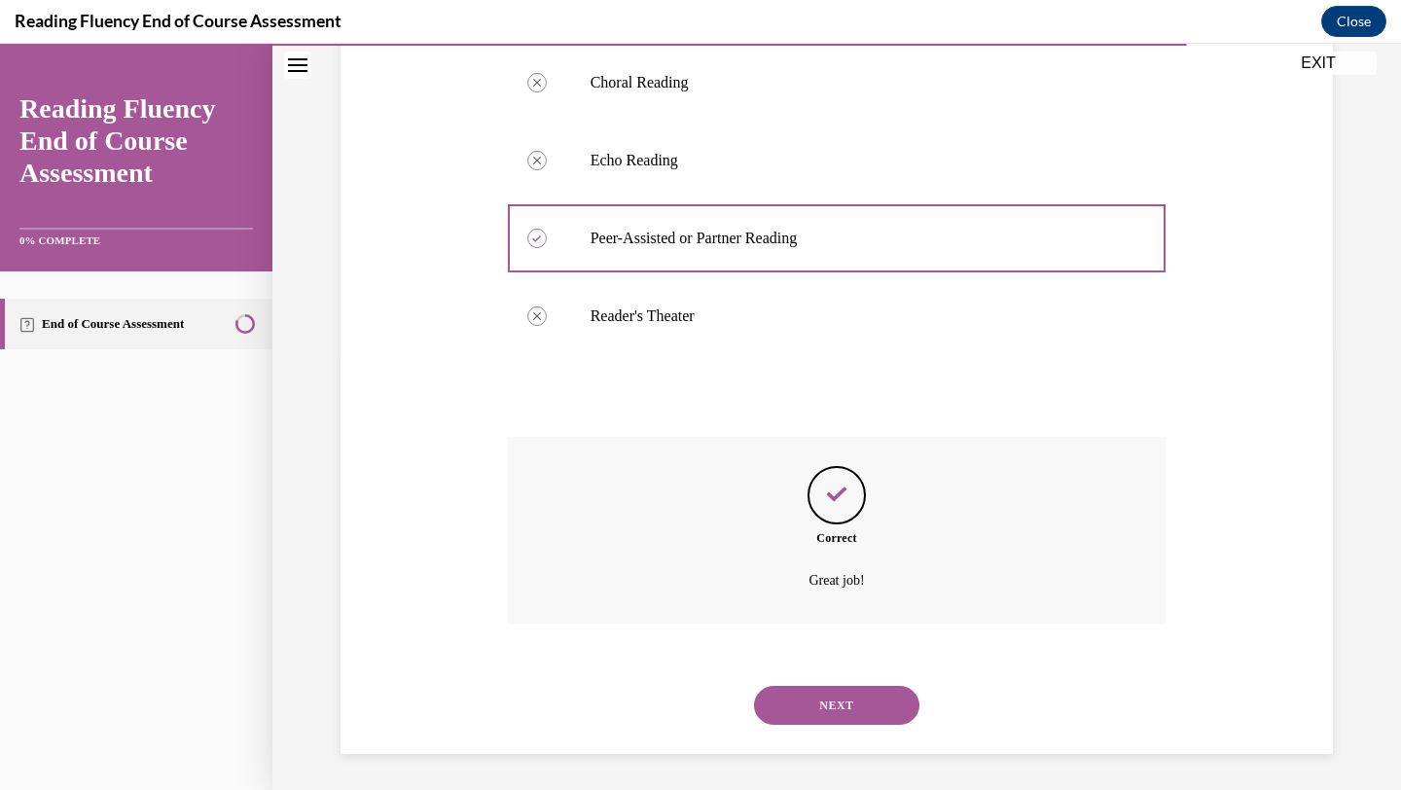
scroll to position [438, 0]
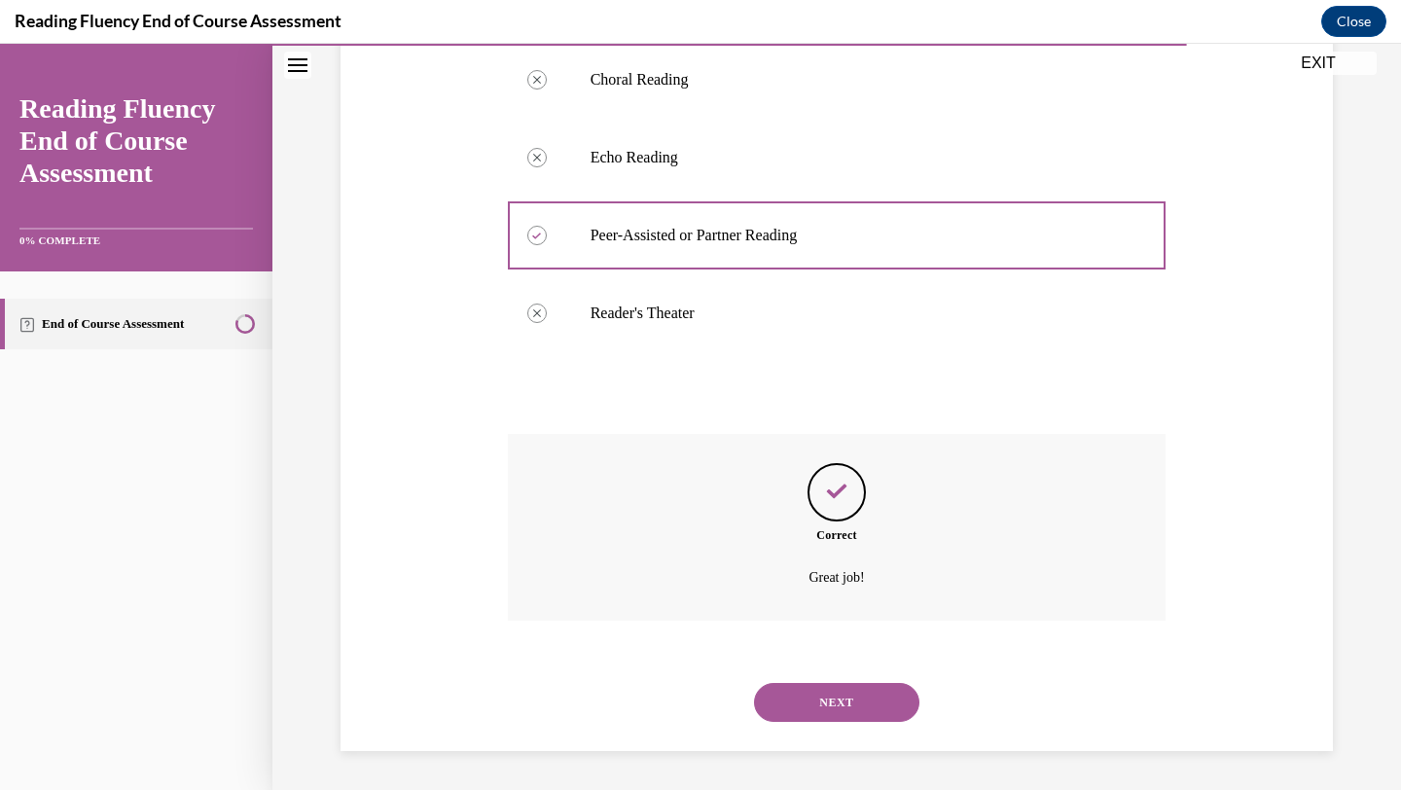
click at [846, 710] on button "NEXT" at bounding box center [836, 702] width 165 height 39
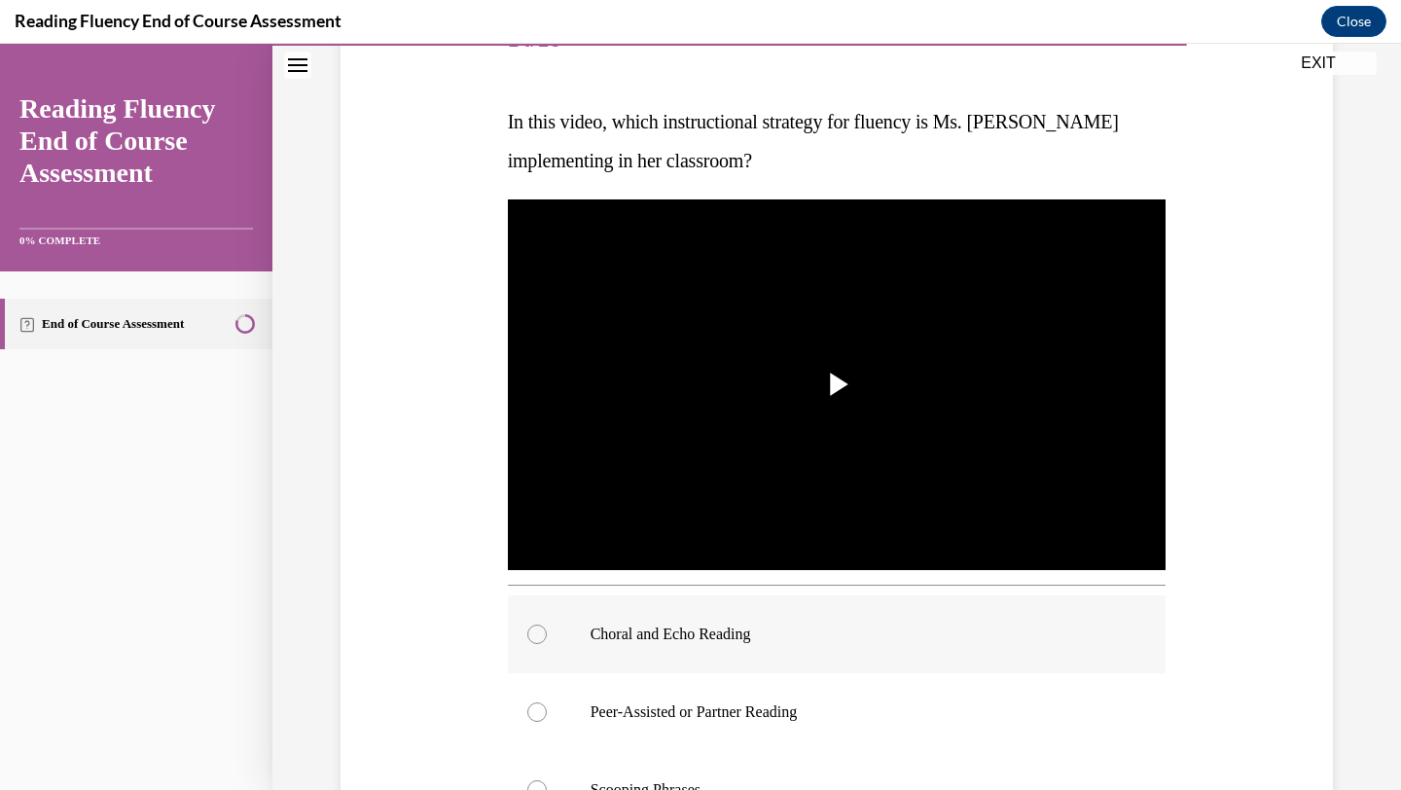
scroll to position [270, 0]
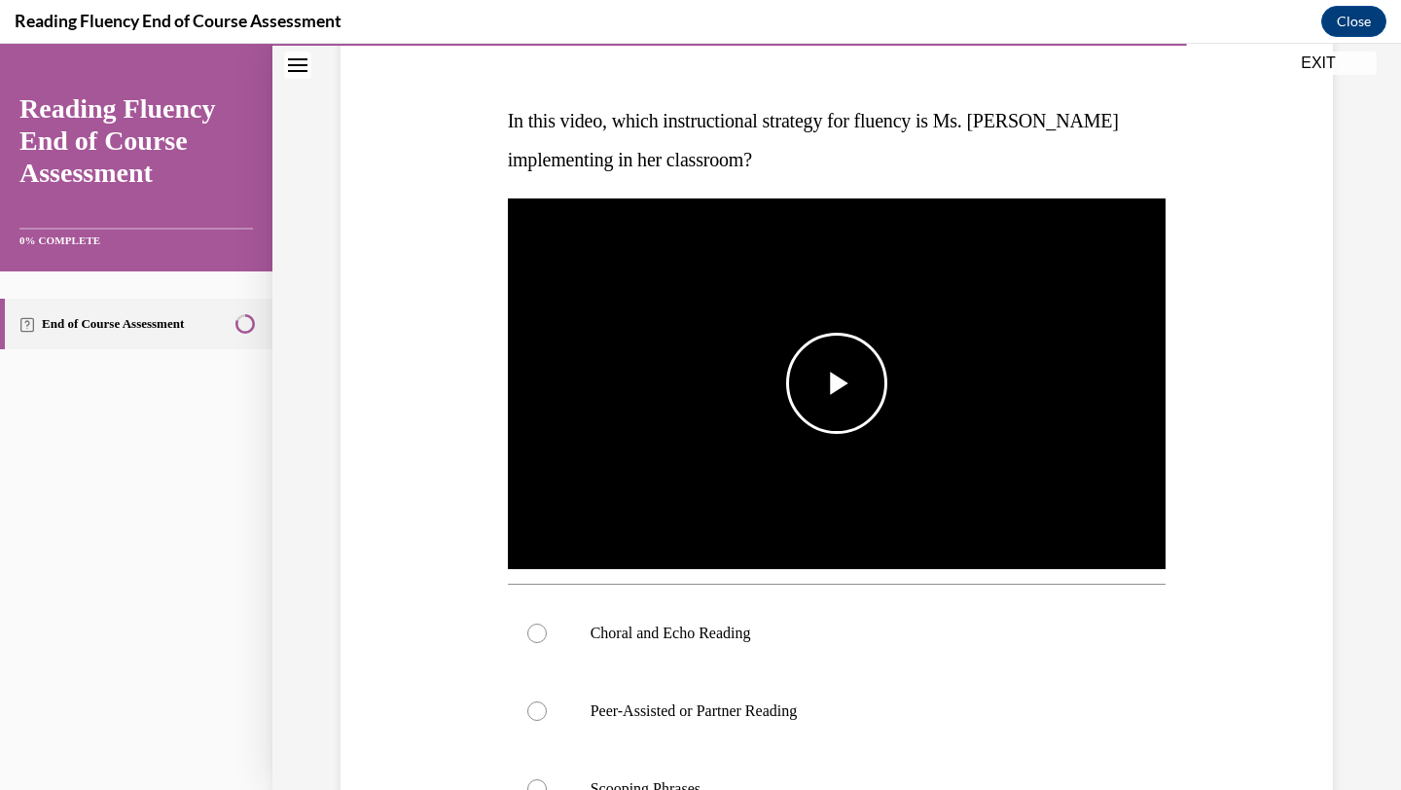
click at [837, 383] on span "Video player" at bounding box center [837, 383] width 0 height 0
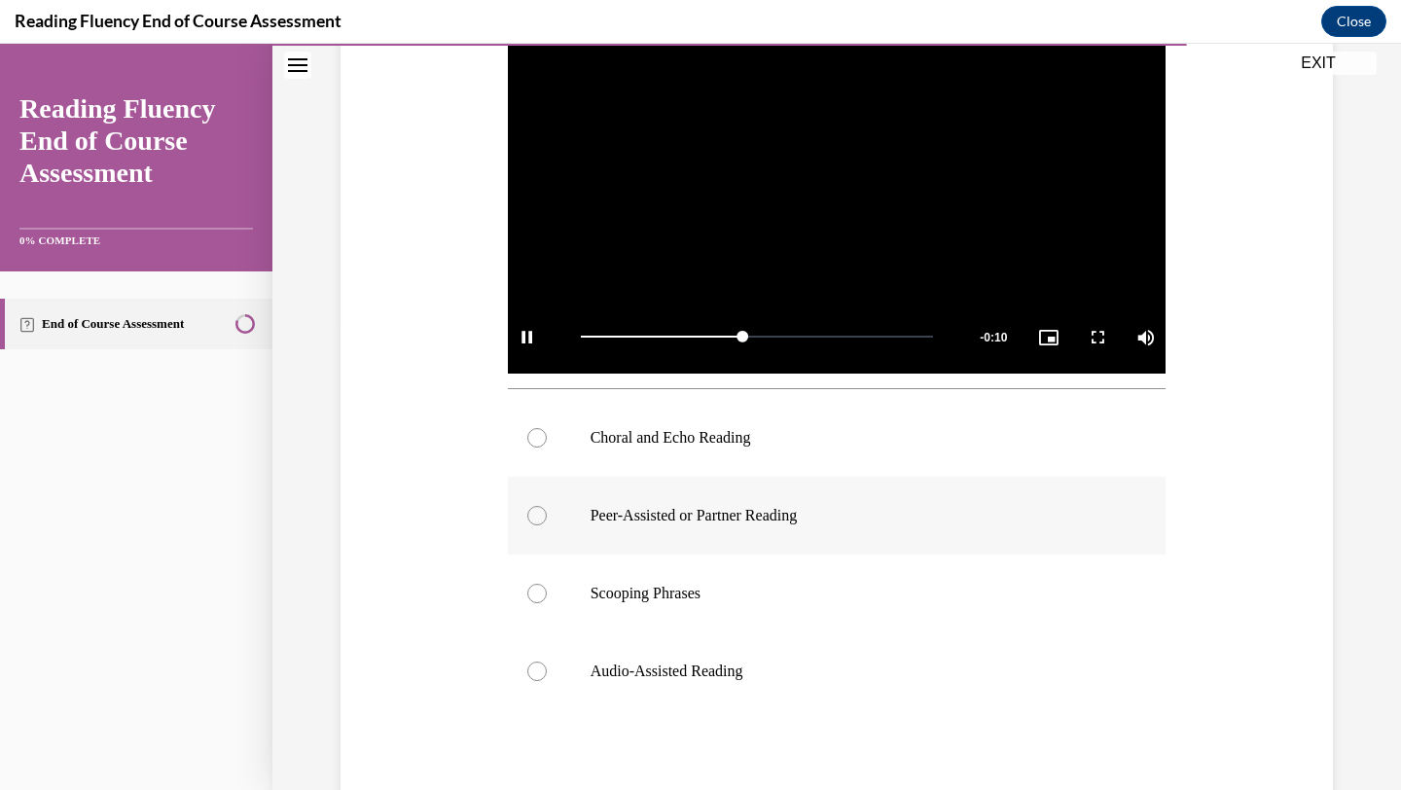
scroll to position [467, 0]
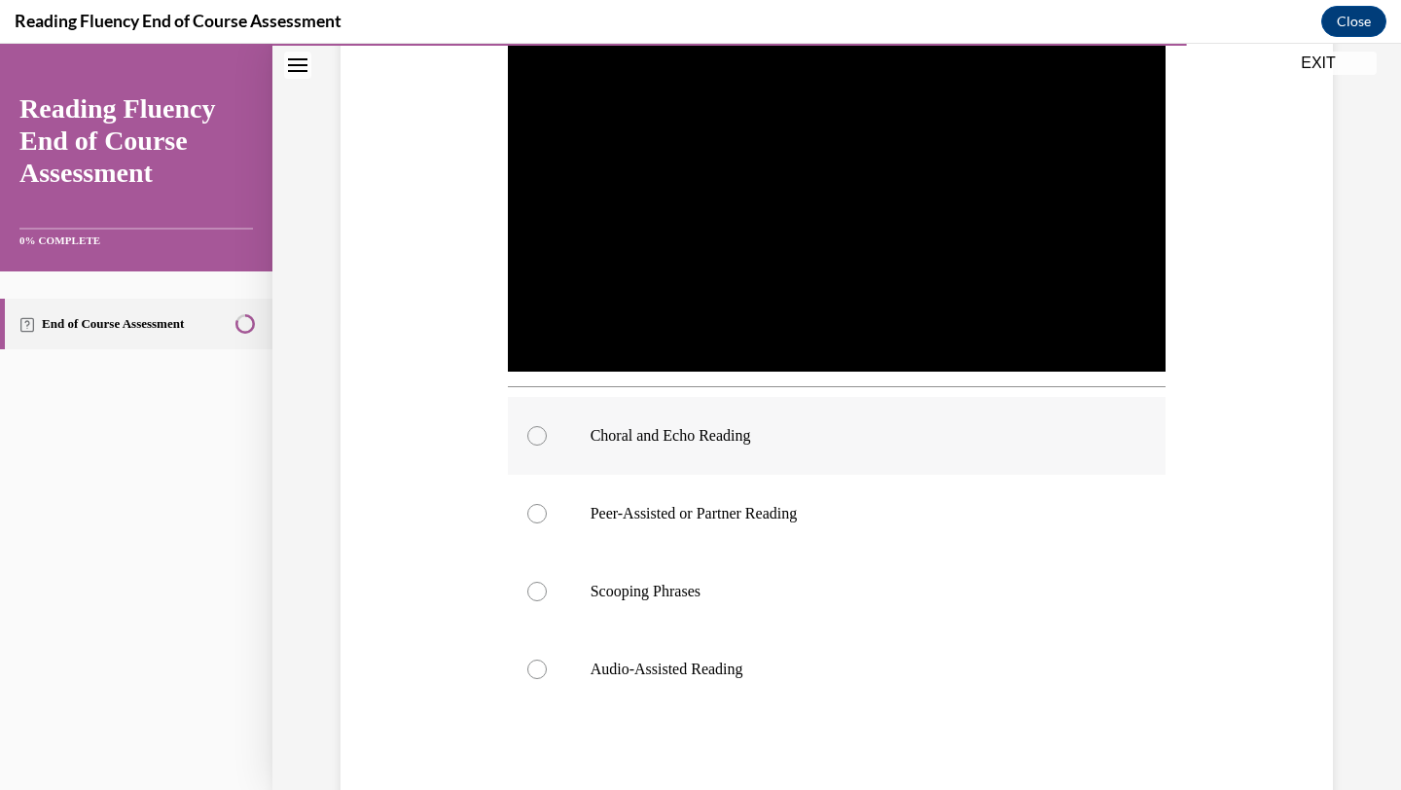
click at [539, 433] on div at bounding box center [536, 435] width 19 height 19
click at [539, 433] on input "Choral and Echo Reading" at bounding box center [536, 435] width 19 height 19
radio input "true"
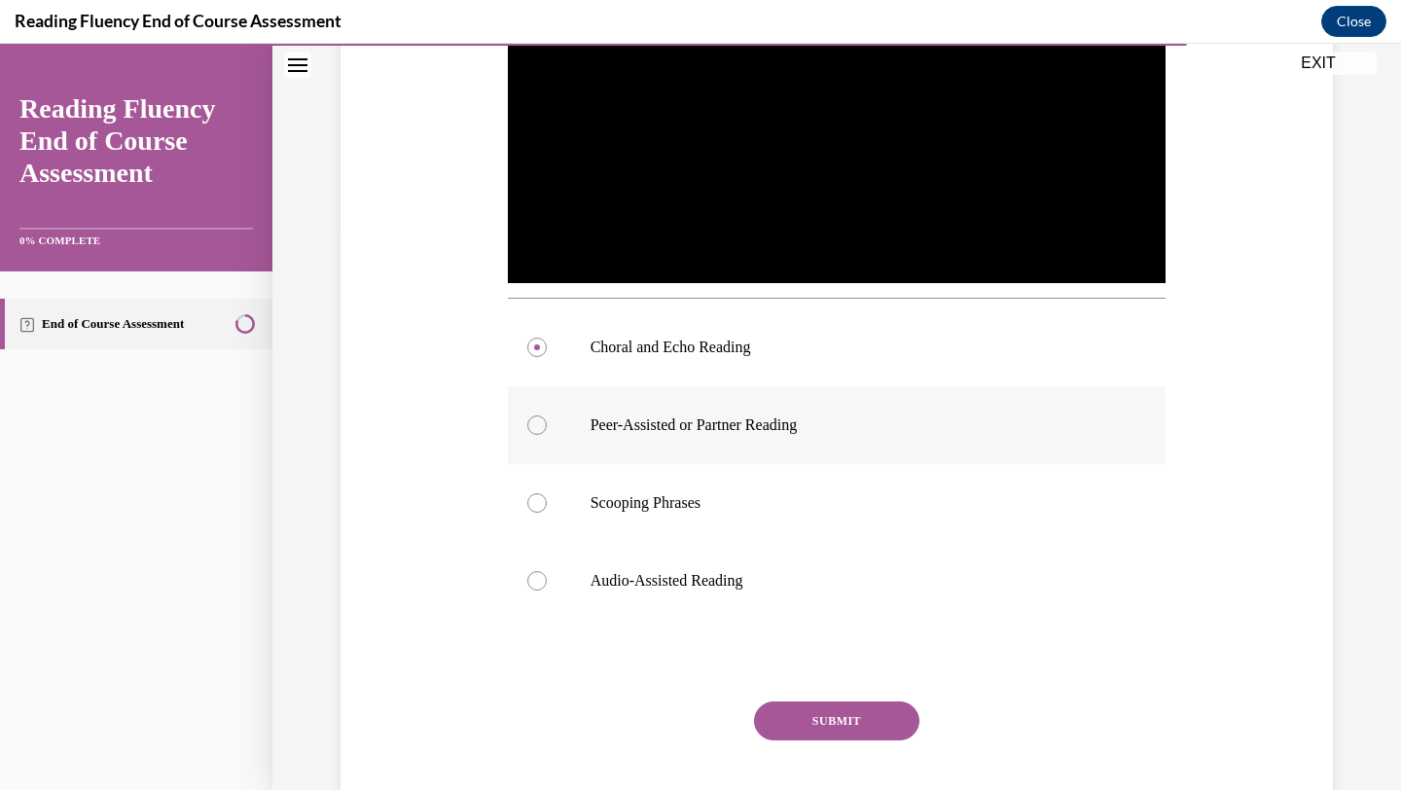
scroll to position [557, 0]
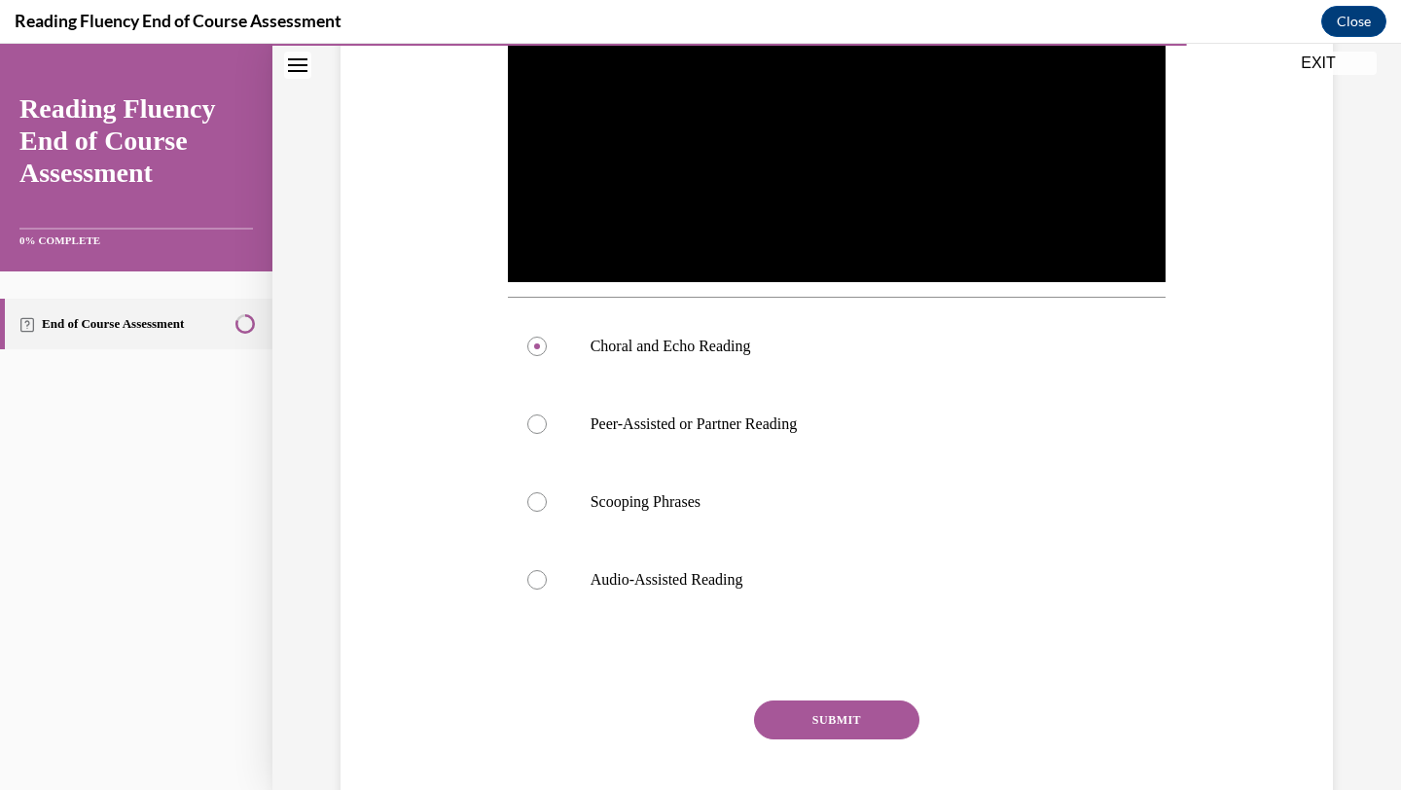
click at [811, 728] on button "SUBMIT" at bounding box center [836, 720] width 165 height 39
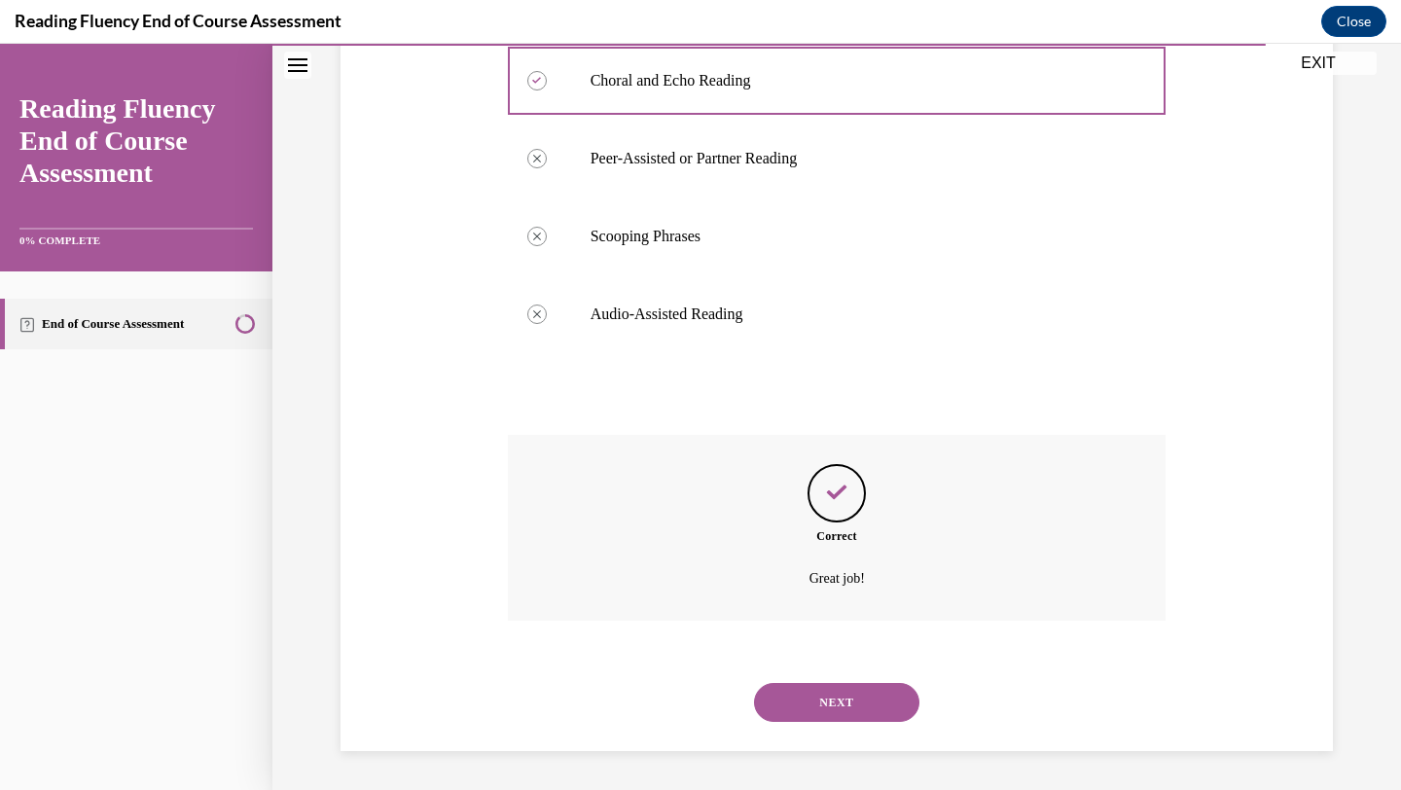
click at [824, 718] on button "NEXT" at bounding box center [836, 702] width 165 height 39
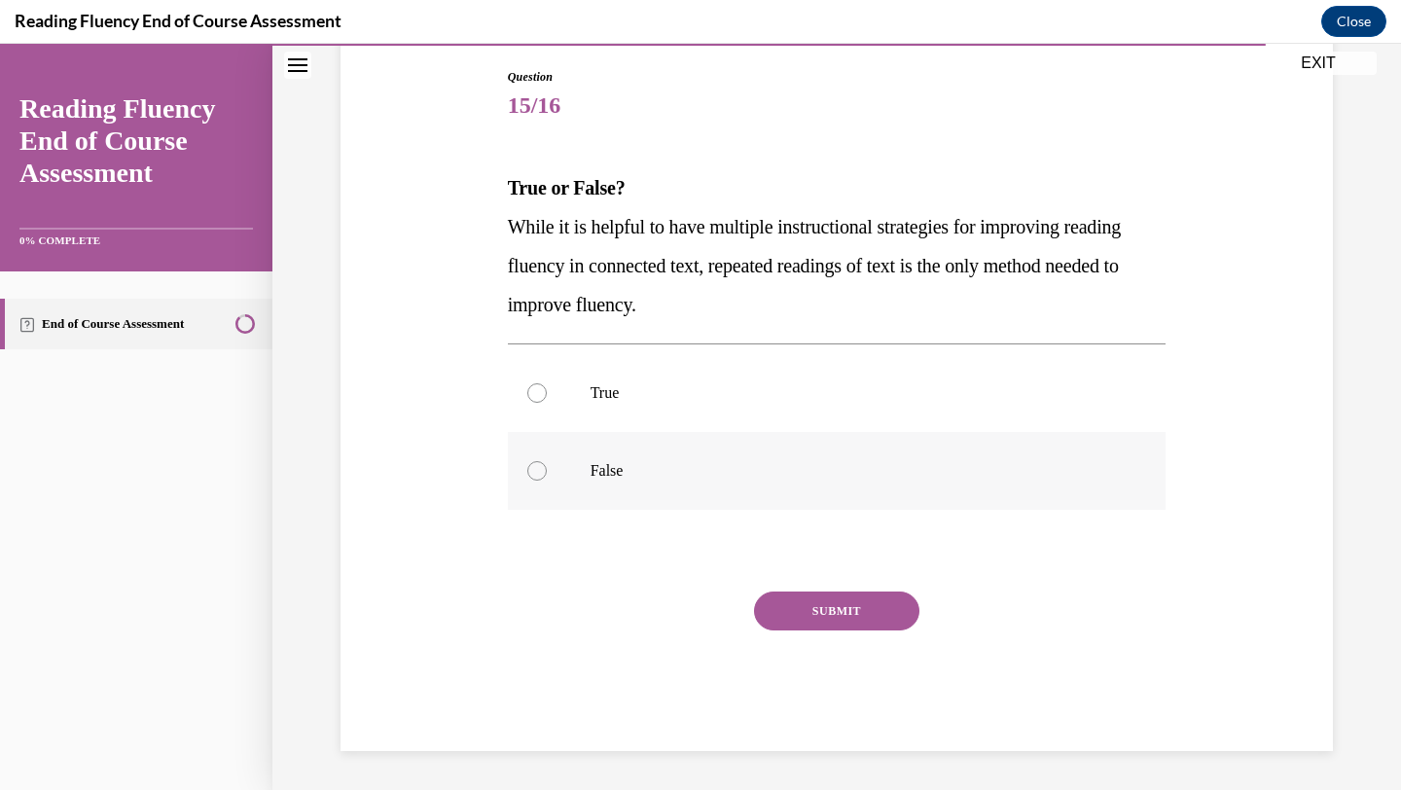
click at [530, 474] on div at bounding box center [536, 470] width 19 height 19
click at [530, 474] on input "False" at bounding box center [536, 470] width 19 height 19
radio input "true"
click at [851, 603] on button "SUBMIT" at bounding box center [836, 611] width 165 height 39
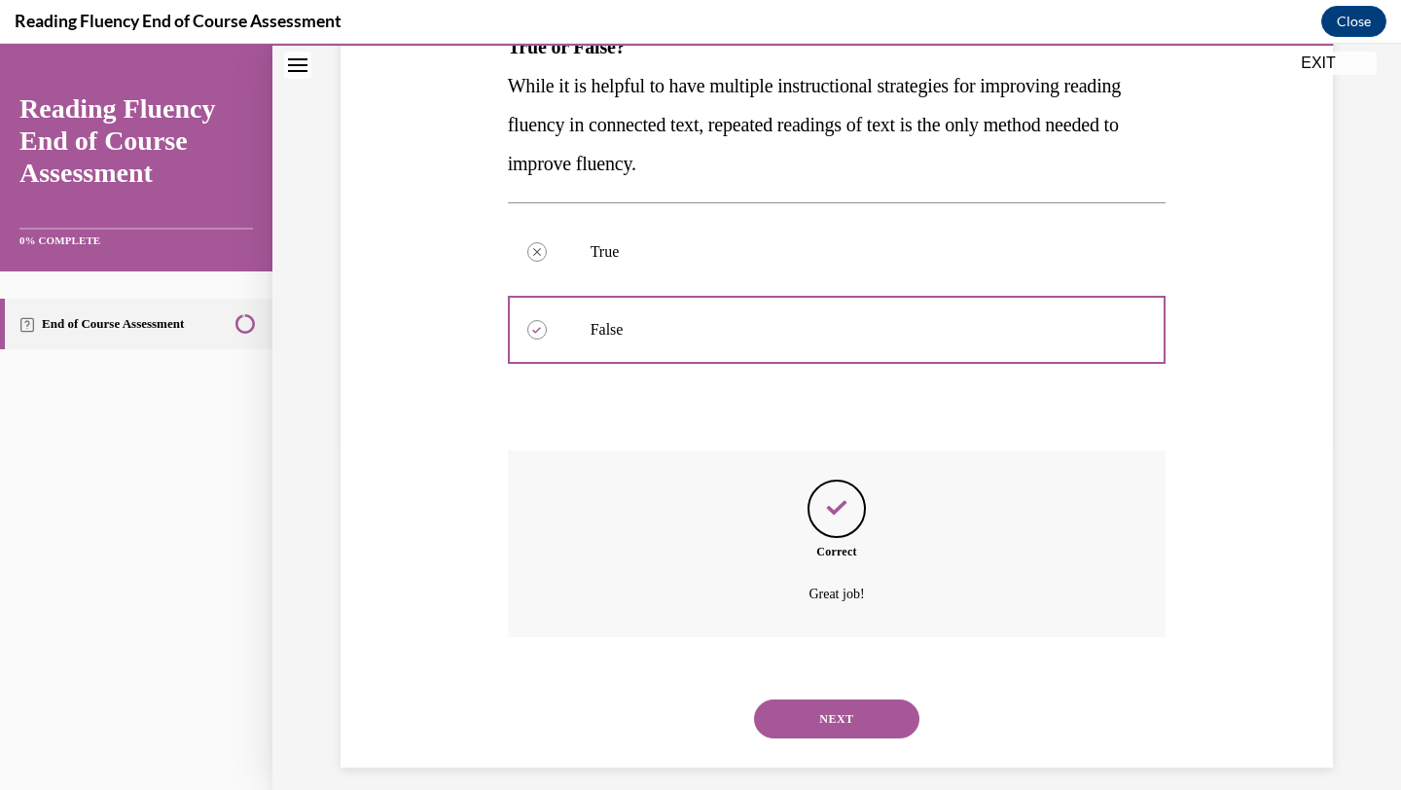
scroll to position [360, 0]
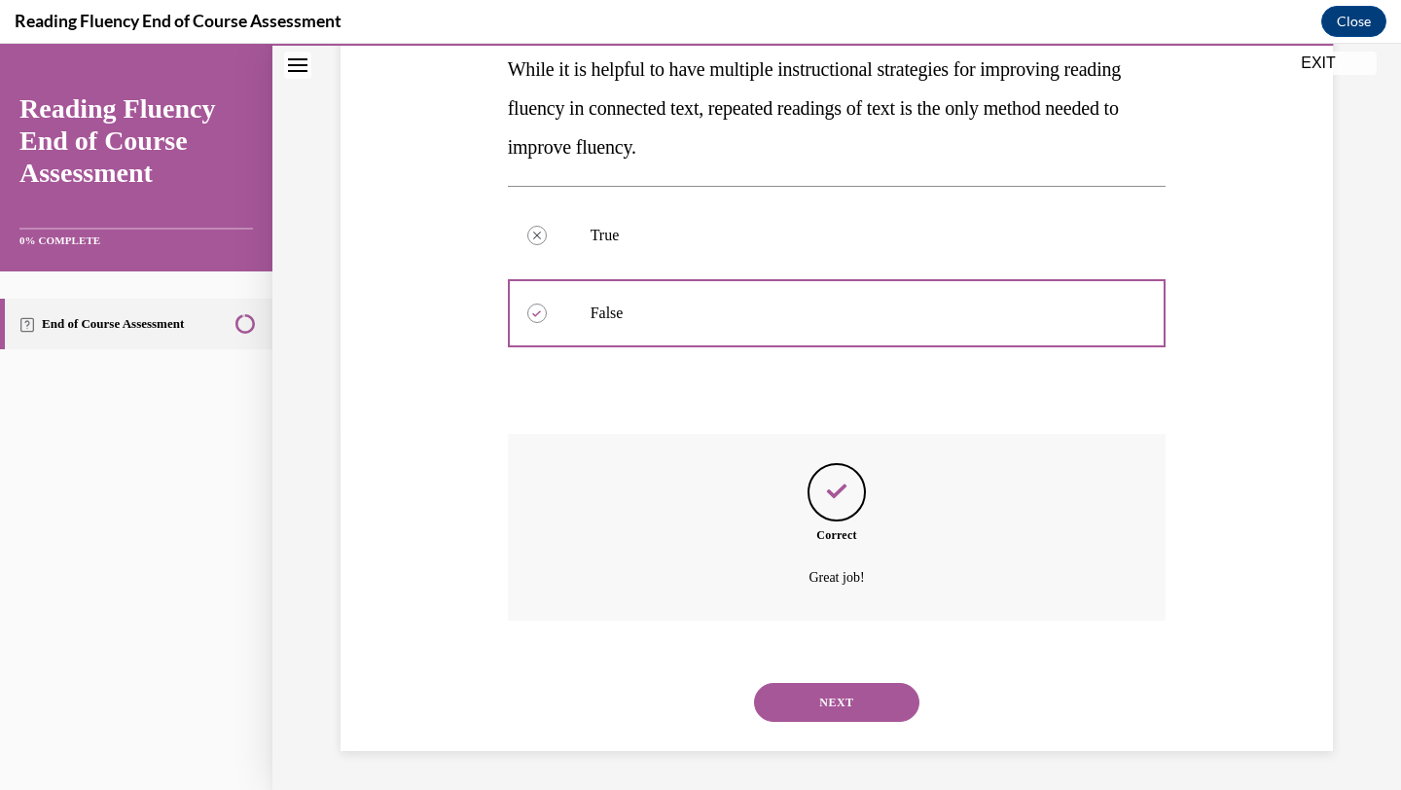
click at [849, 708] on button "NEXT" at bounding box center [836, 702] width 165 height 39
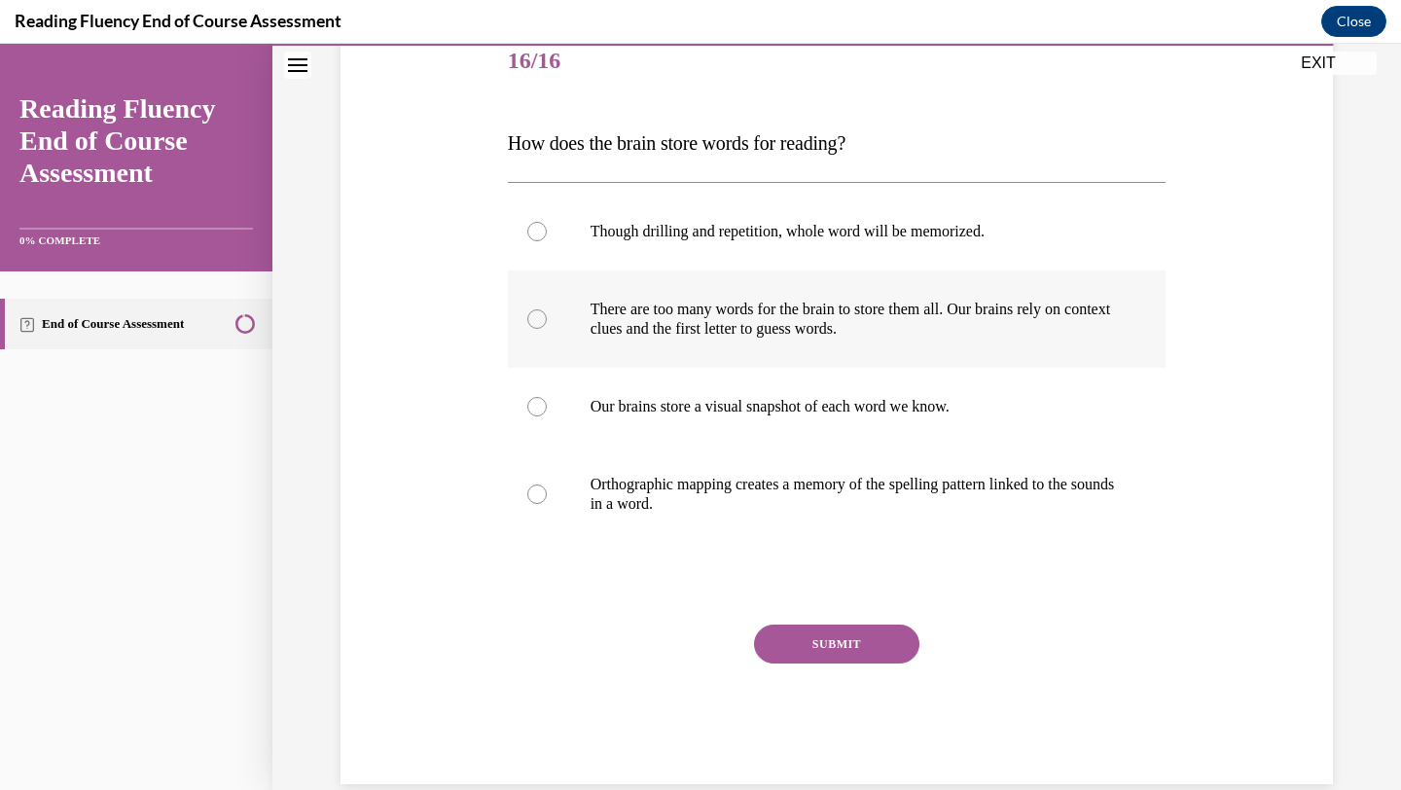
scroll to position [263, 0]
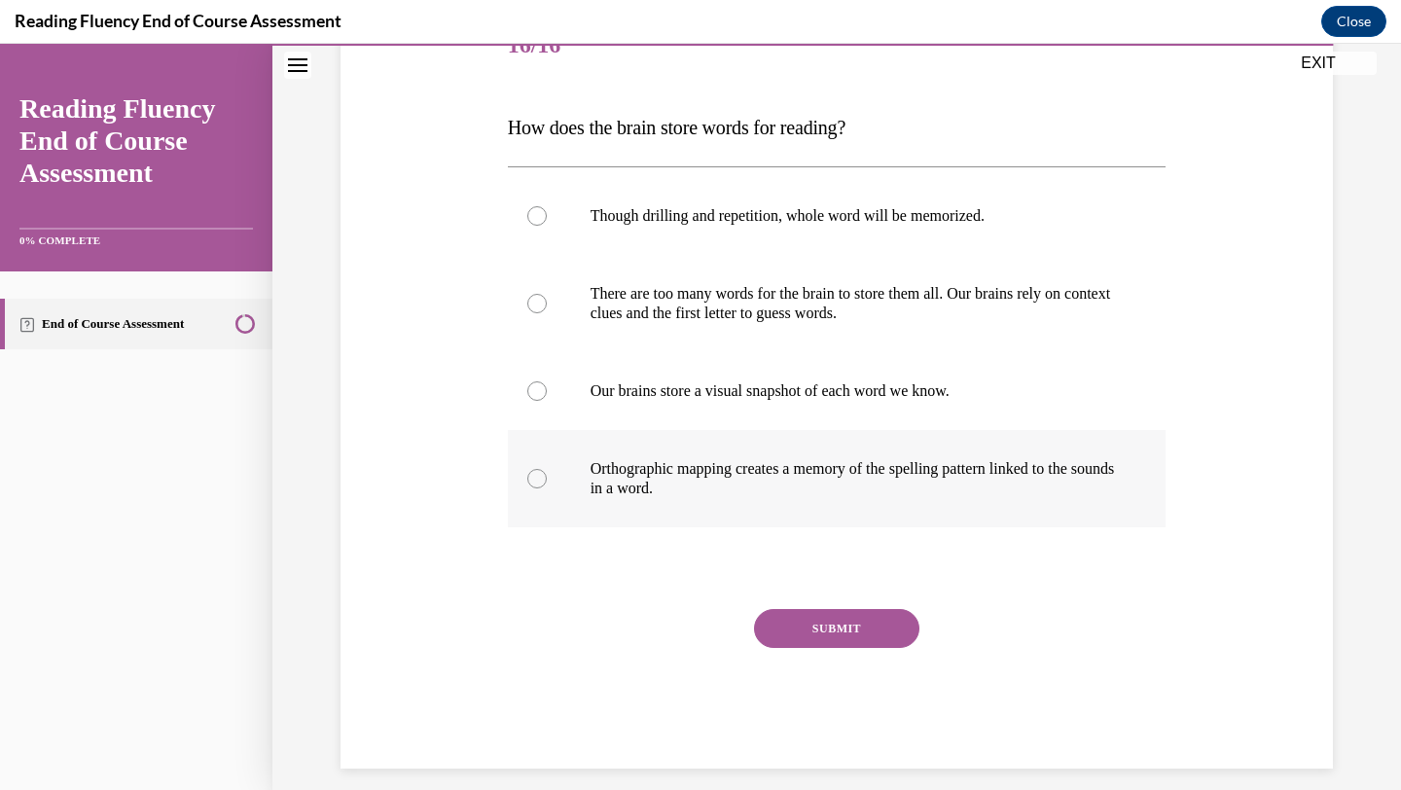
click at [547, 480] on label "Orthographic mapping creates a memory of the spelling pattern linked to the sou…" at bounding box center [837, 478] width 659 height 97
click at [547, 480] on input "Orthographic mapping creates a memory of the spelling pattern linked to the sou…" at bounding box center [536, 478] width 19 height 19
radio input "true"
click at [829, 627] on button "SUBMIT" at bounding box center [836, 628] width 165 height 39
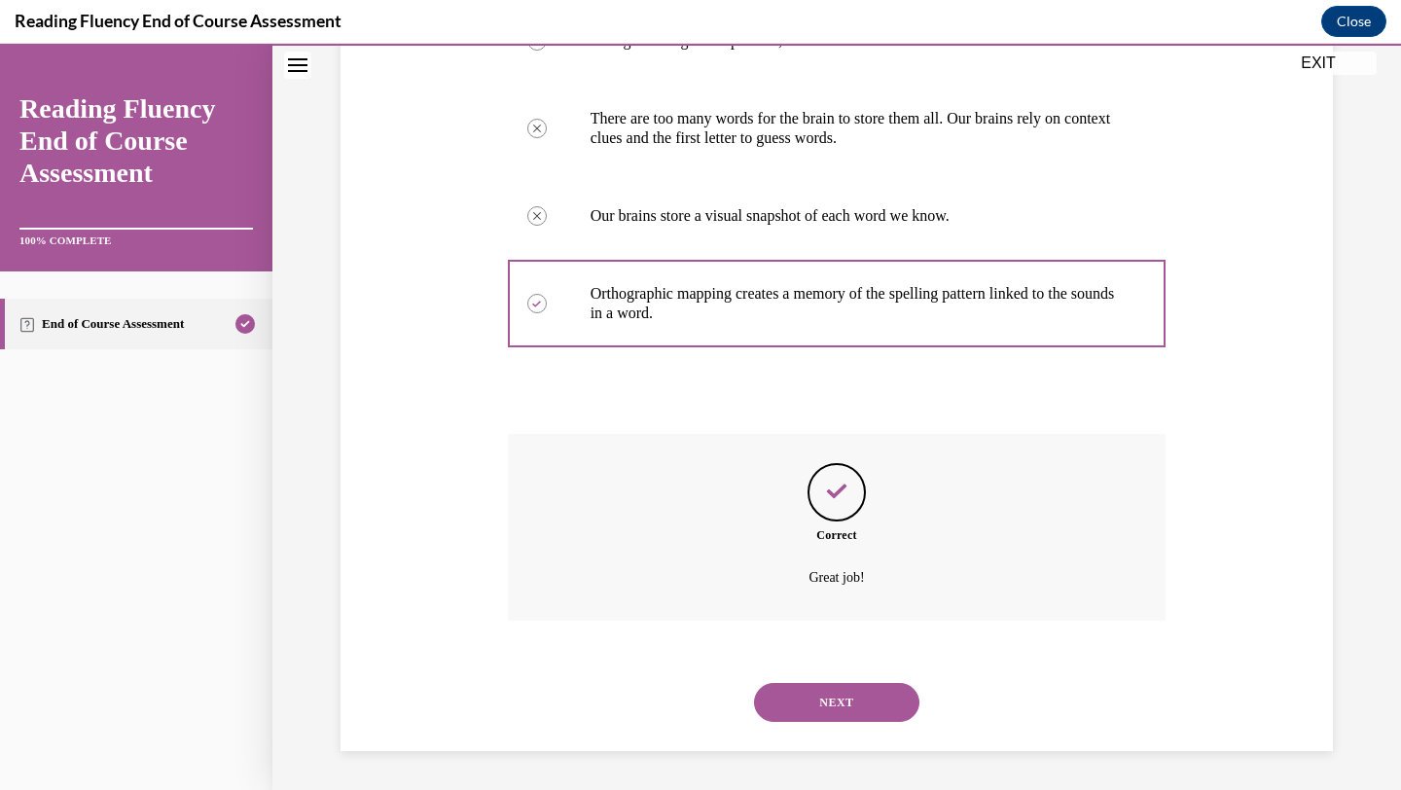
click at [834, 714] on button "NEXT" at bounding box center [836, 702] width 165 height 39
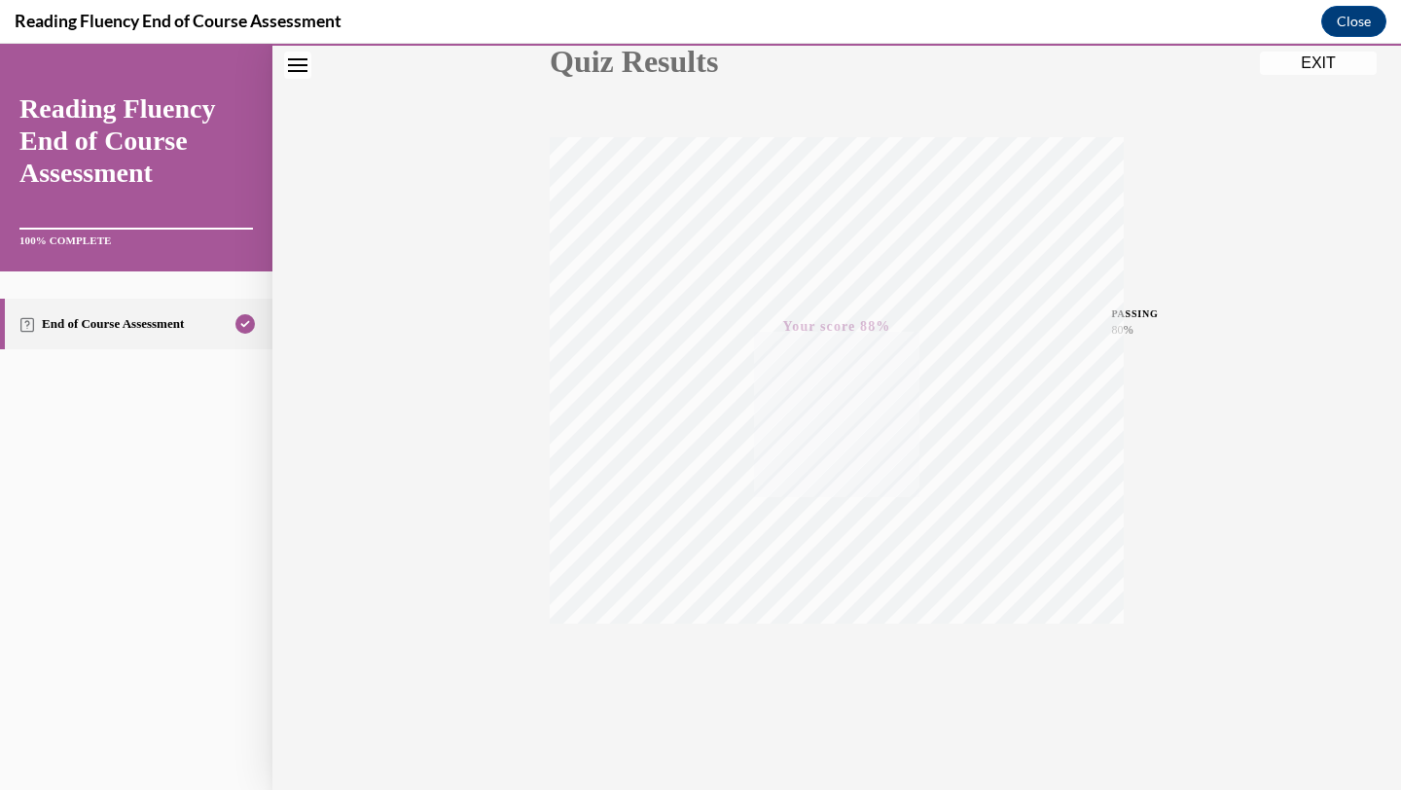
scroll to position [251, 0]
click at [1299, 72] on button "EXIT" at bounding box center [1318, 63] width 117 height 23
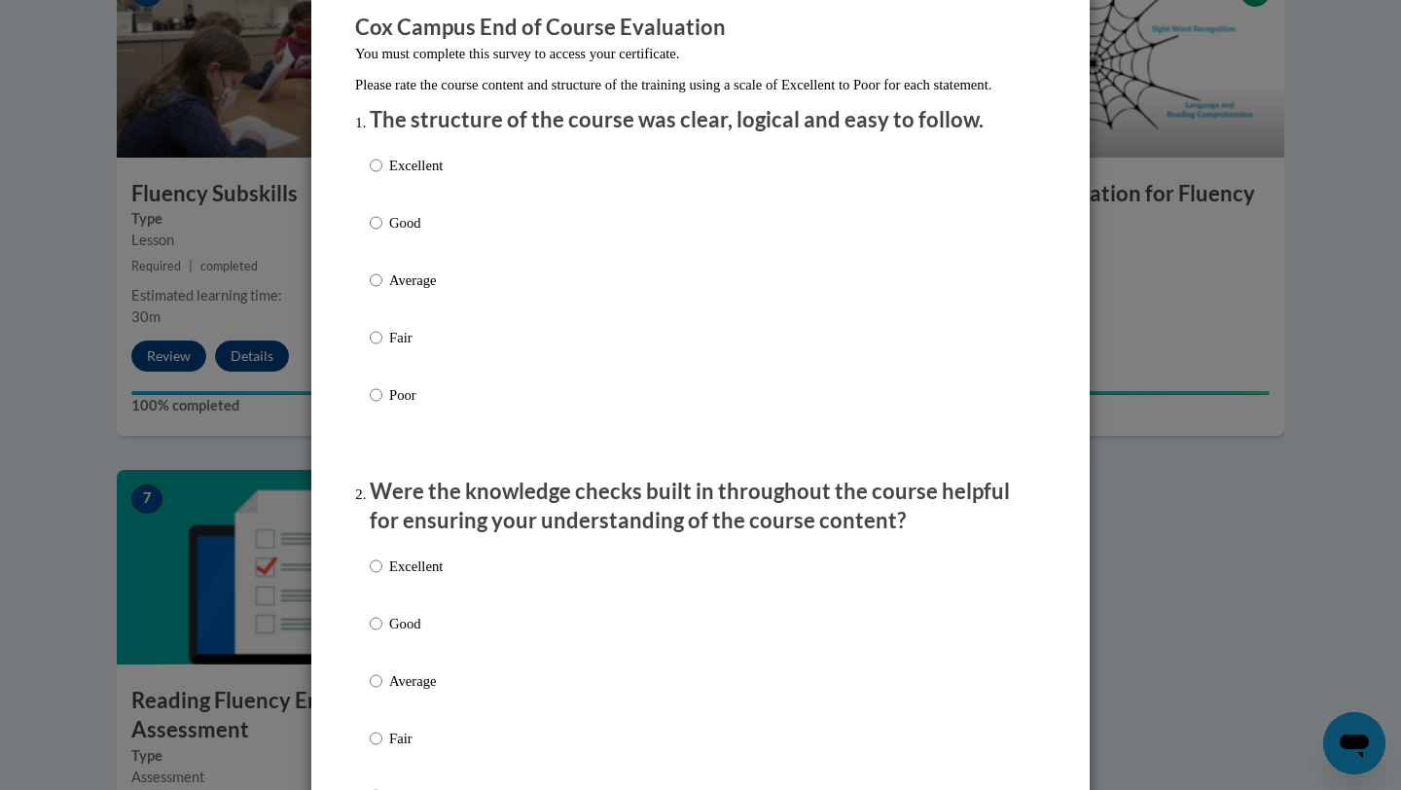
scroll to position [0, 0]
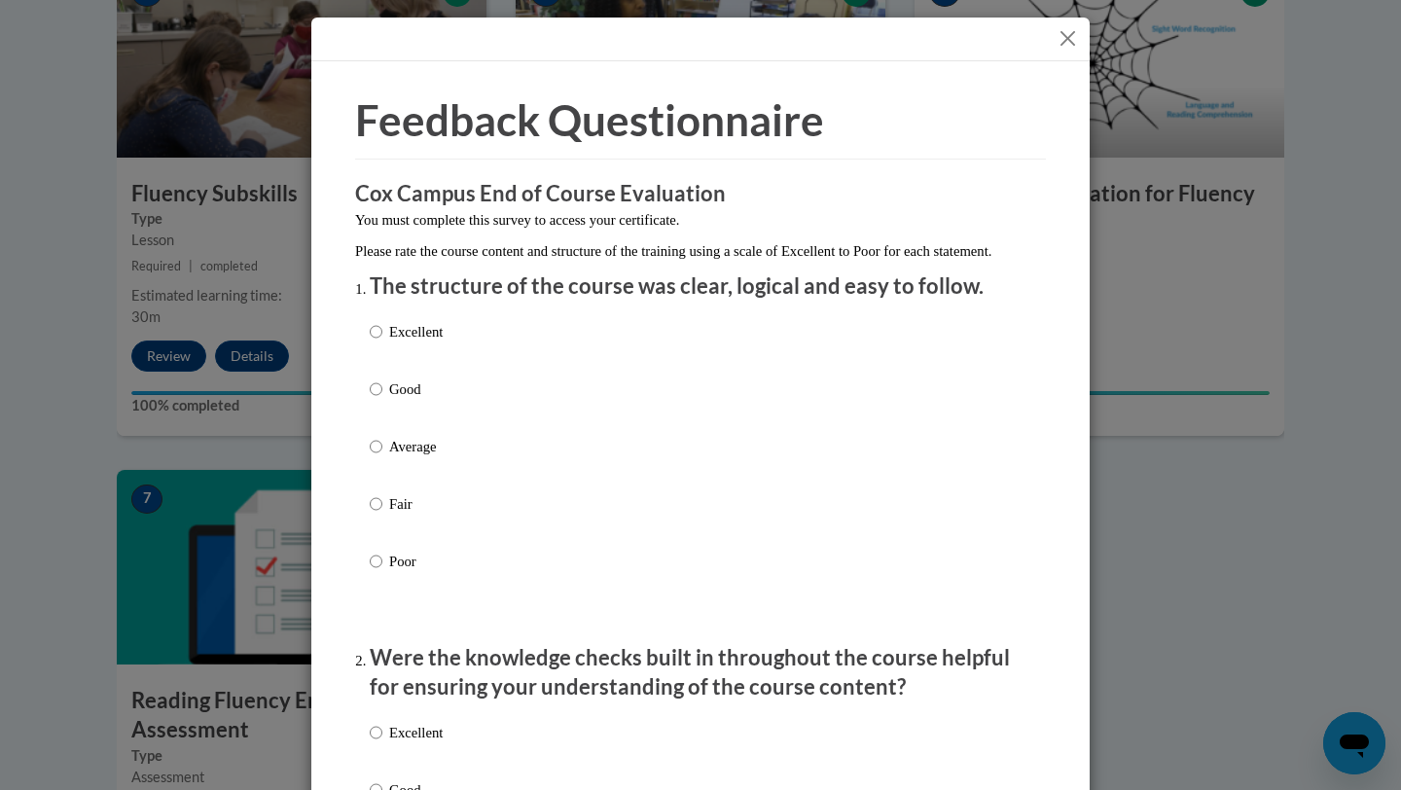
click at [1072, 46] on button "Close" at bounding box center [1068, 38] width 24 height 24
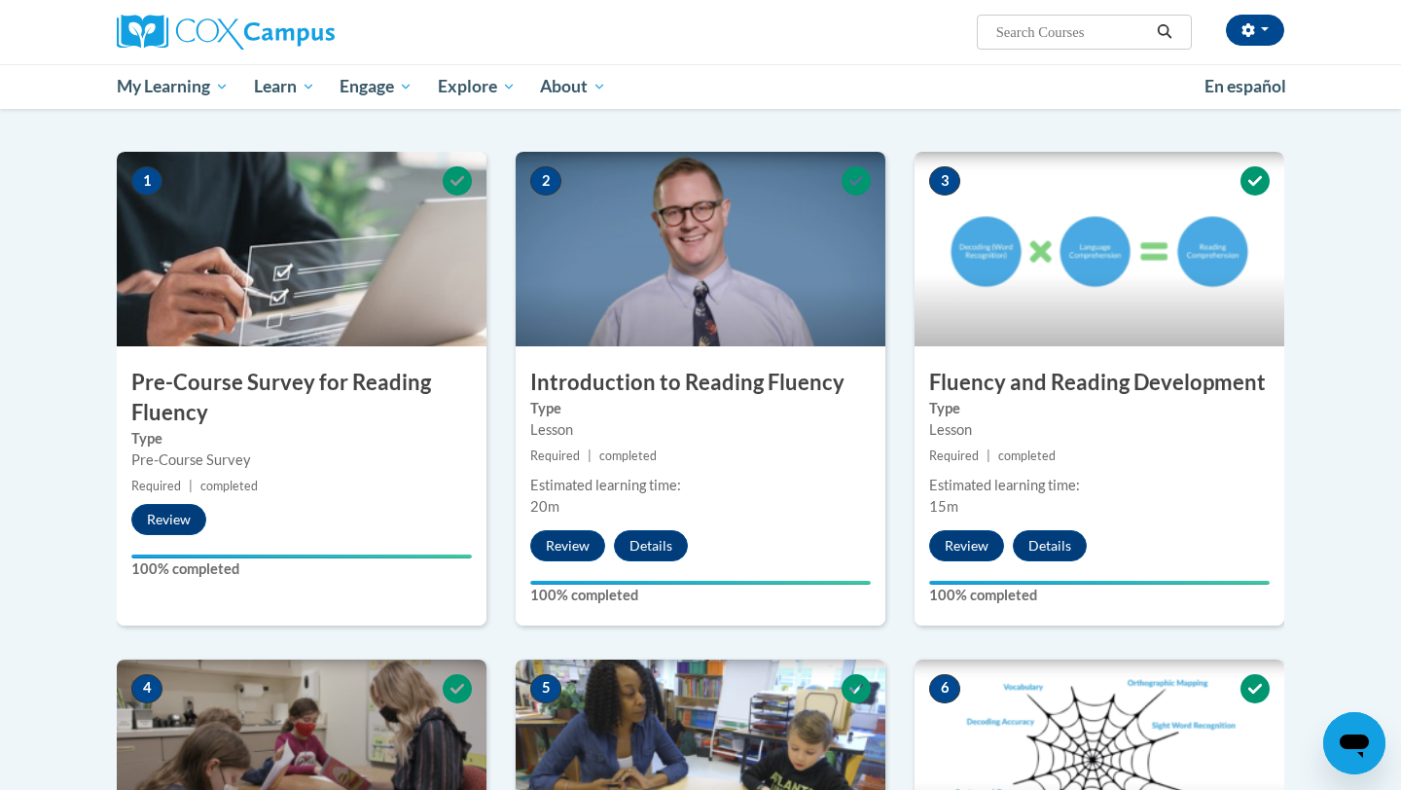
scroll to position [329, 0]
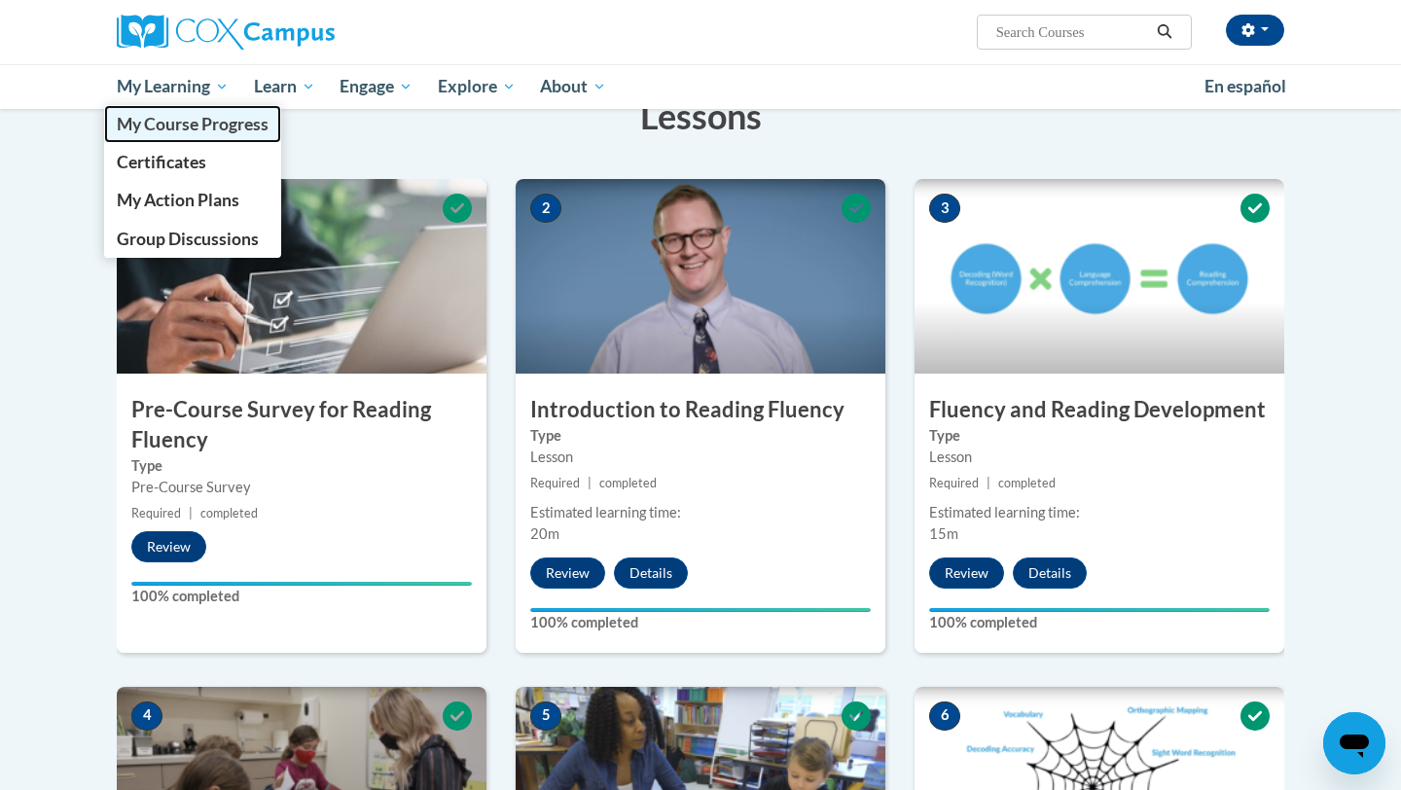
click at [164, 120] on span "My Course Progress" at bounding box center [193, 124] width 152 height 20
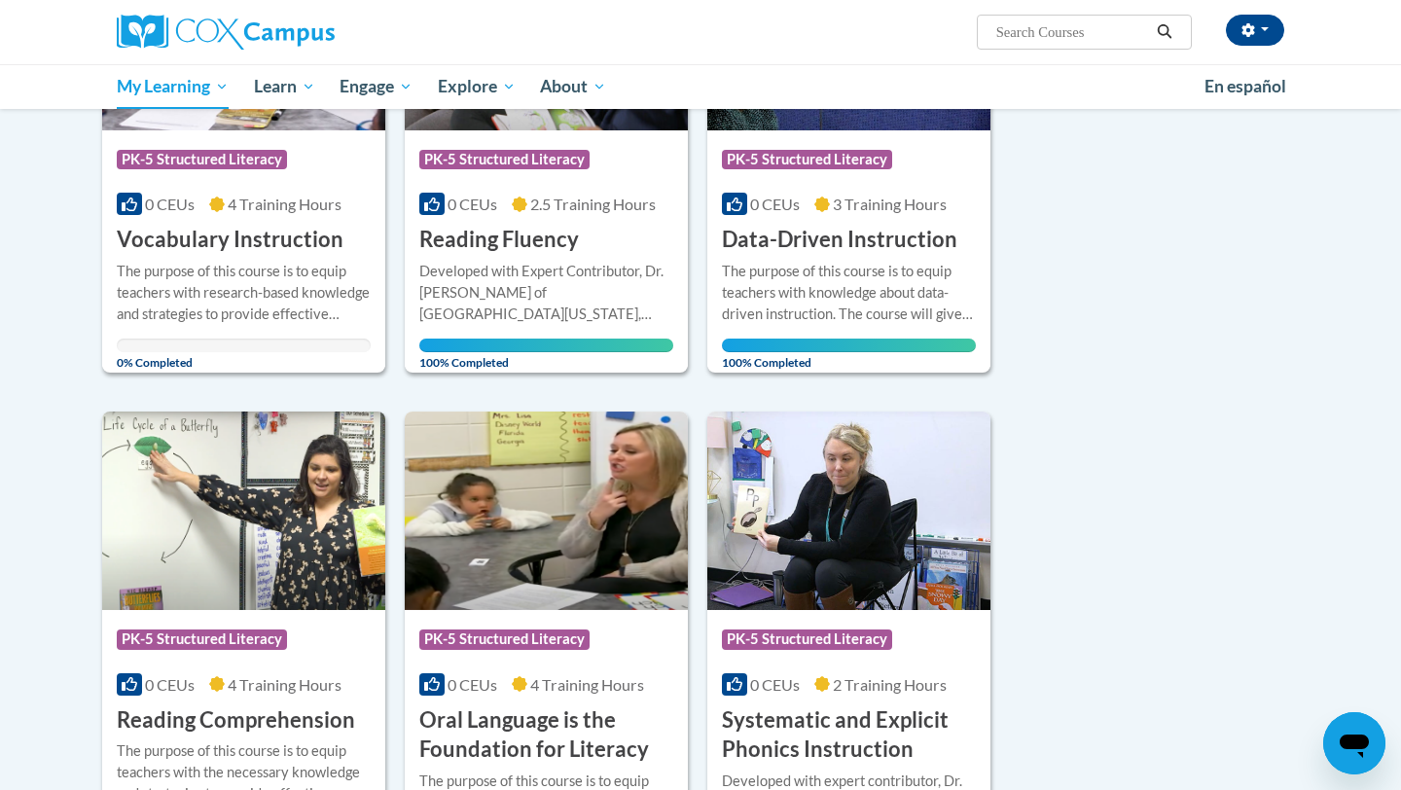
scroll to position [307, 0]
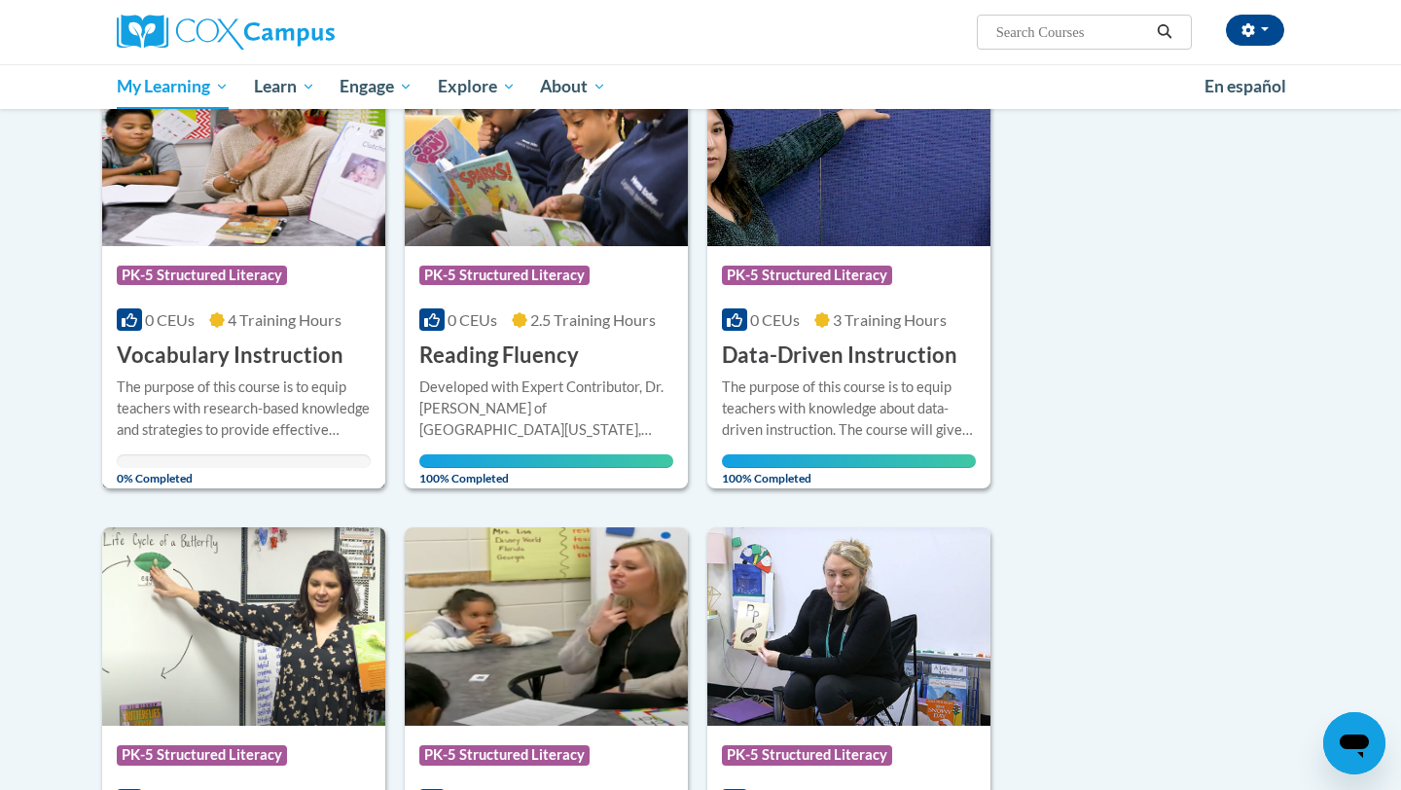
click at [247, 333] on div "Course Category: PK-5 Structured Literacy 0 CEUs 4 Training Hours COURSE Vocabu…" at bounding box center [243, 308] width 283 height 125
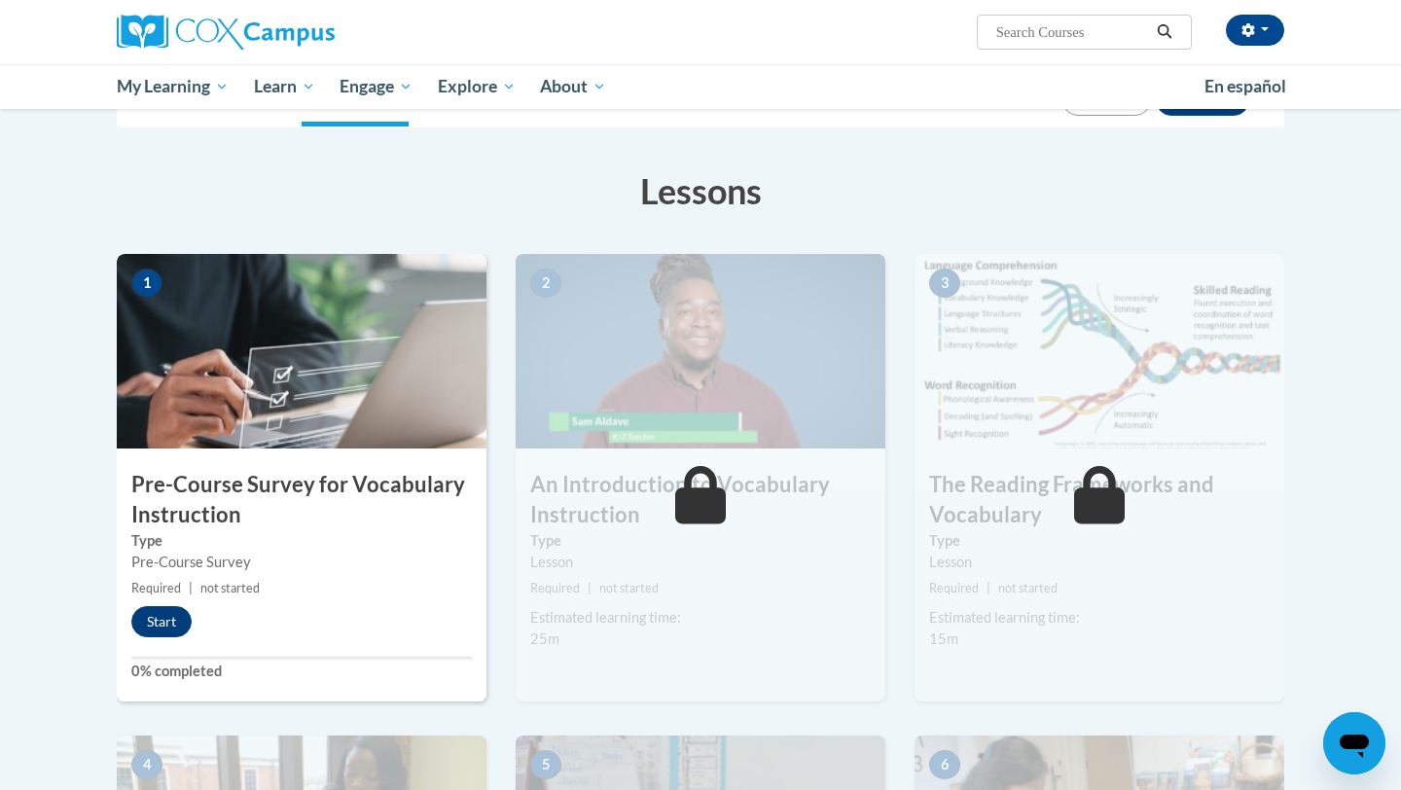
scroll to position [249, 0]
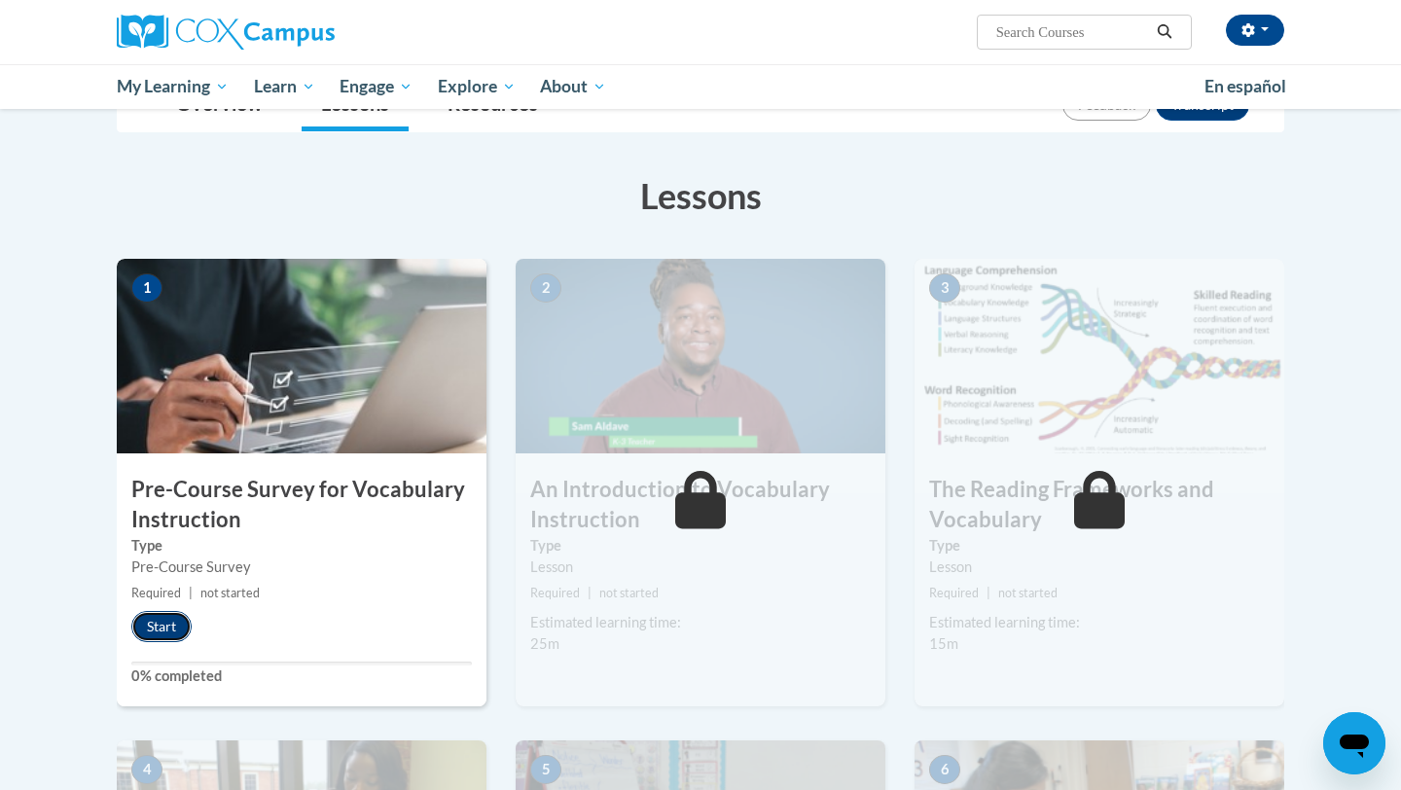
click at [165, 626] on button "Start" at bounding box center [161, 626] width 60 height 31
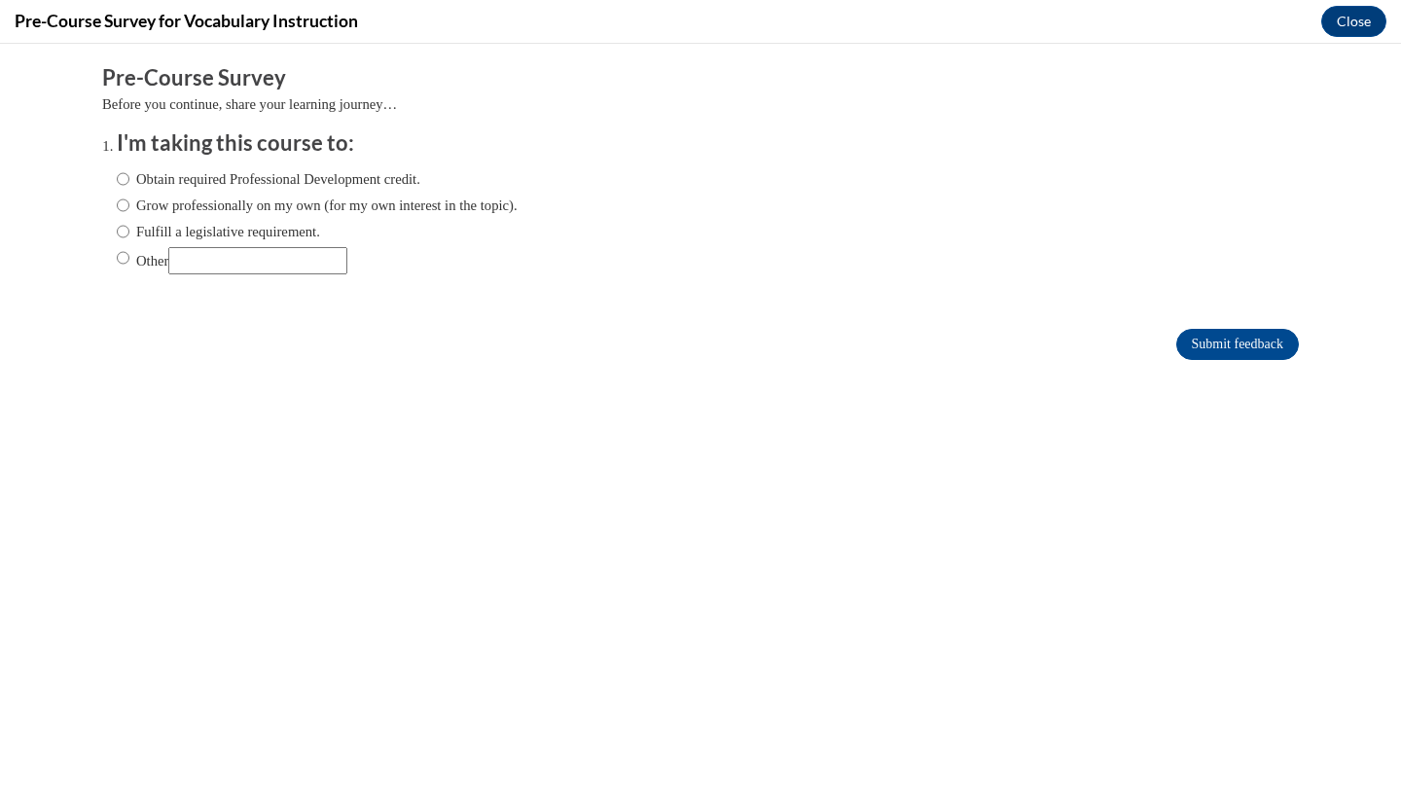
scroll to position [0, 0]
click at [125, 236] on input "Fulfill a legislative requirement." at bounding box center [123, 231] width 13 height 21
radio input "true"
click at [1182, 339] on input "Submit feedback" at bounding box center [1238, 344] width 123 height 31
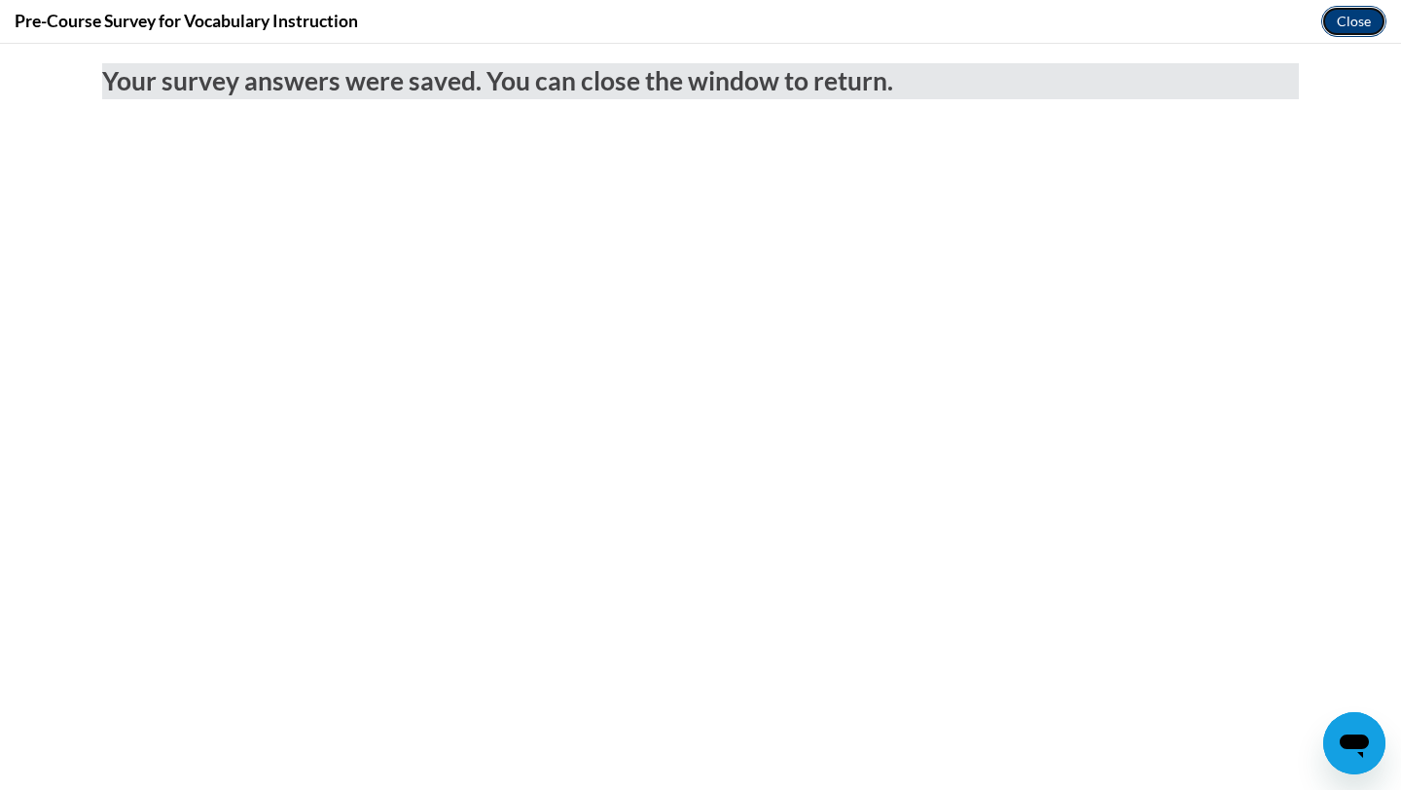
click at [1347, 27] on button "Close" at bounding box center [1354, 21] width 65 height 31
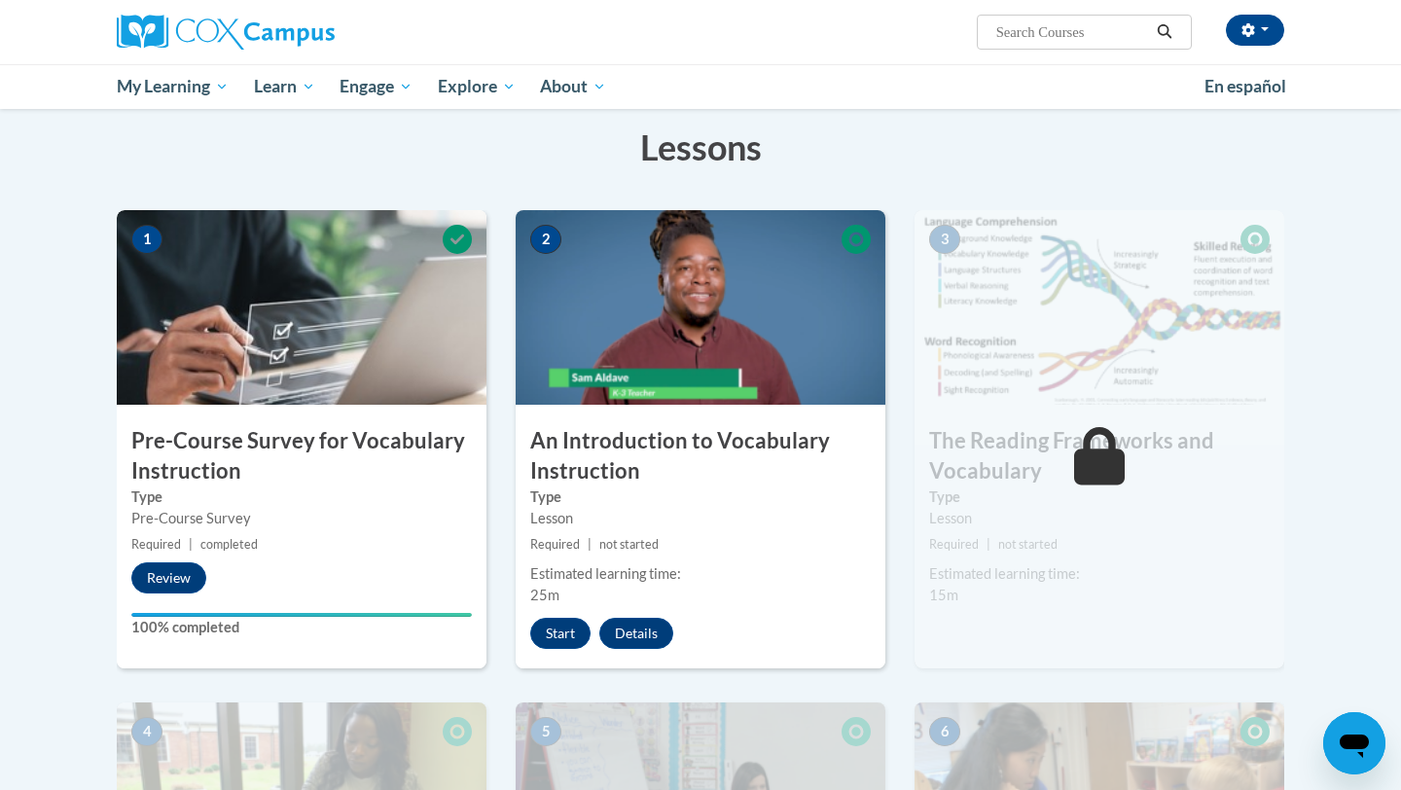
scroll to position [300, 0]
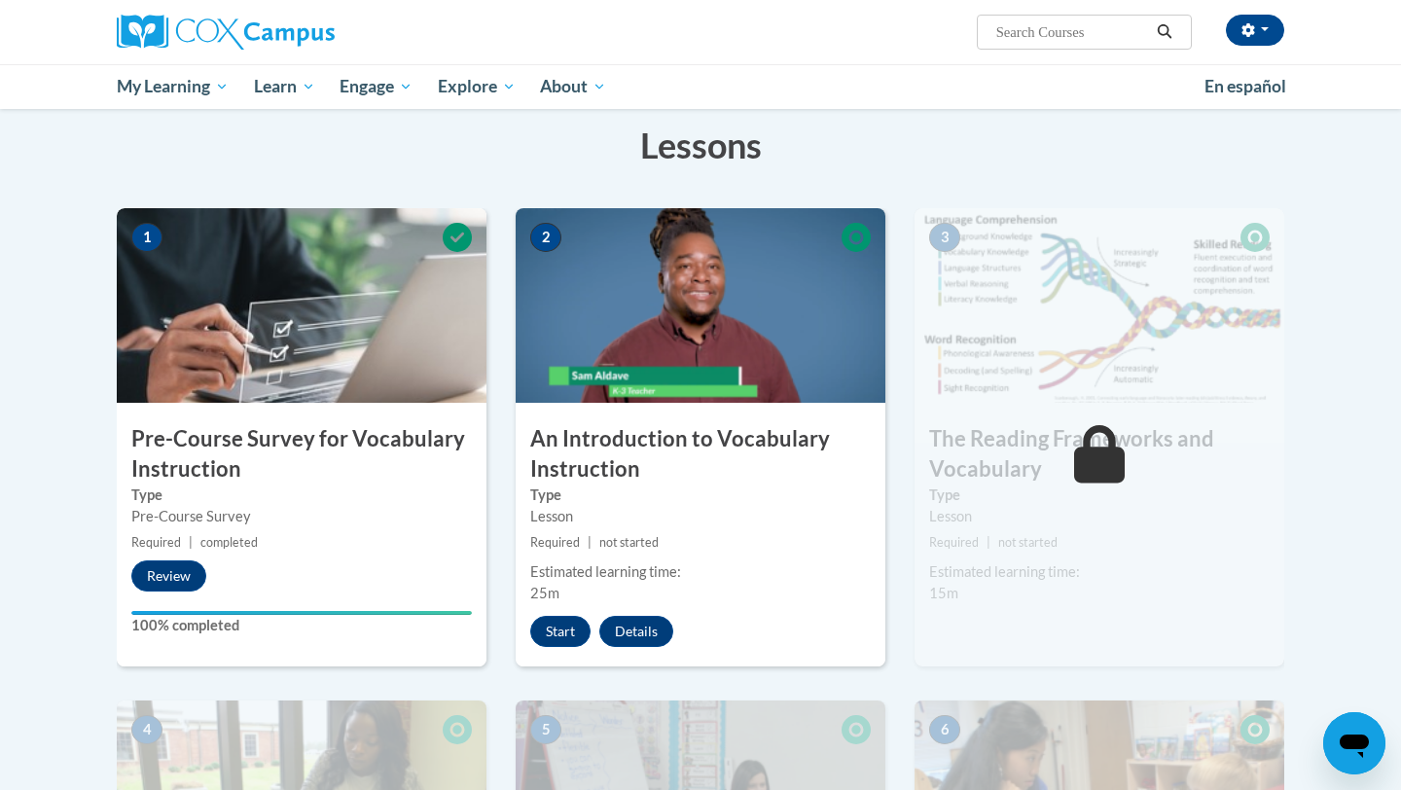
click at [746, 328] on img at bounding box center [701, 305] width 370 height 195
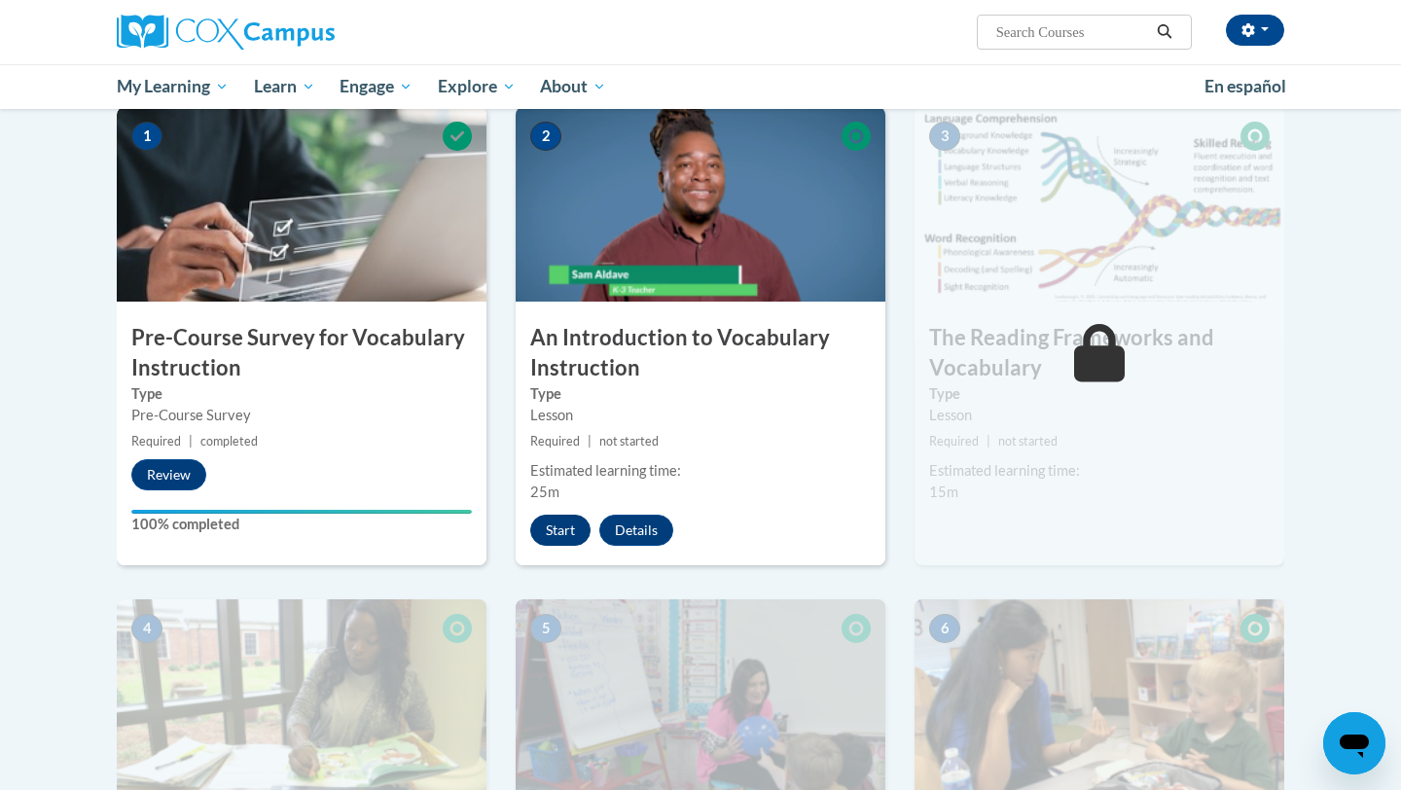
scroll to position [334, 0]
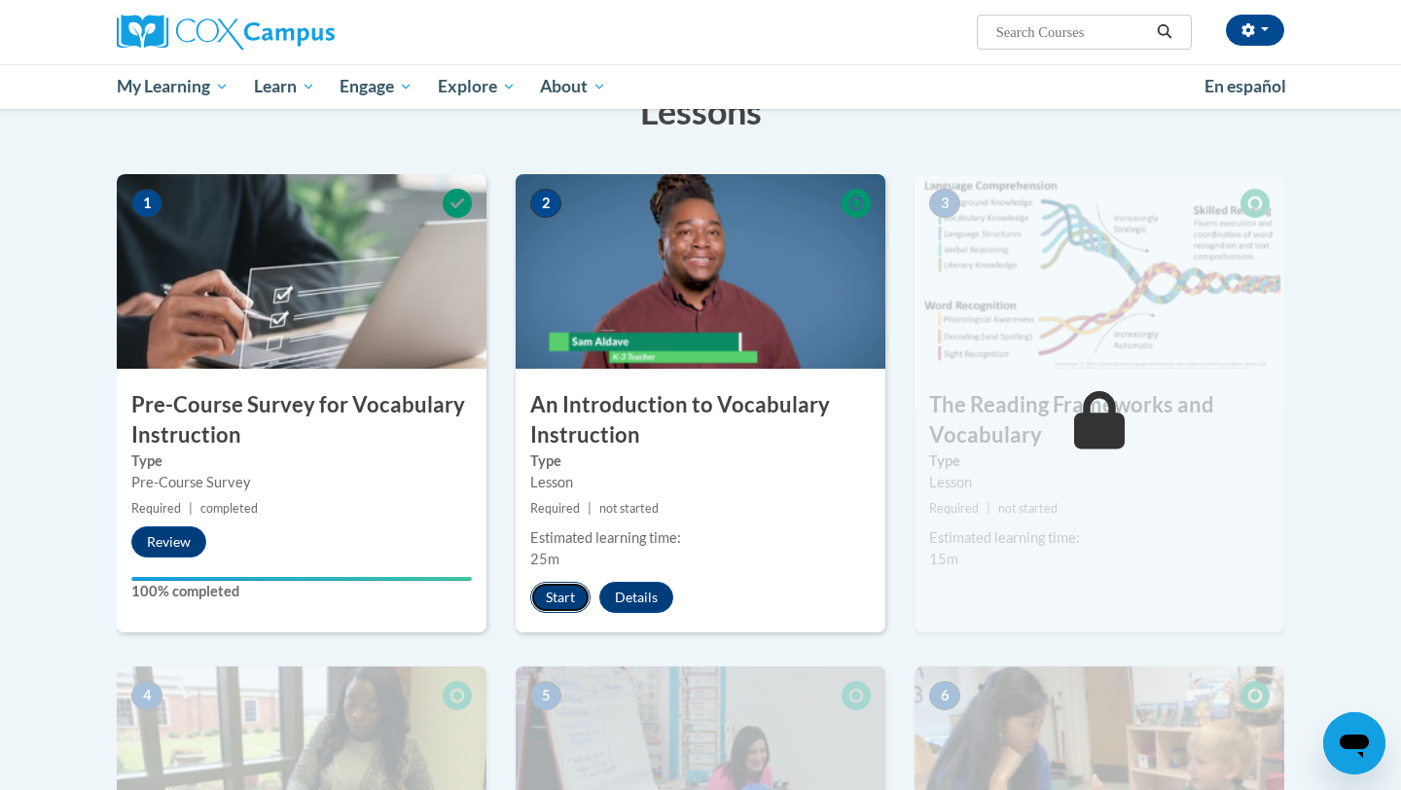
click at [565, 599] on button "Start" at bounding box center [560, 597] width 60 height 31
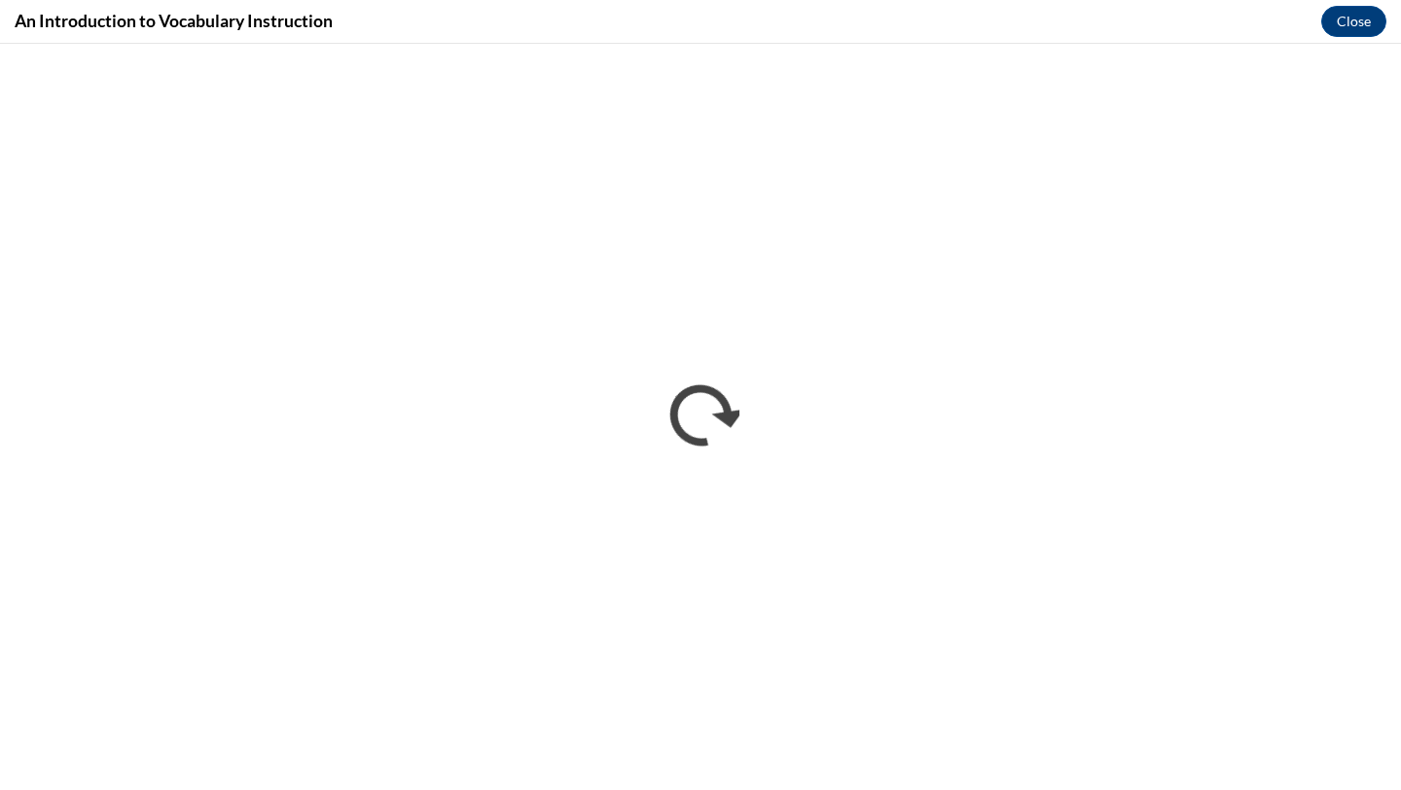
scroll to position [0, 0]
